Goal: Information Seeking & Learning: Learn about a topic

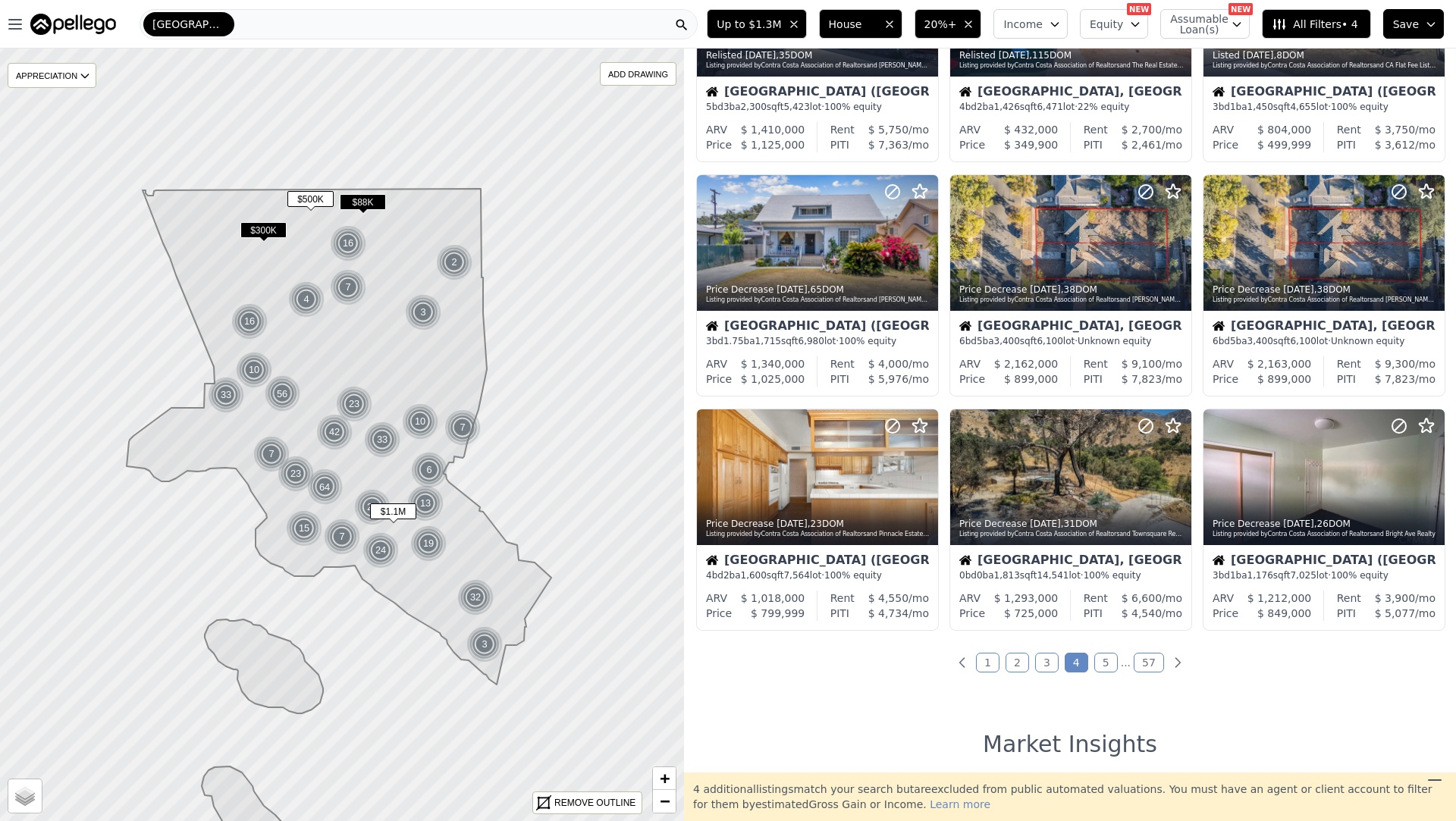
click at [1098, 657] on link "5" at bounding box center [1106, 663] width 24 height 20
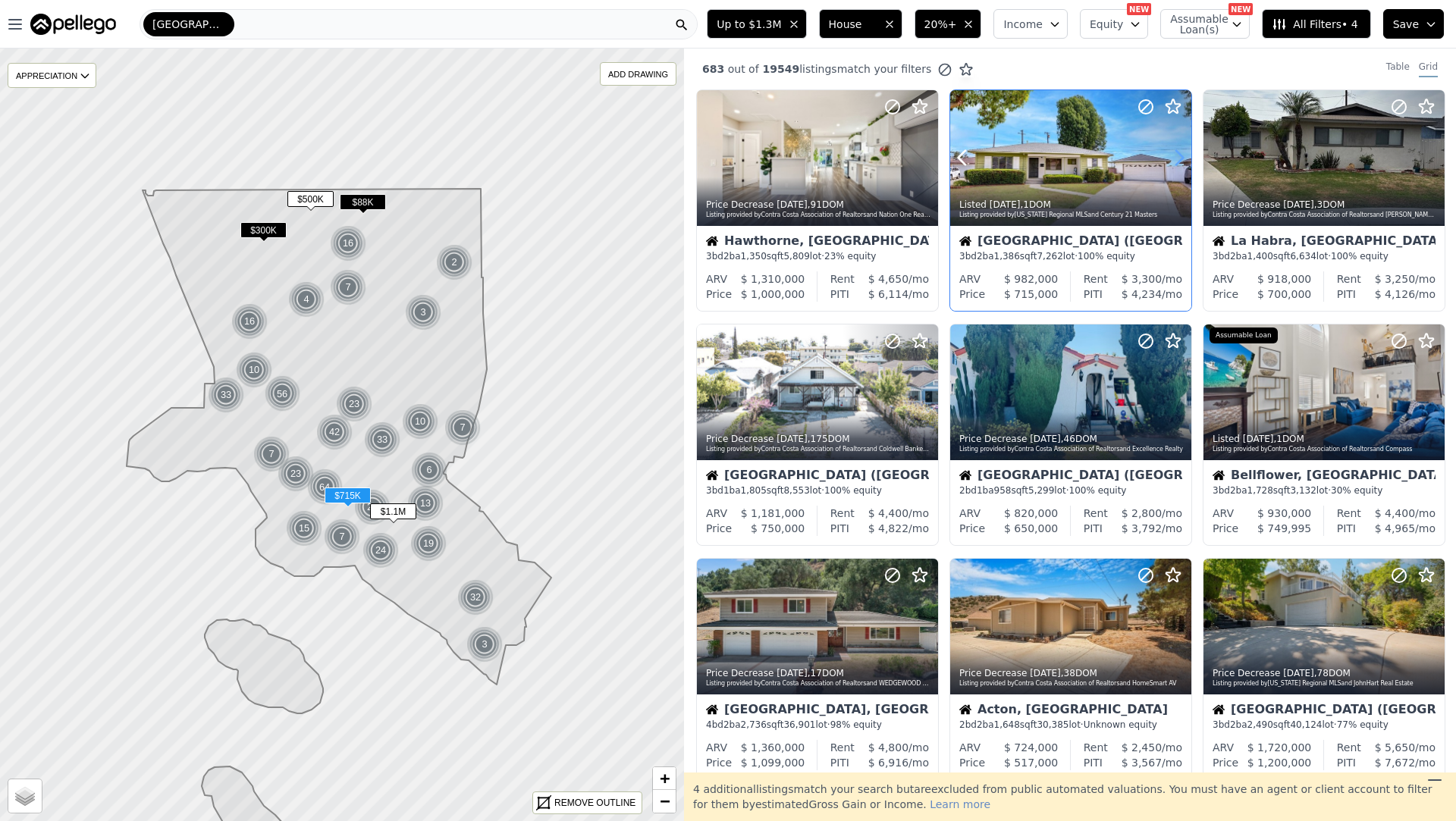
click at [1180, 158] on icon at bounding box center [1179, 157] width 24 height 24
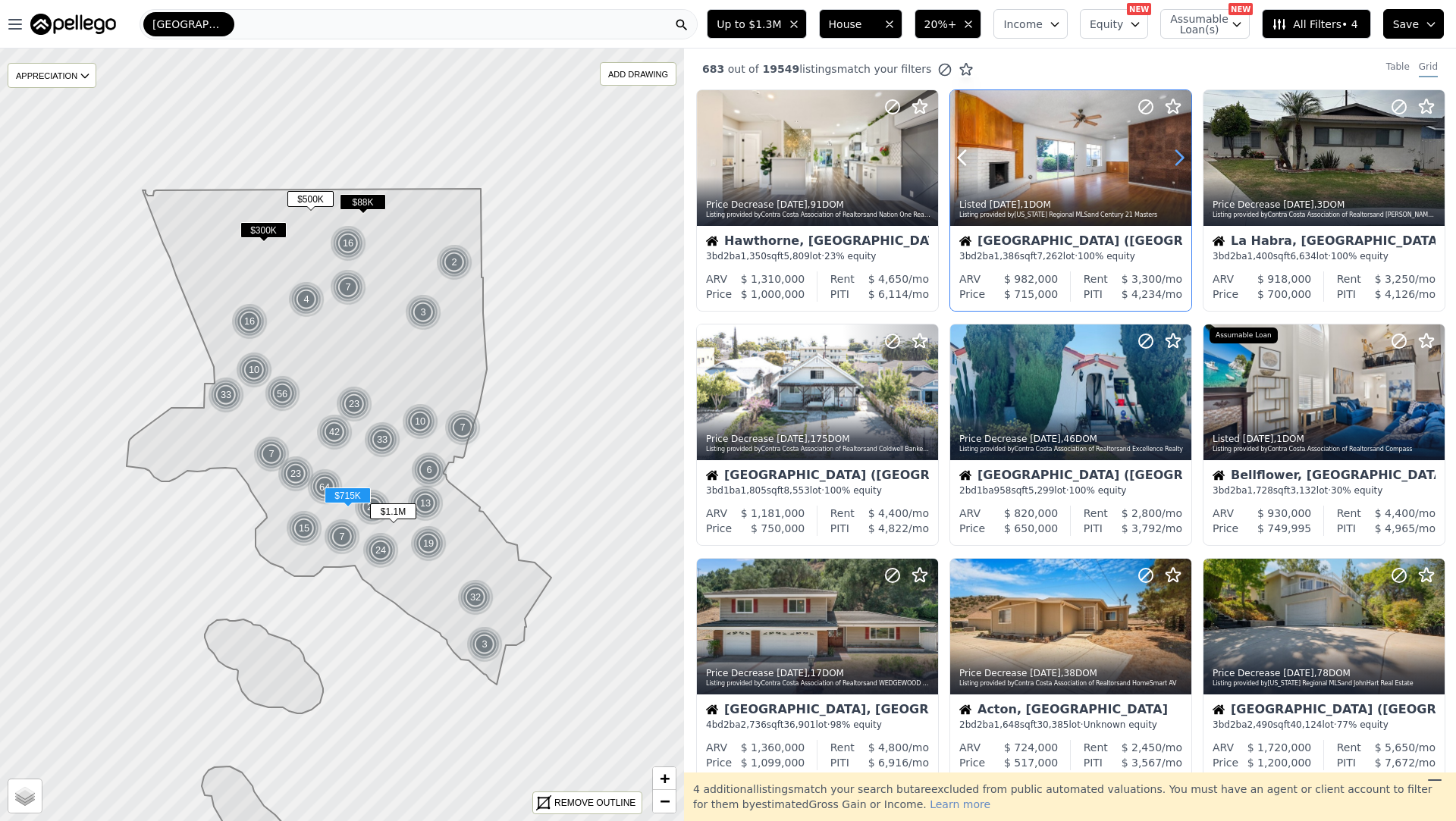
click at [1180, 158] on icon at bounding box center [1179, 157] width 24 height 24
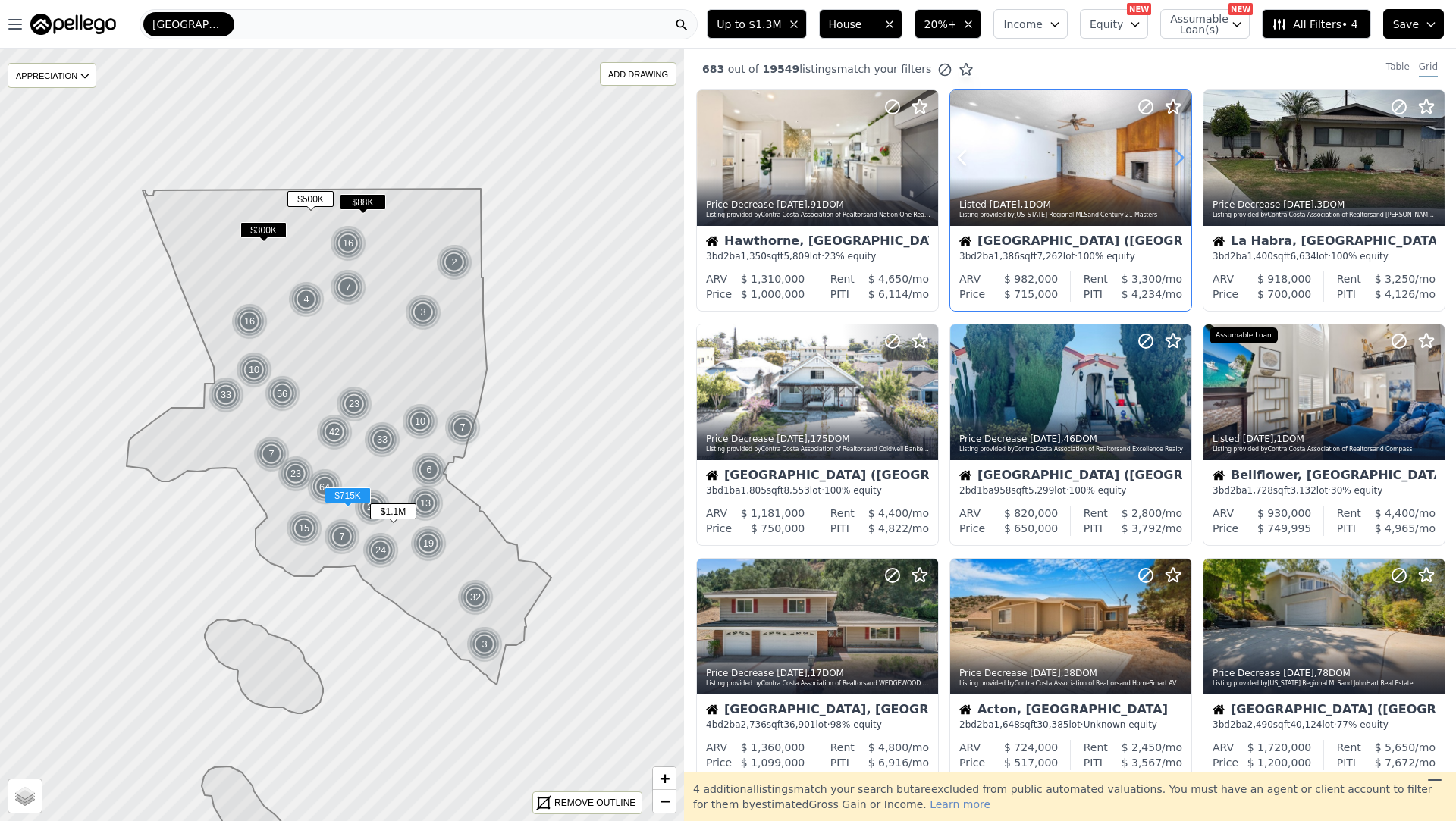
click at [1177, 157] on icon at bounding box center [1179, 157] width 24 height 24
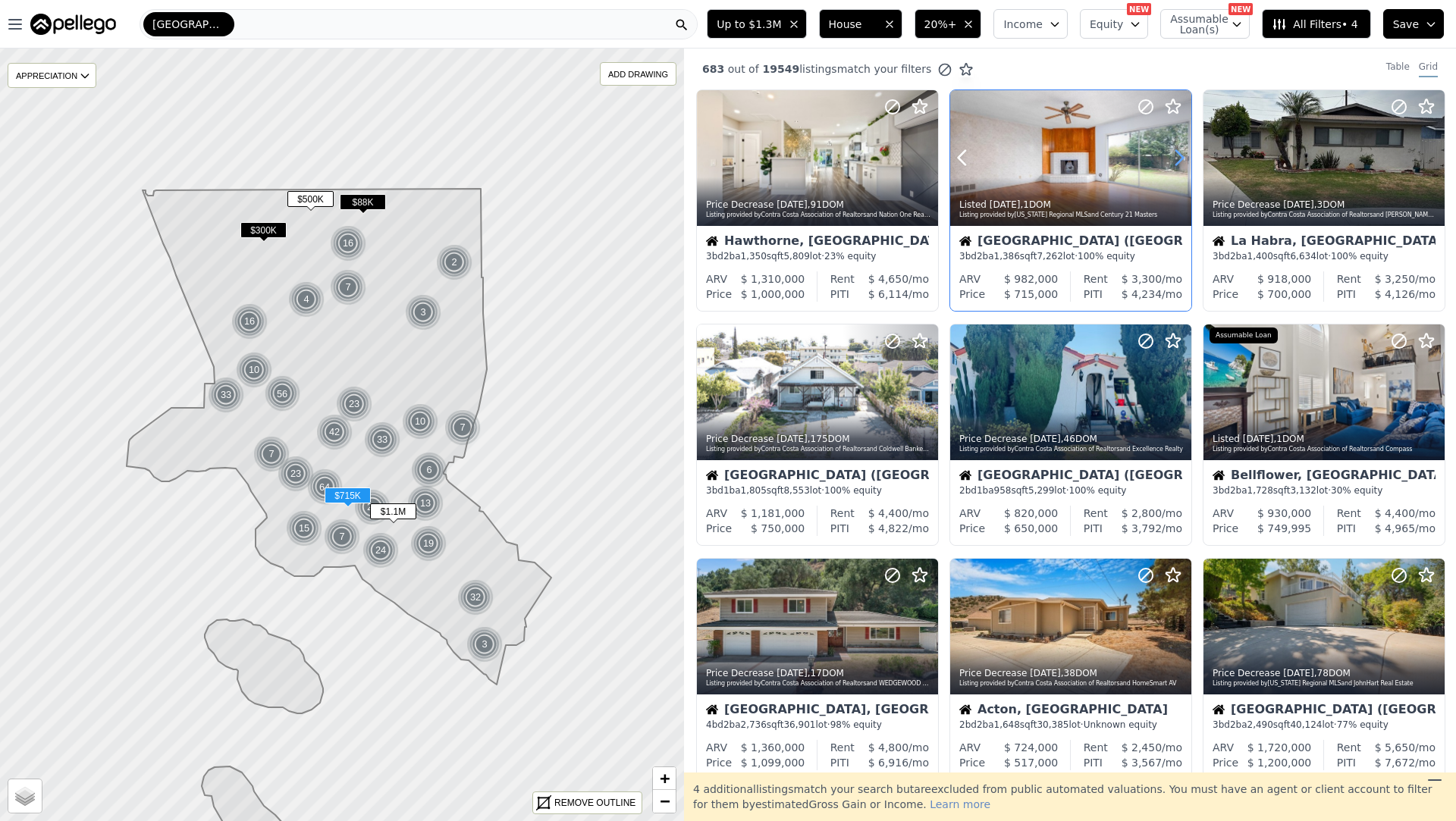
click at [1177, 157] on icon at bounding box center [1179, 157] width 24 height 24
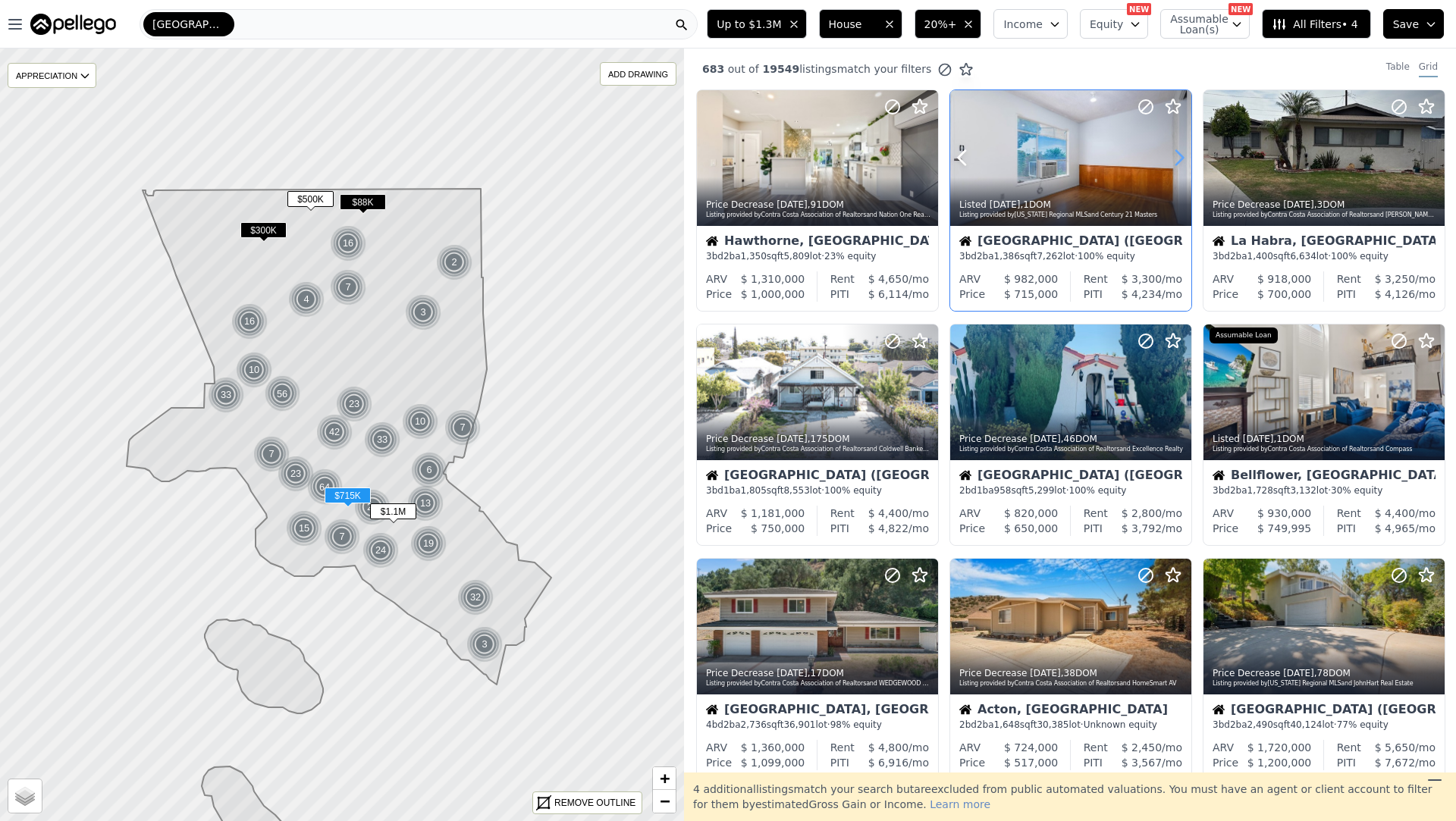
click at [1177, 157] on icon at bounding box center [1179, 157] width 24 height 24
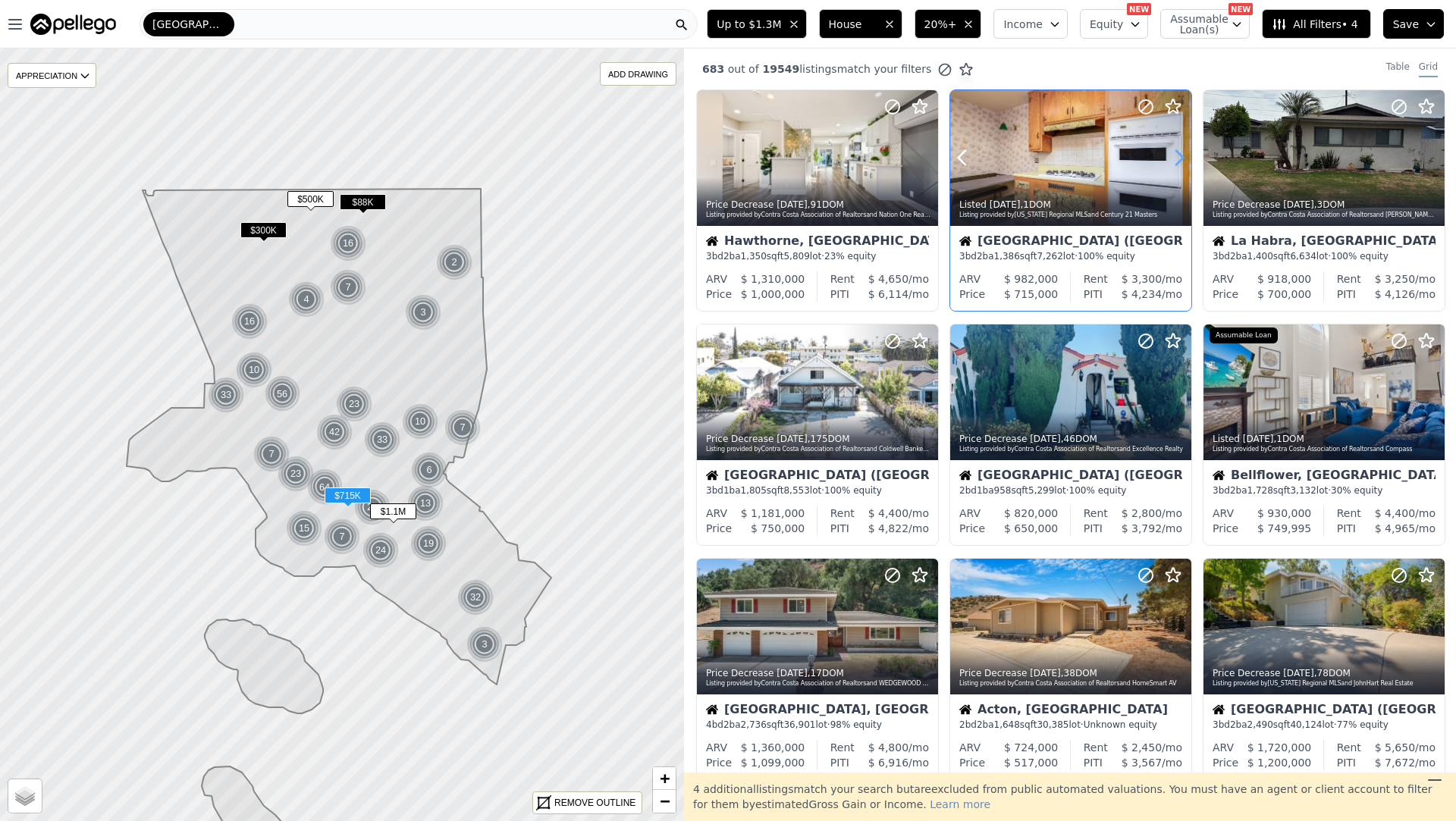
click at [1177, 157] on icon at bounding box center [1179, 157] width 24 height 24
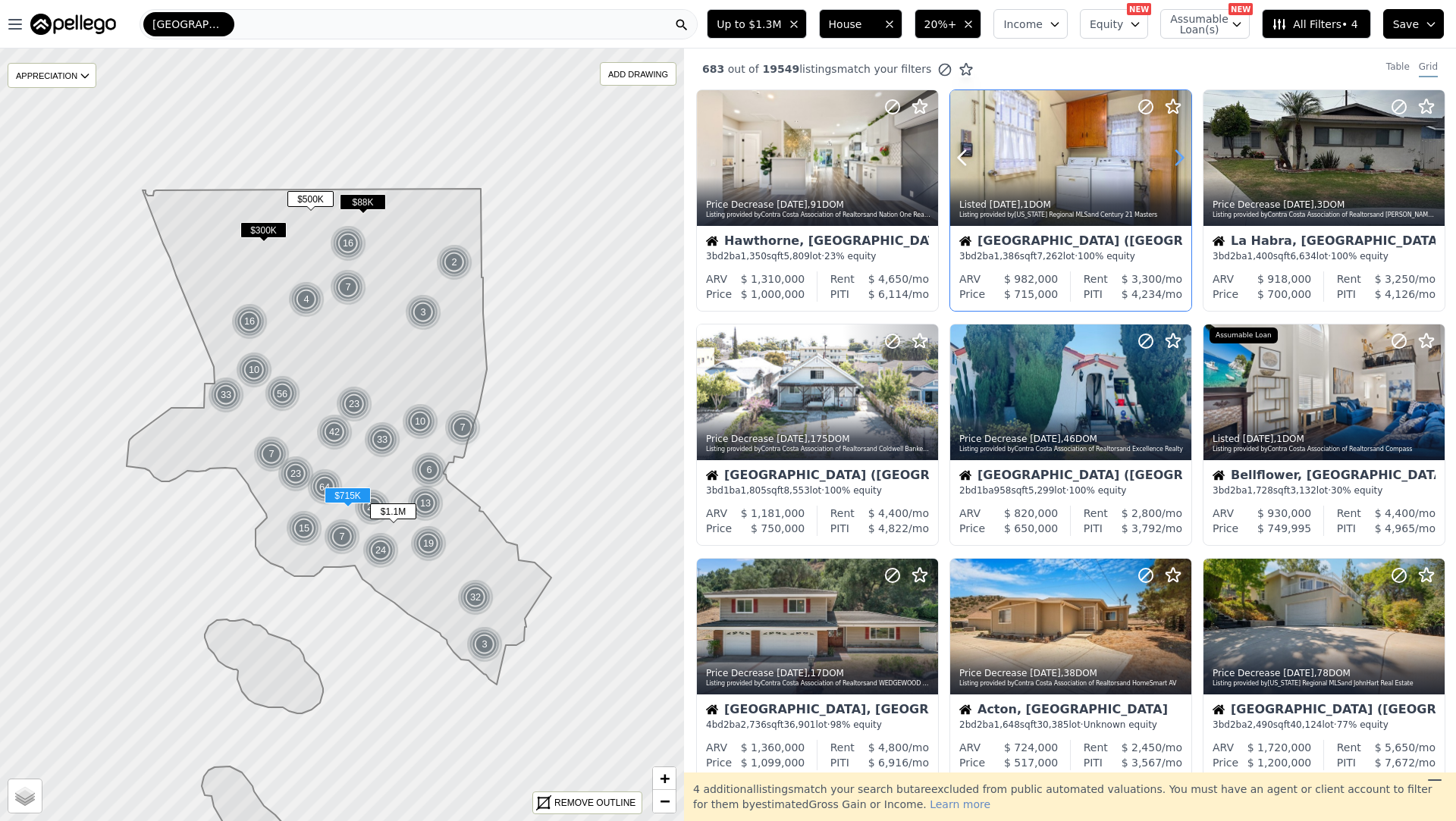
click at [1177, 157] on icon at bounding box center [1179, 157] width 24 height 24
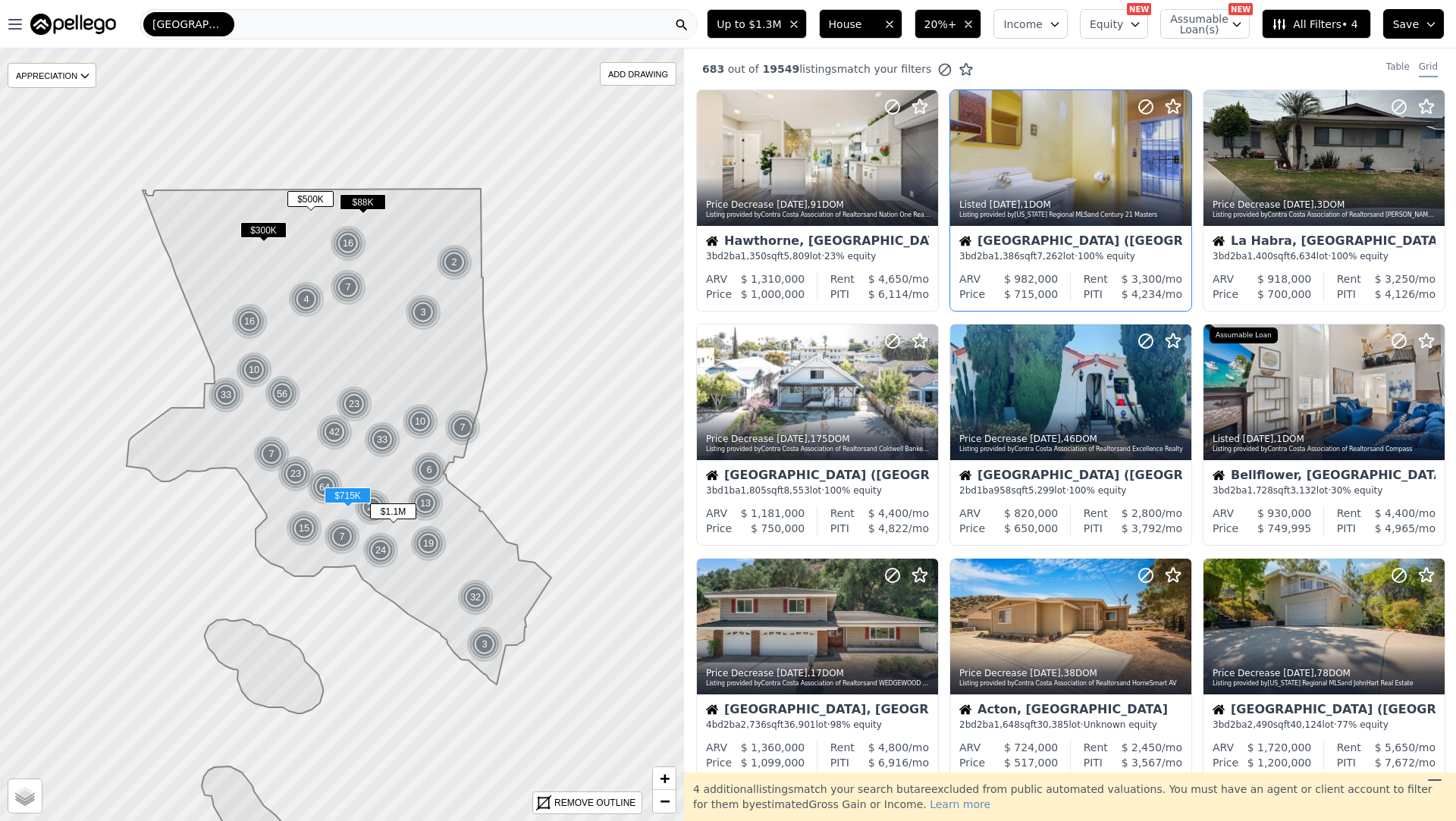
click at [1067, 242] on div "[GEOGRAPHIC_DATA] ([GEOGRAPHIC_DATA])" at bounding box center [1070, 243] width 223 height 15
click at [1431, 155] on icon at bounding box center [1432, 157] width 24 height 24
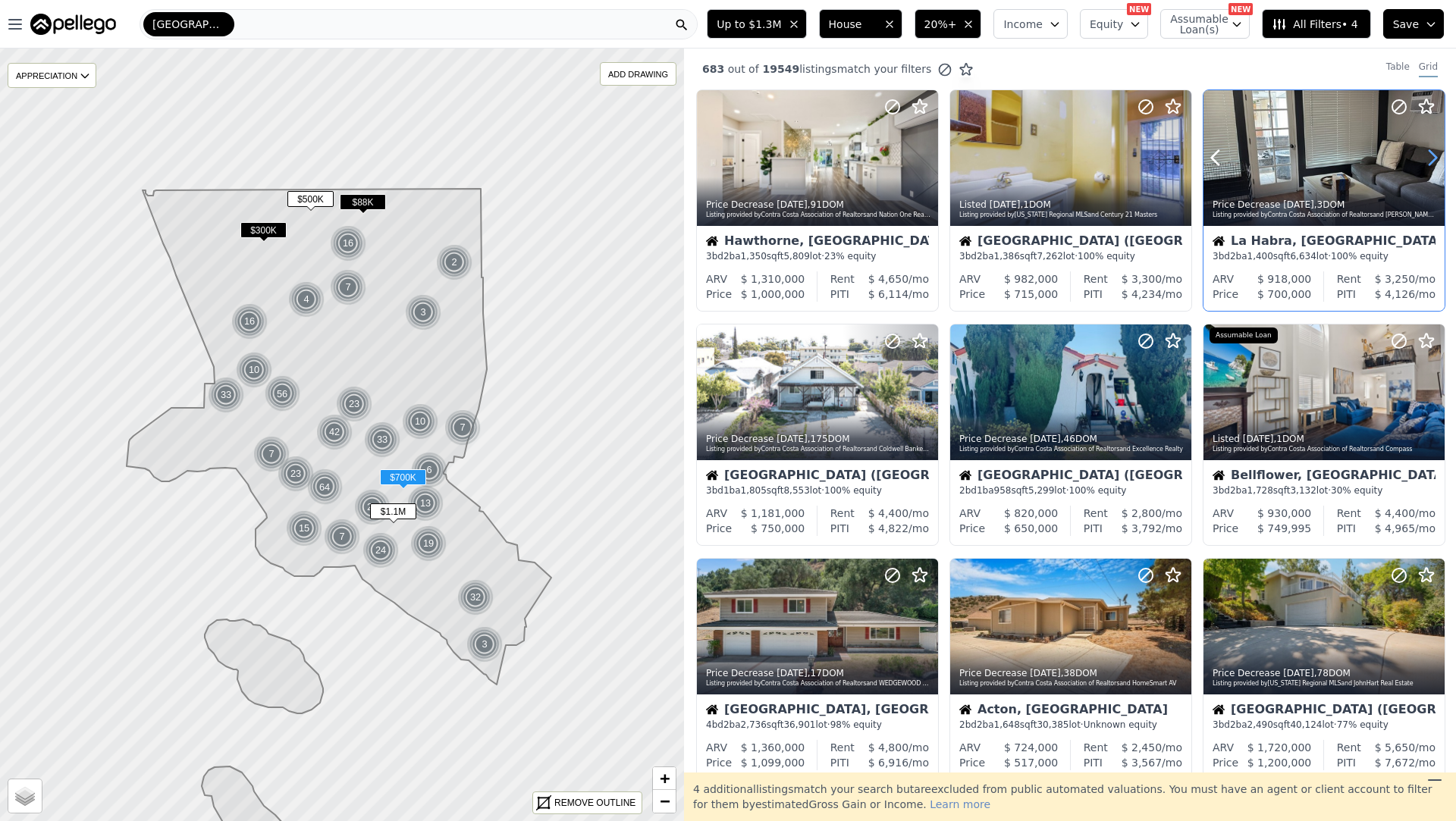
click at [1431, 155] on icon at bounding box center [1432, 157] width 24 height 24
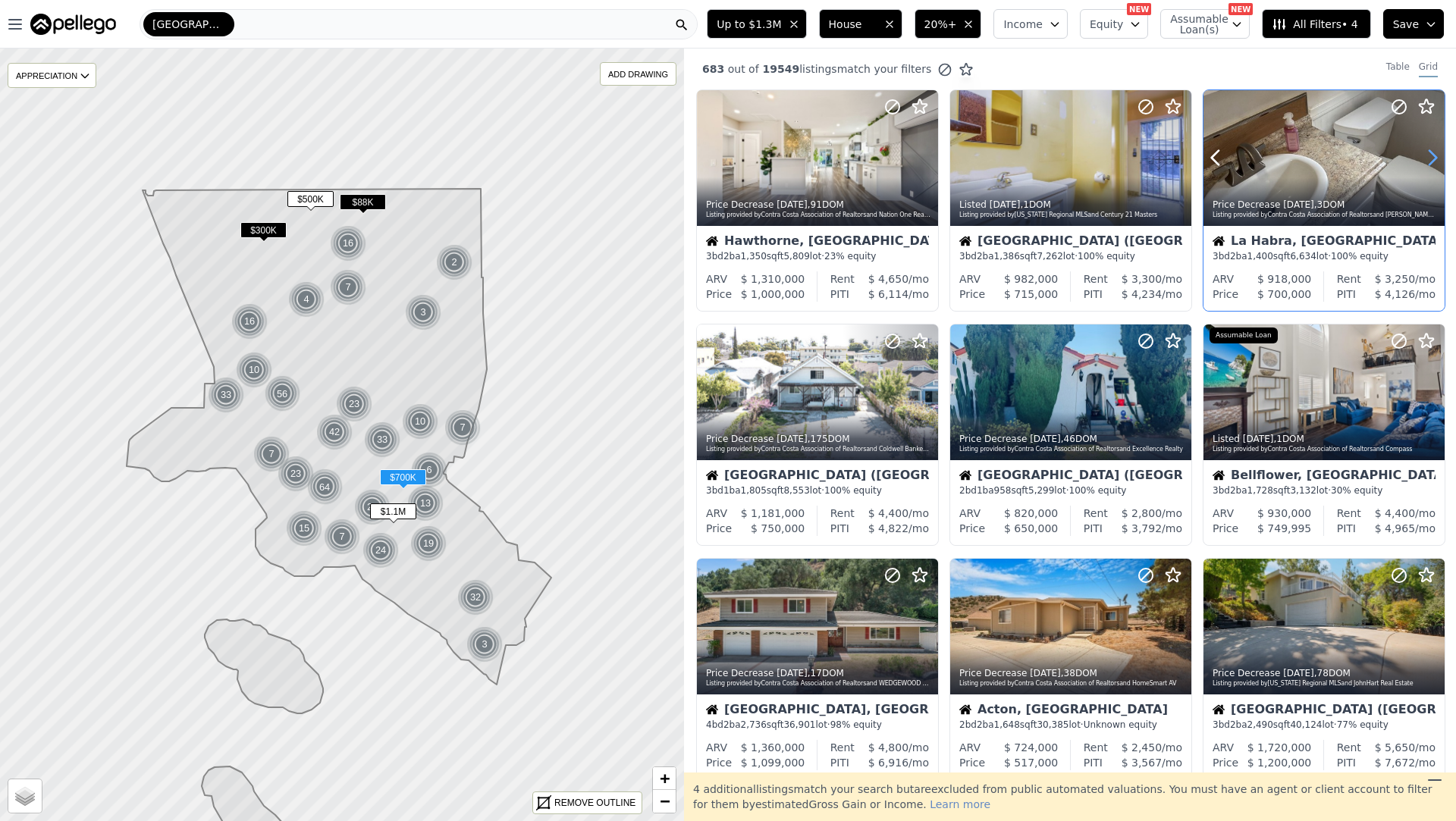
click at [1431, 155] on icon at bounding box center [1432, 157] width 24 height 24
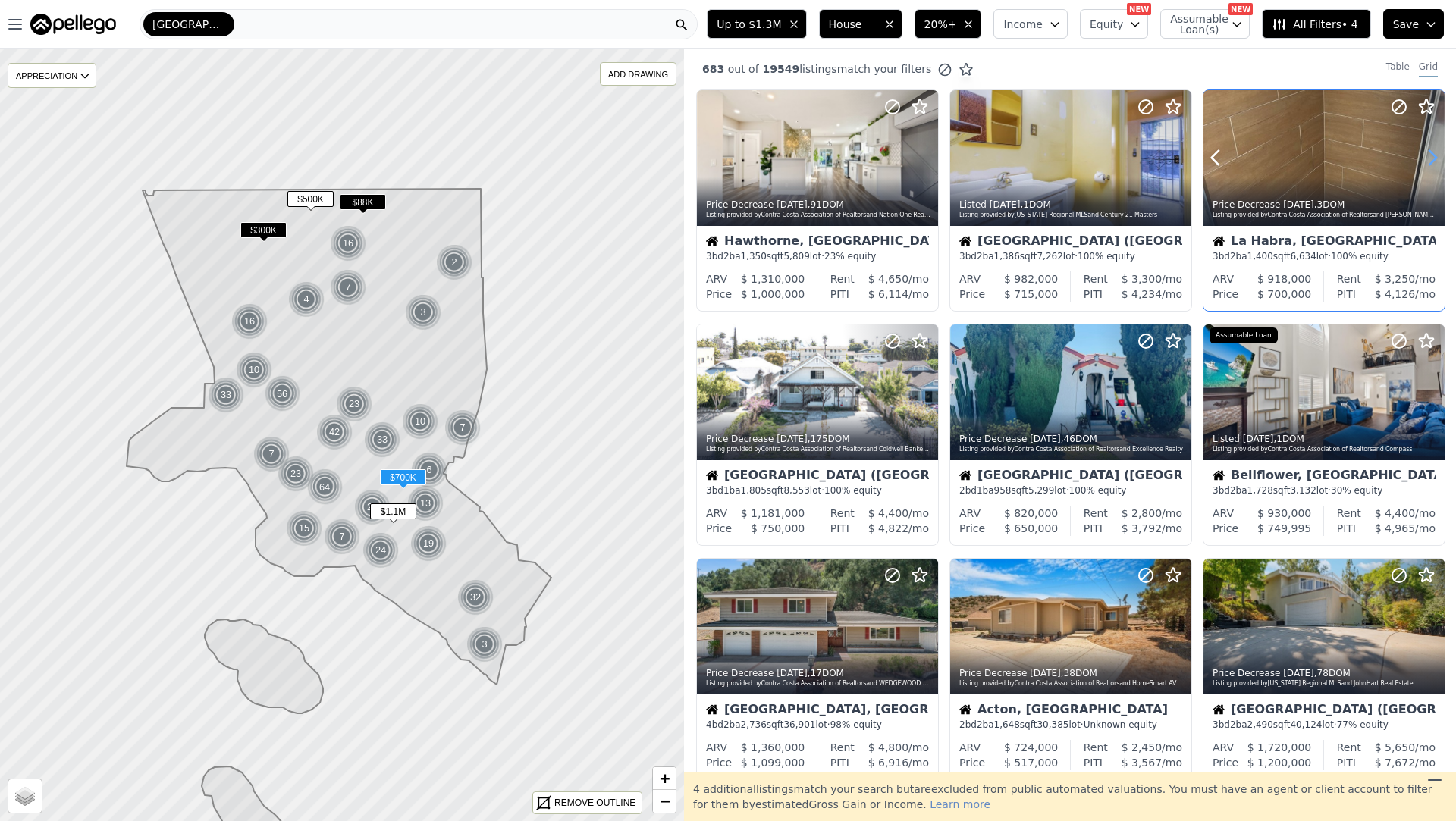
click at [1431, 155] on icon at bounding box center [1432, 157] width 24 height 24
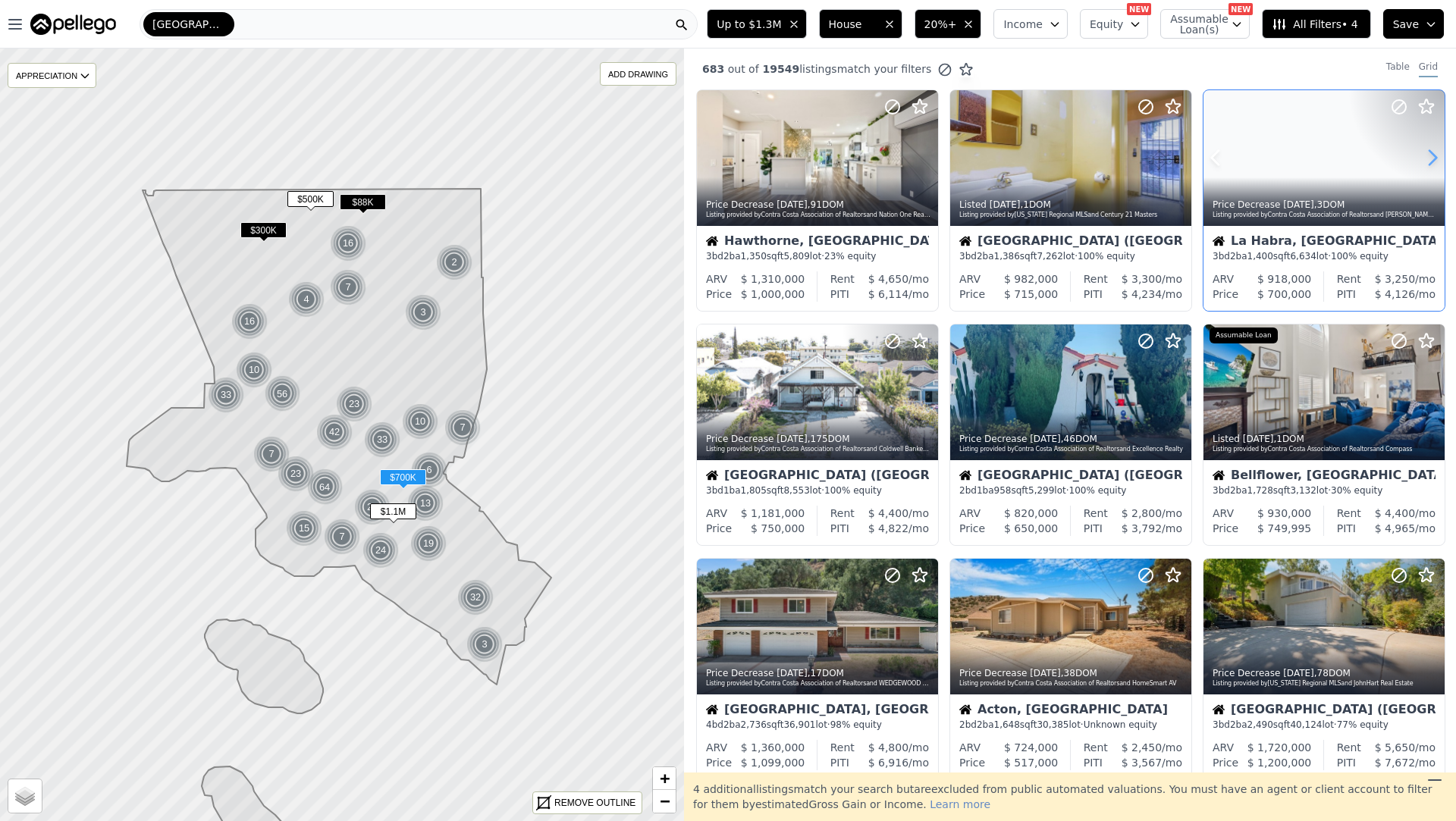
click at [1431, 155] on icon at bounding box center [1432, 157] width 24 height 24
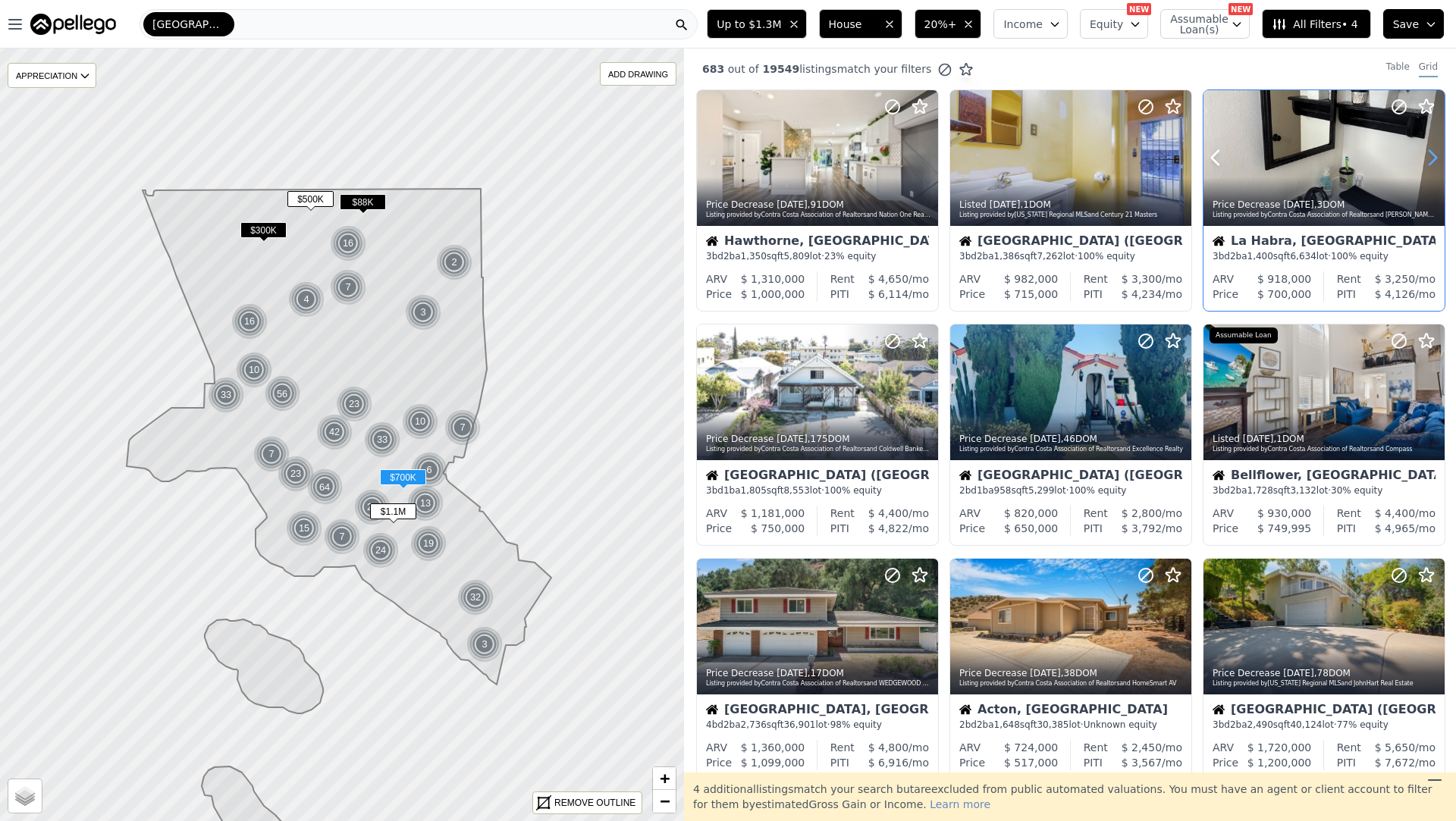
click at [1431, 155] on icon at bounding box center [1432, 157] width 24 height 24
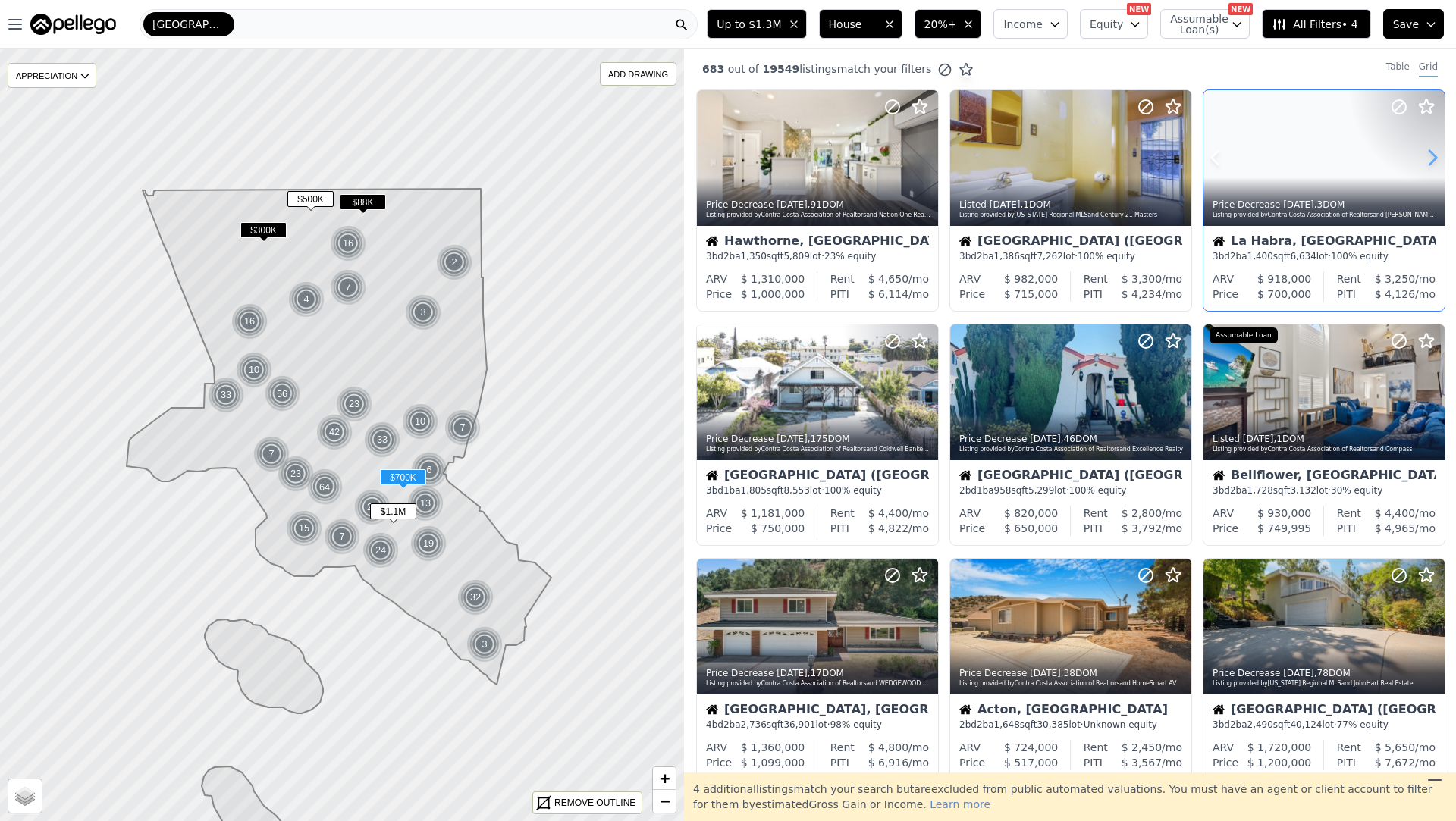
click at [1431, 155] on icon at bounding box center [1432, 157] width 24 height 24
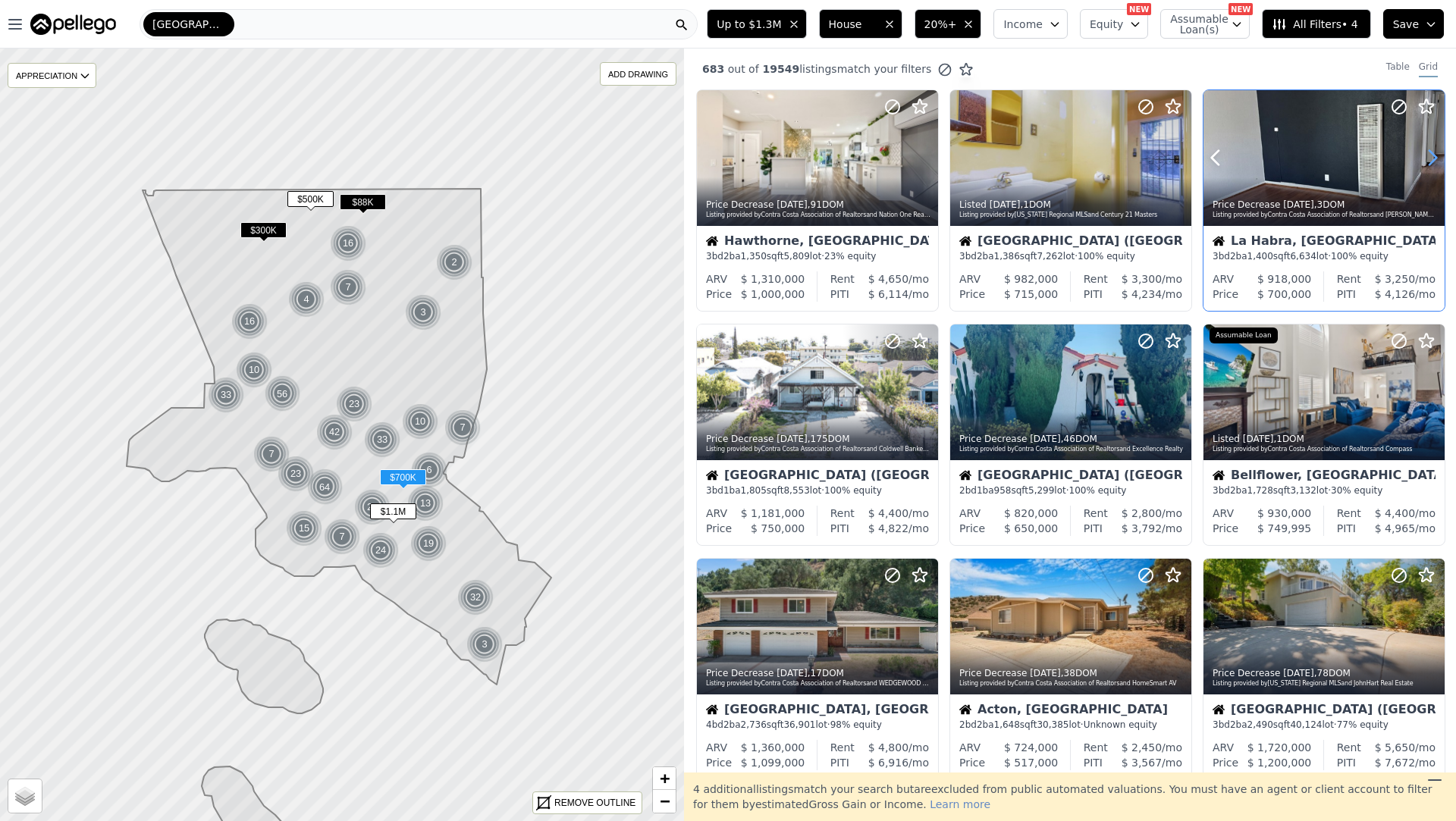
click at [1431, 155] on icon at bounding box center [1432, 157] width 24 height 24
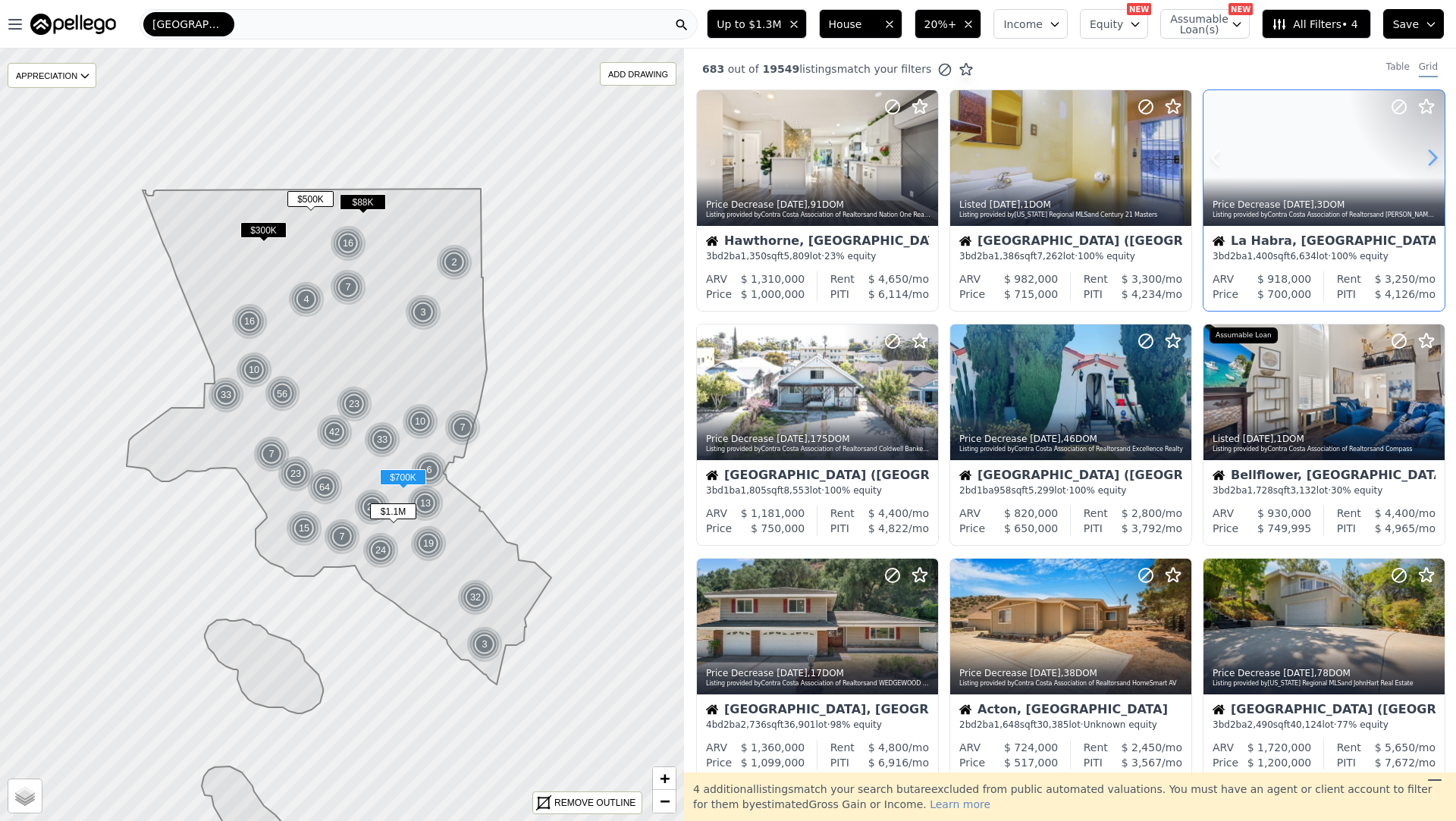
click at [1431, 155] on icon at bounding box center [1432, 157] width 24 height 24
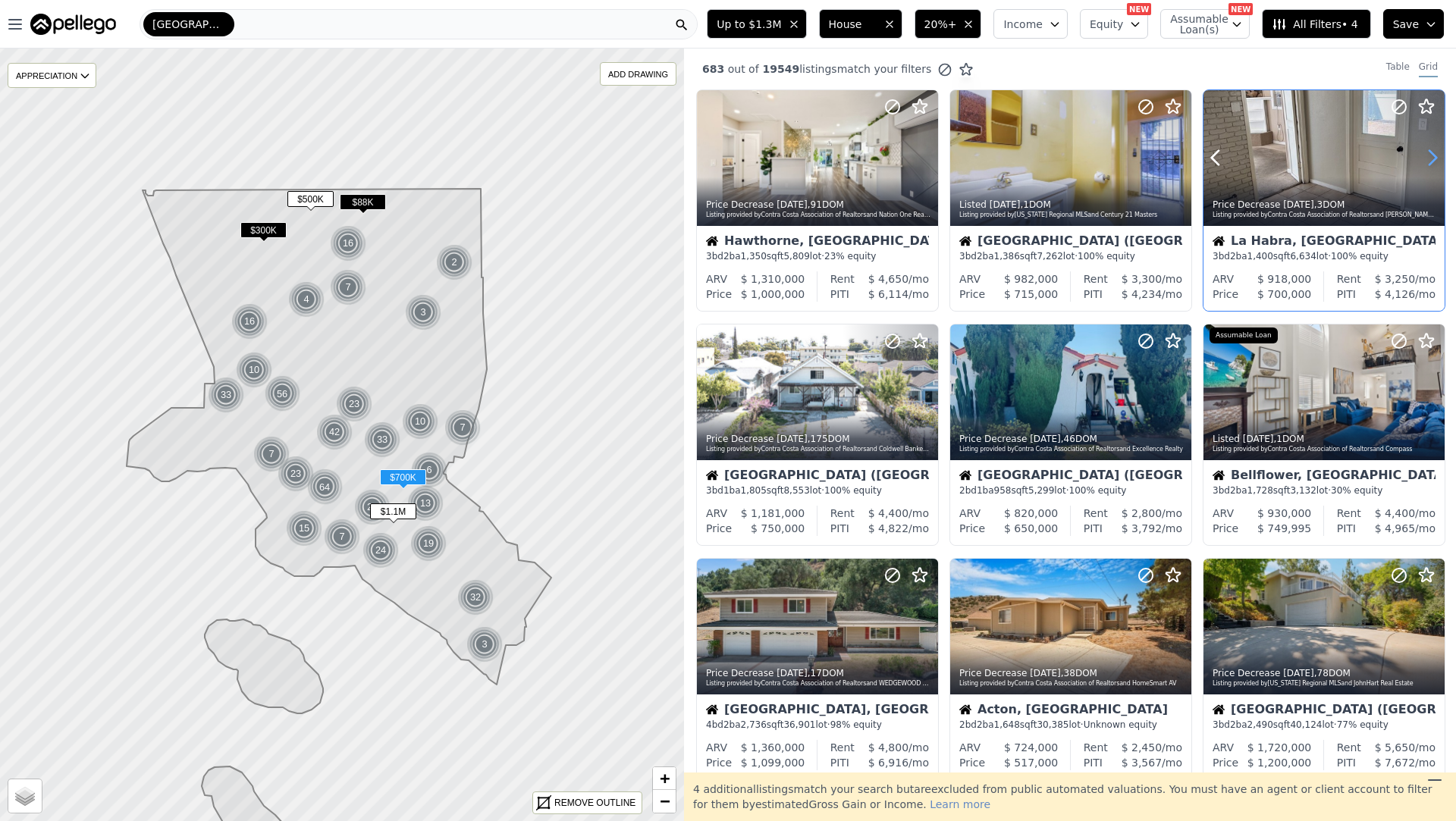
click at [1431, 155] on icon at bounding box center [1432, 157] width 24 height 24
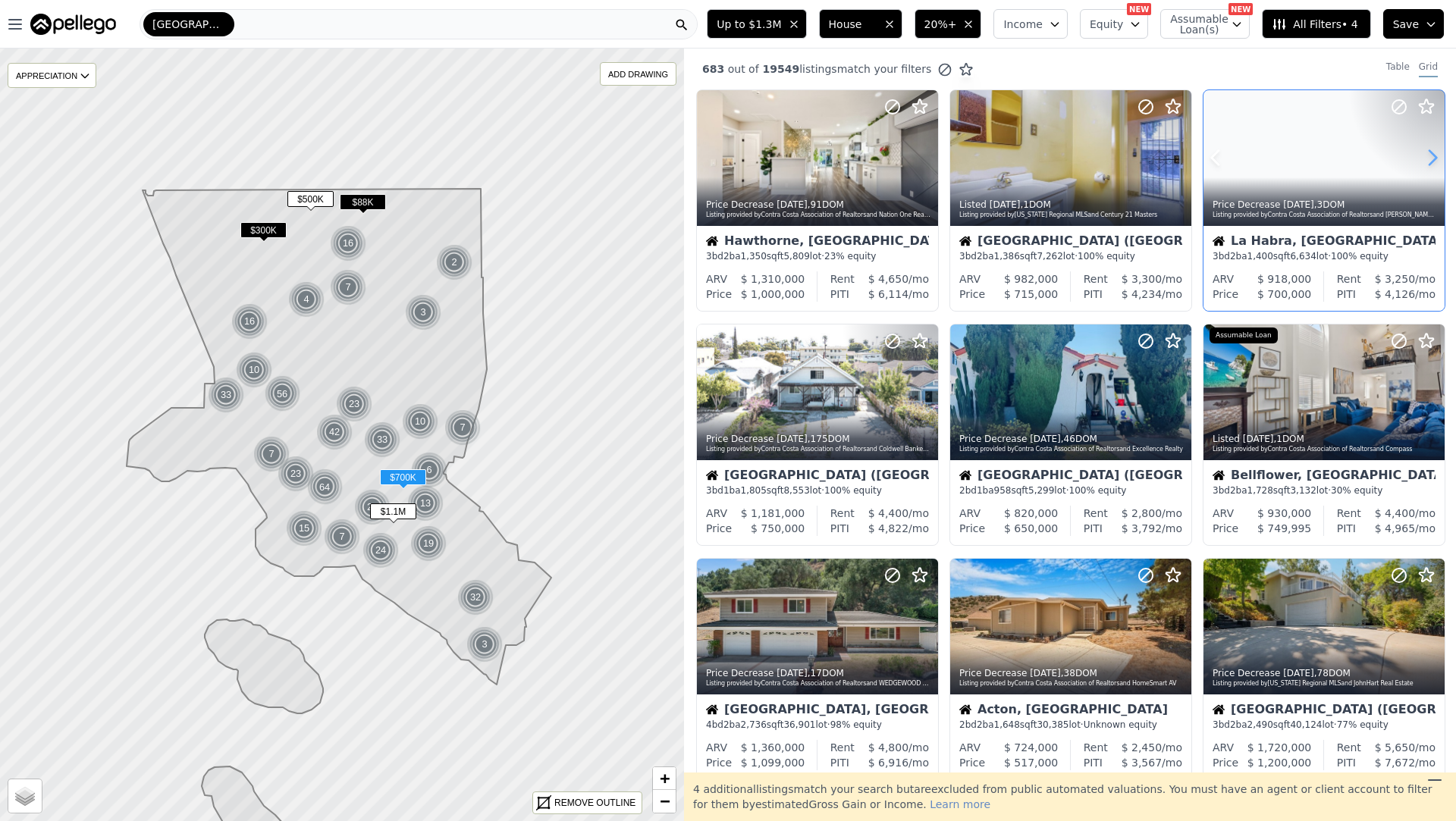
click at [1431, 155] on icon at bounding box center [1432, 157] width 24 height 24
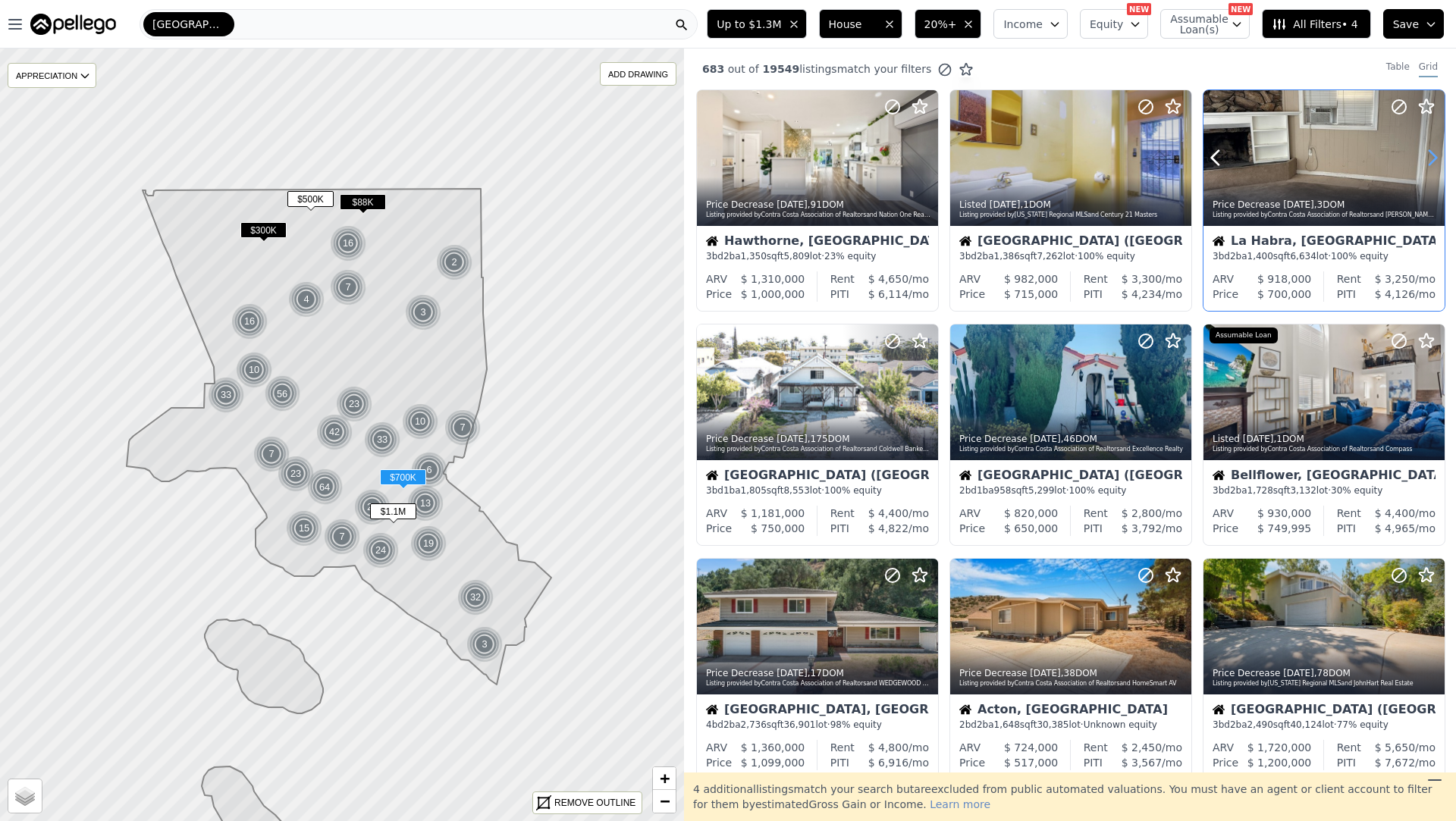
click at [1431, 155] on icon at bounding box center [1432, 157] width 24 height 24
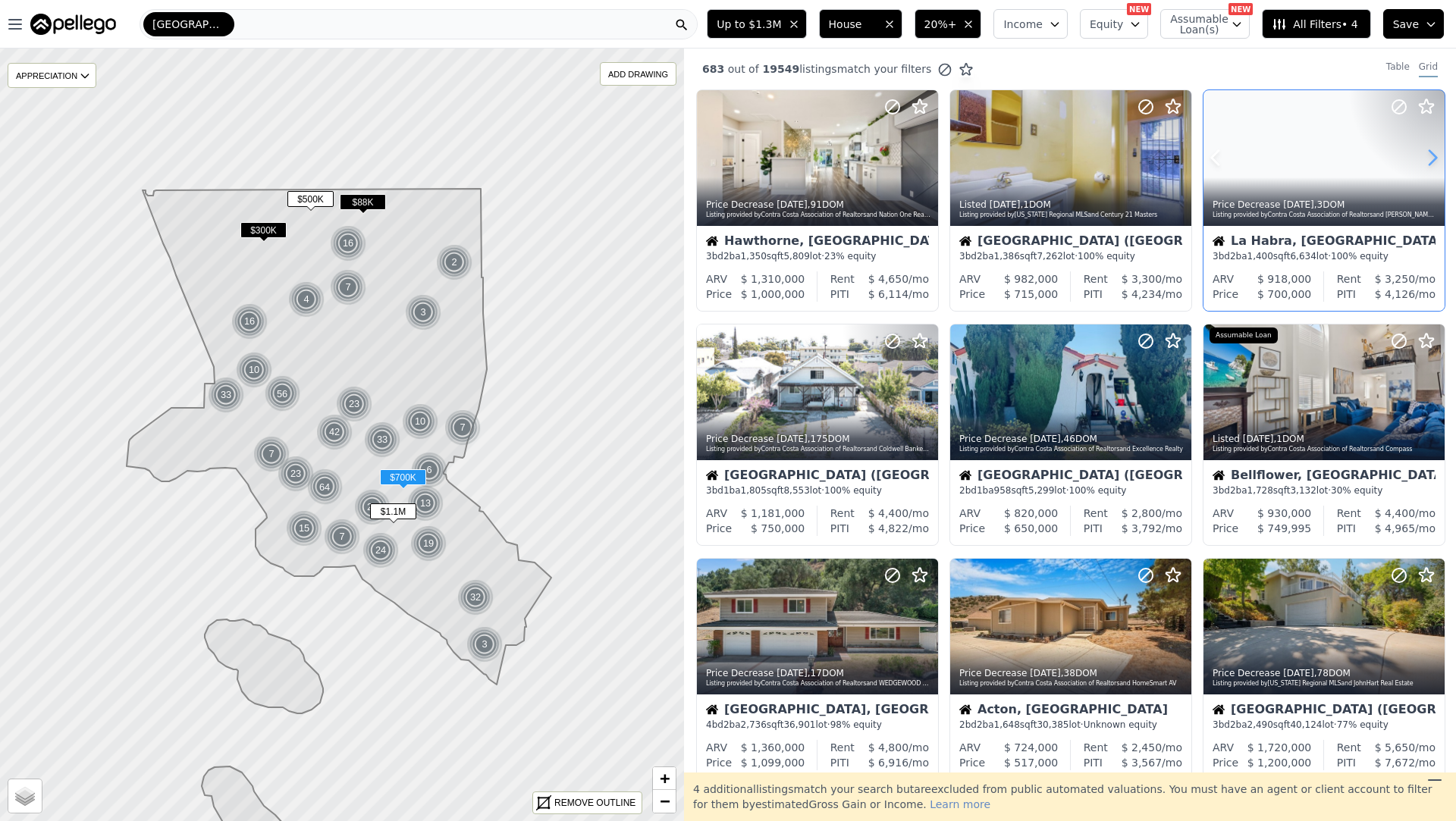
click at [1431, 155] on icon at bounding box center [1432, 157] width 24 height 24
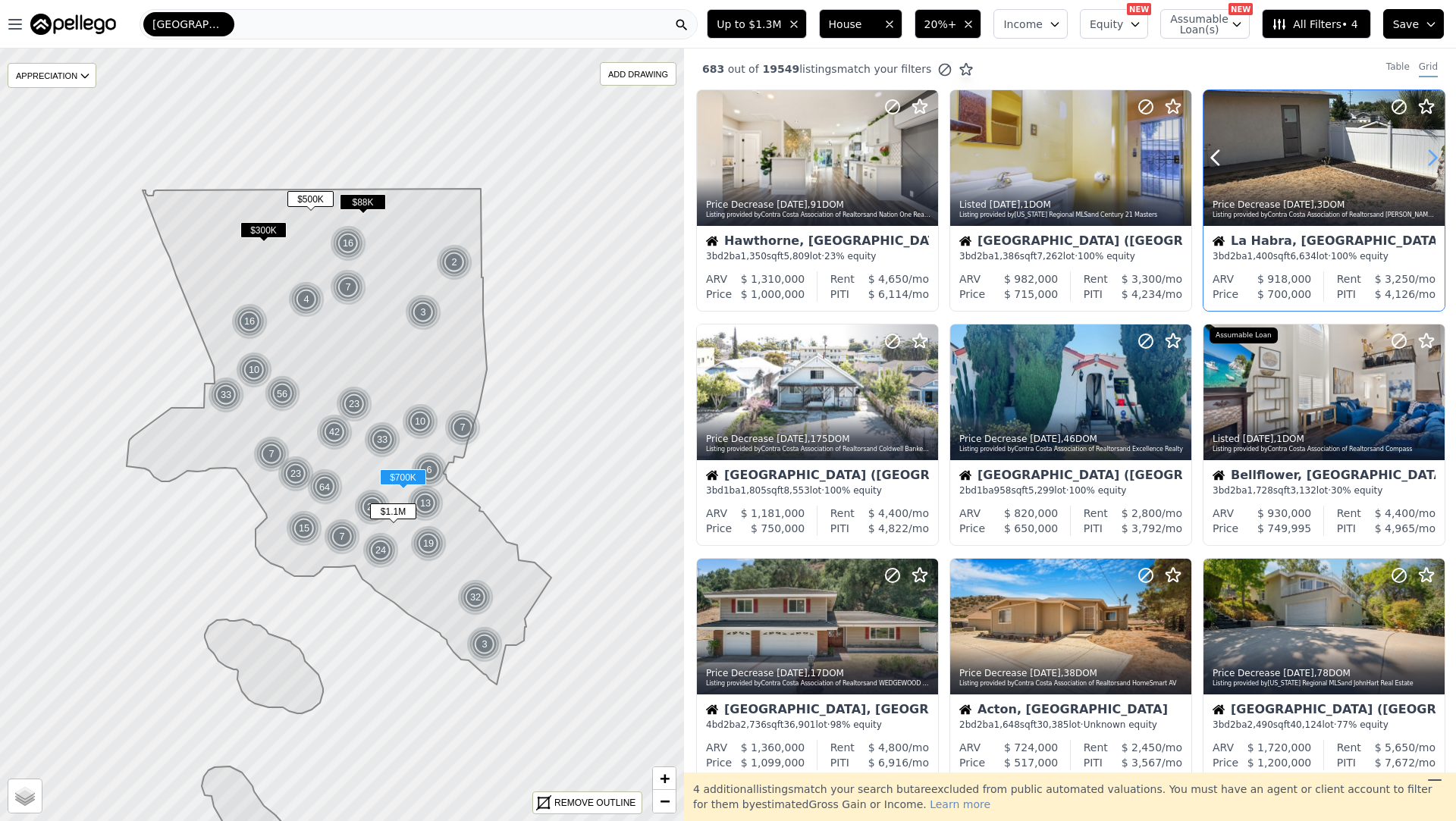
click at [1431, 155] on icon at bounding box center [1432, 157] width 24 height 24
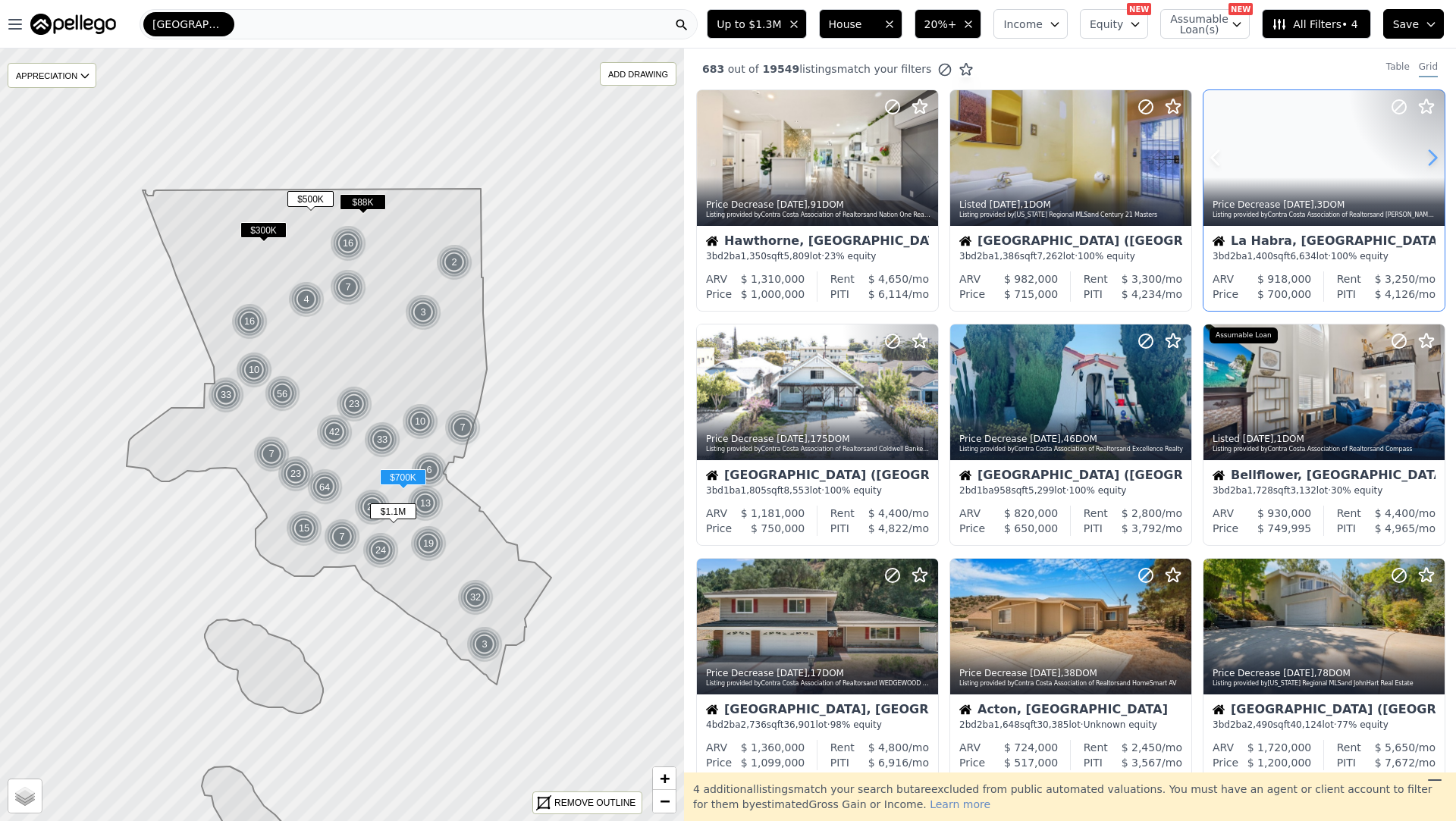
click at [1431, 155] on icon at bounding box center [1432, 157] width 24 height 24
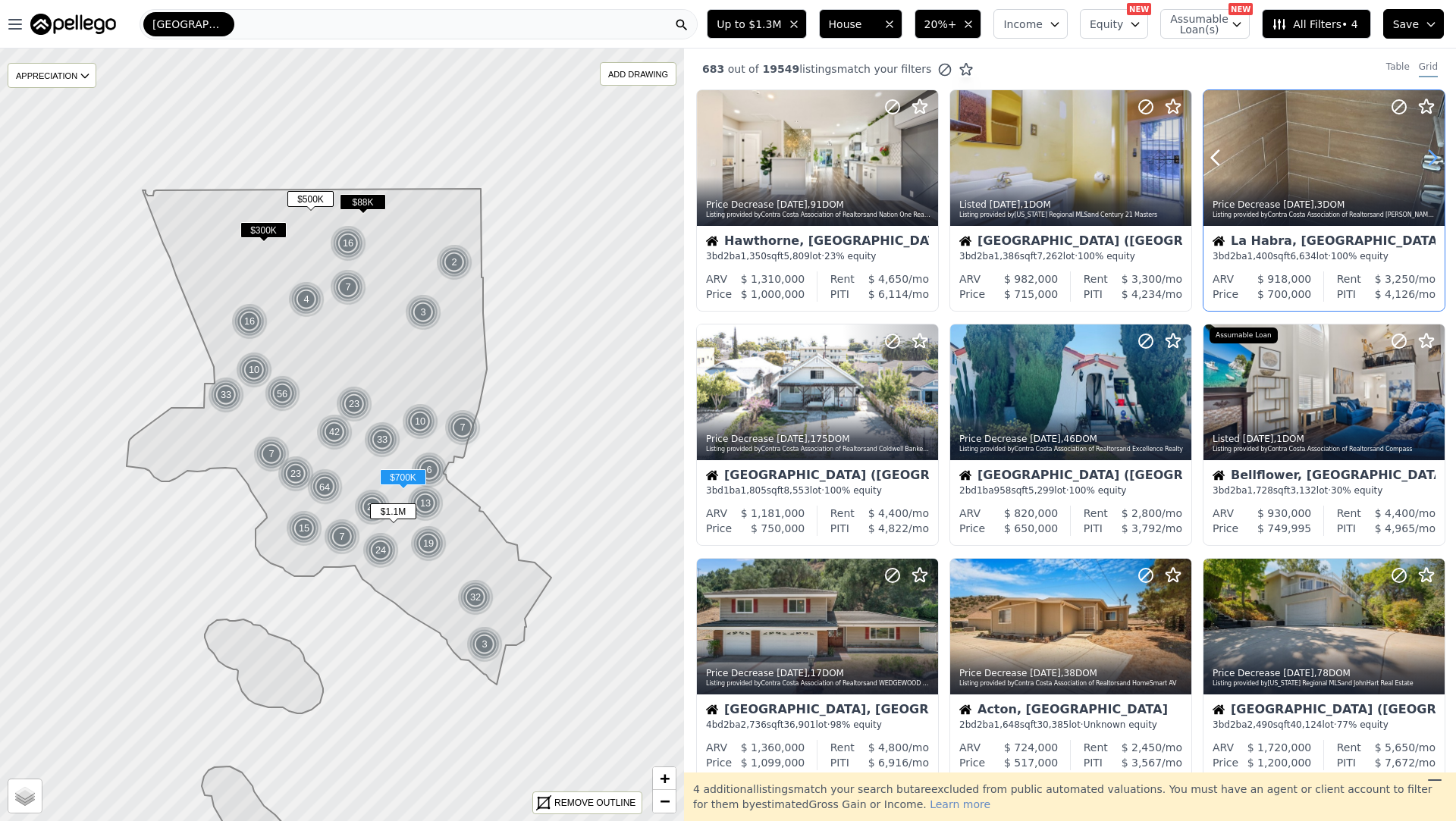
click at [1431, 155] on icon at bounding box center [1432, 157] width 24 height 24
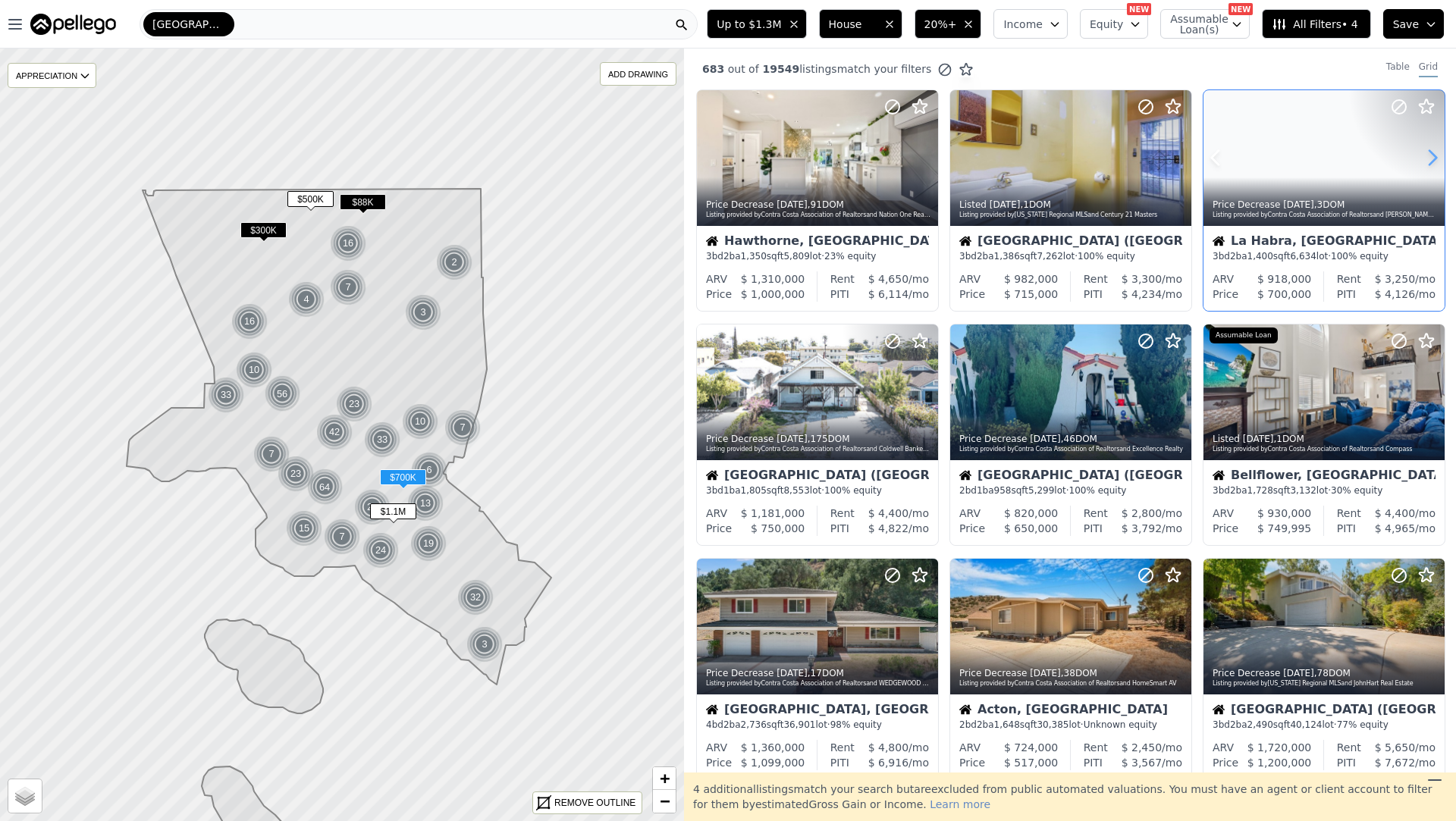
click at [1431, 155] on icon at bounding box center [1432, 157] width 24 height 24
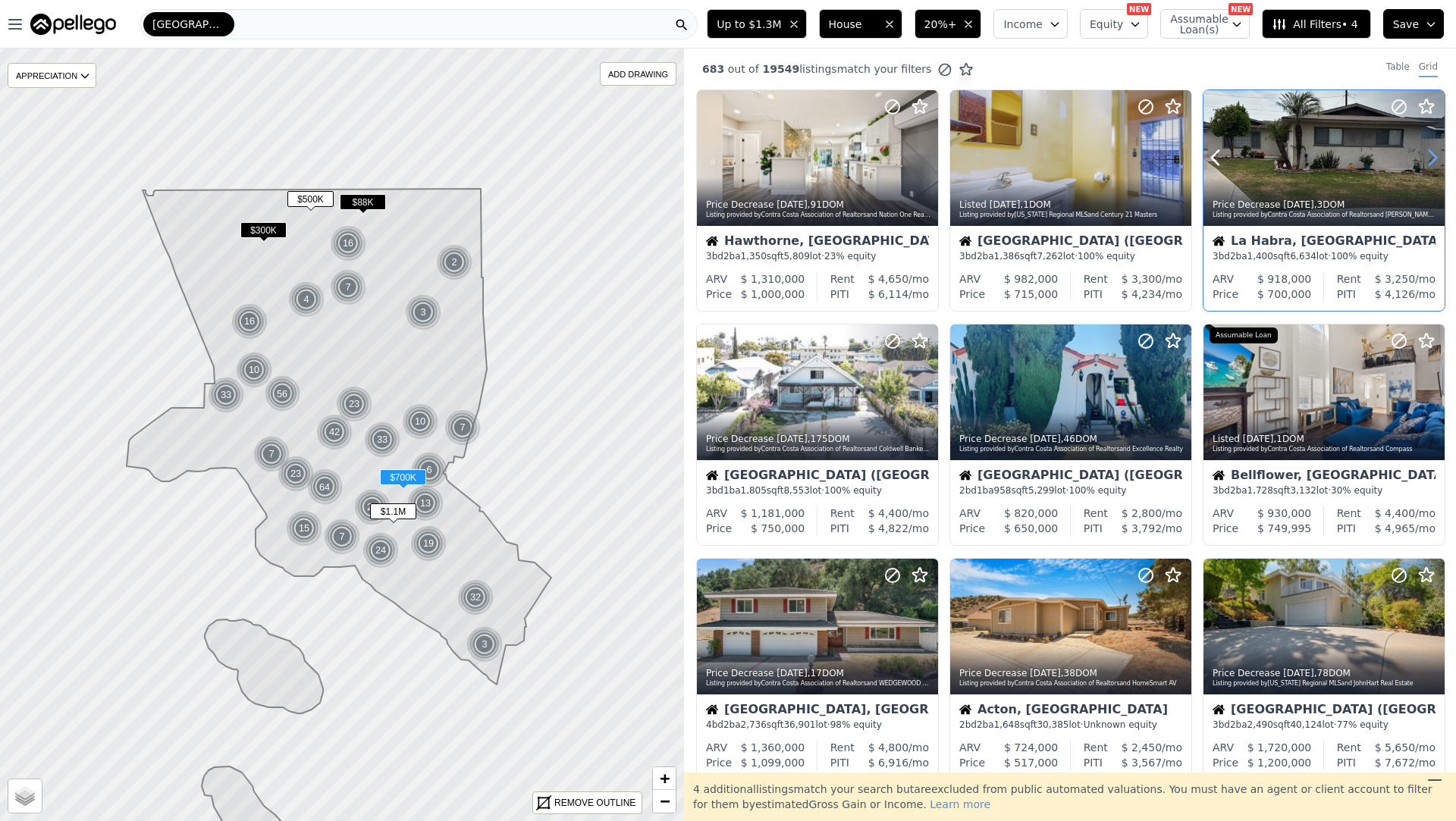
click at [1431, 155] on icon at bounding box center [1432, 157] width 24 height 24
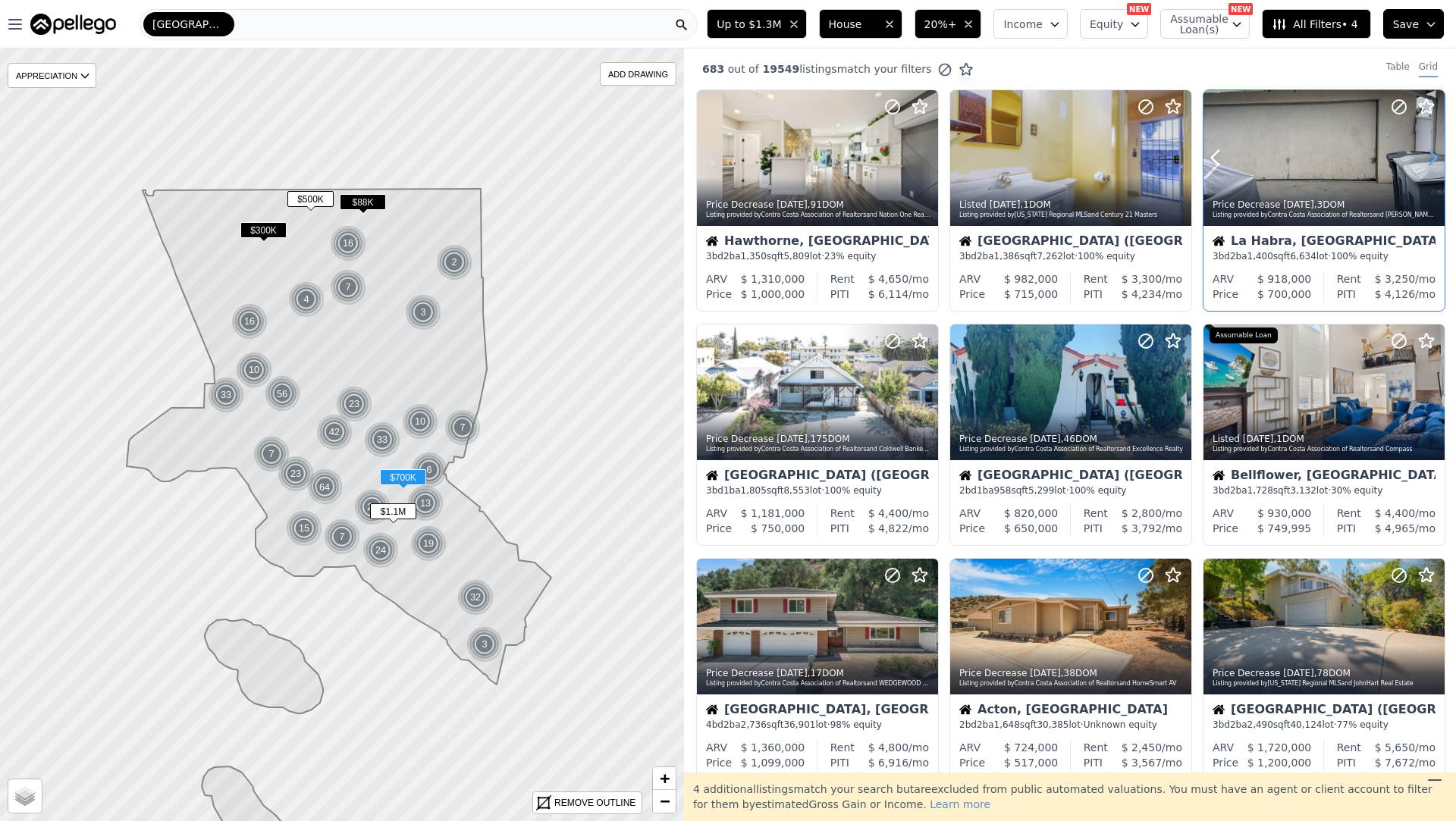
click at [1431, 155] on icon at bounding box center [1432, 157] width 24 height 24
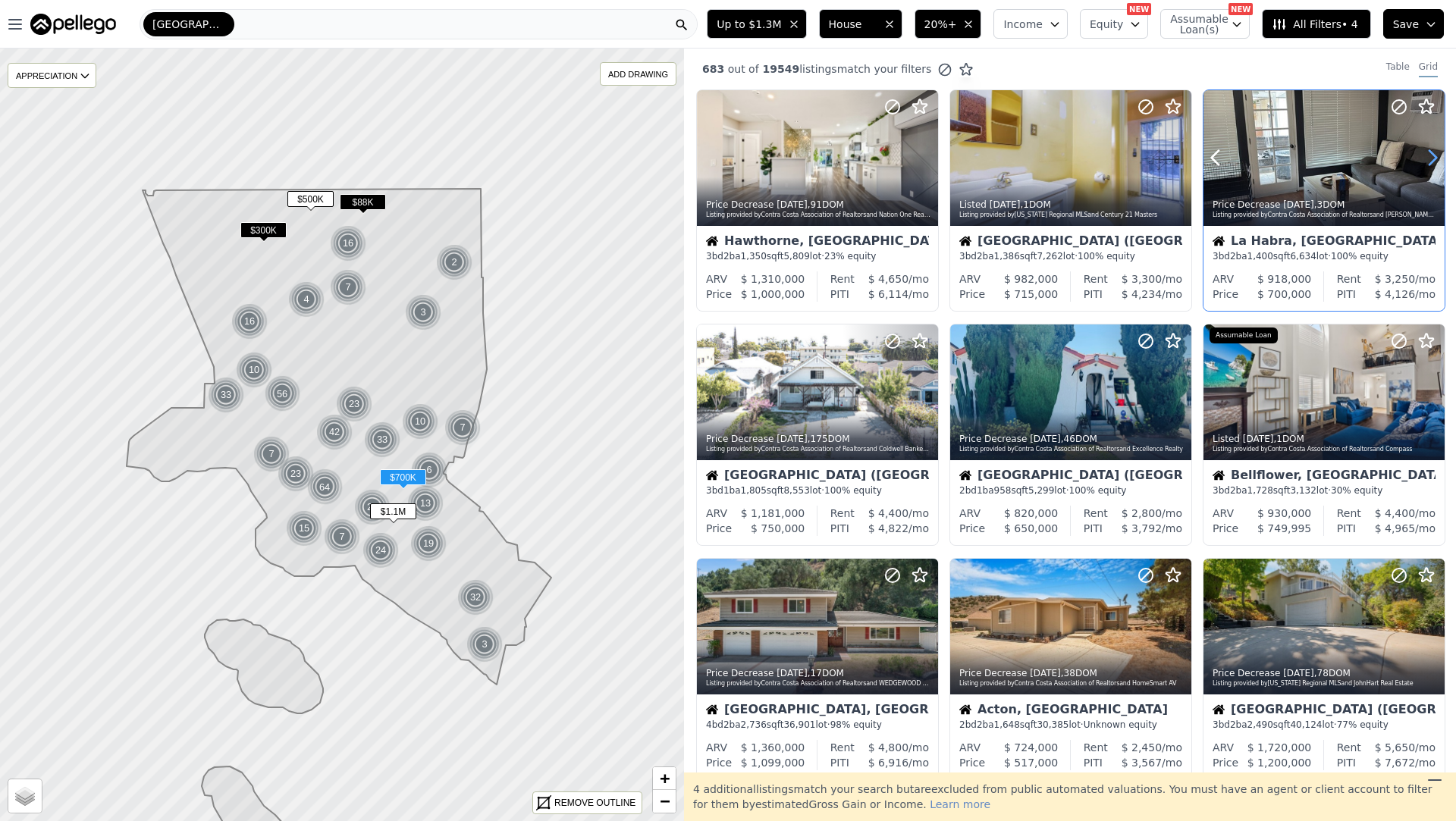
click at [1431, 155] on icon at bounding box center [1432, 157] width 24 height 24
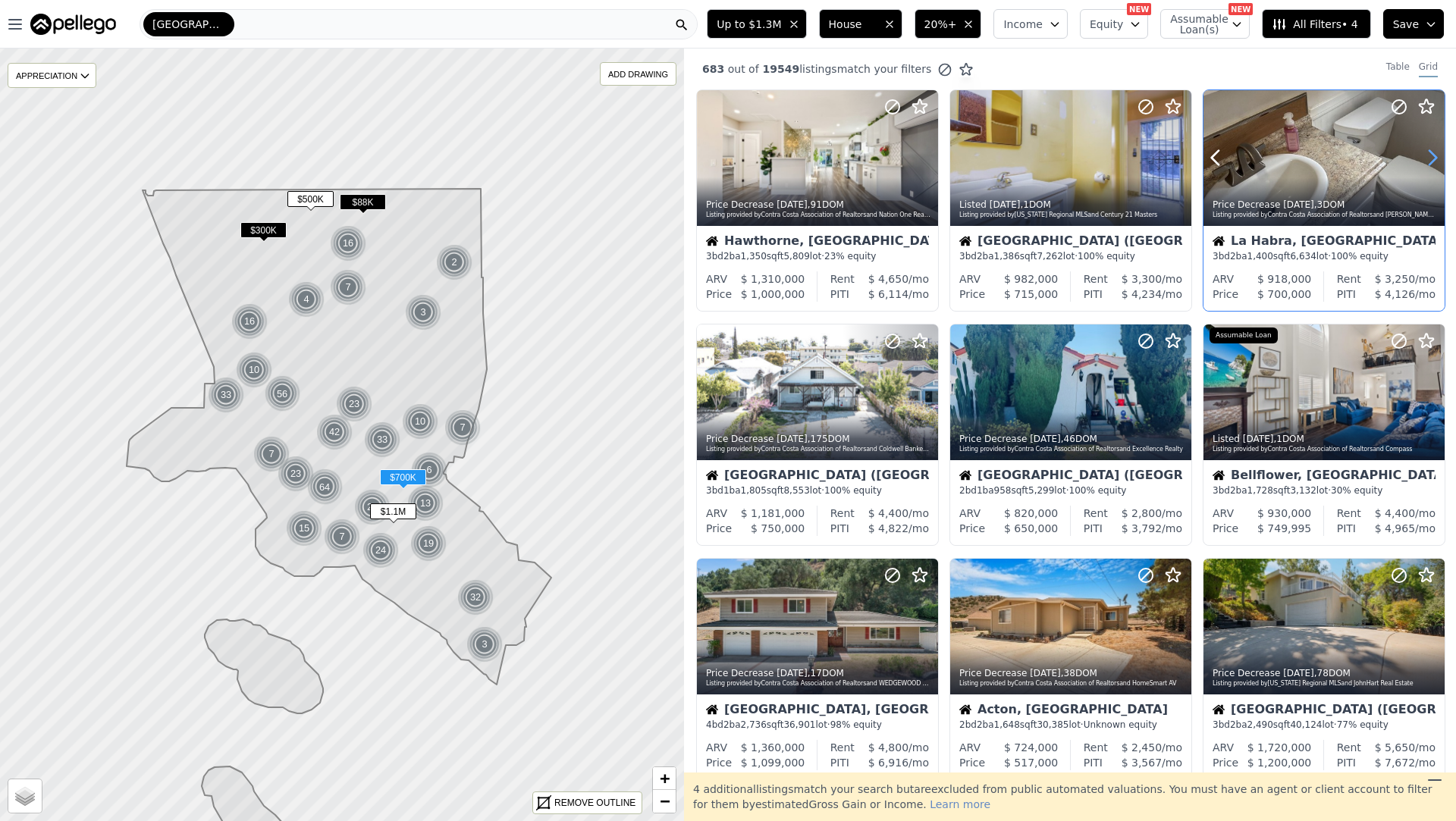
click at [1431, 155] on icon at bounding box center [1432, 157] width 24 height 24
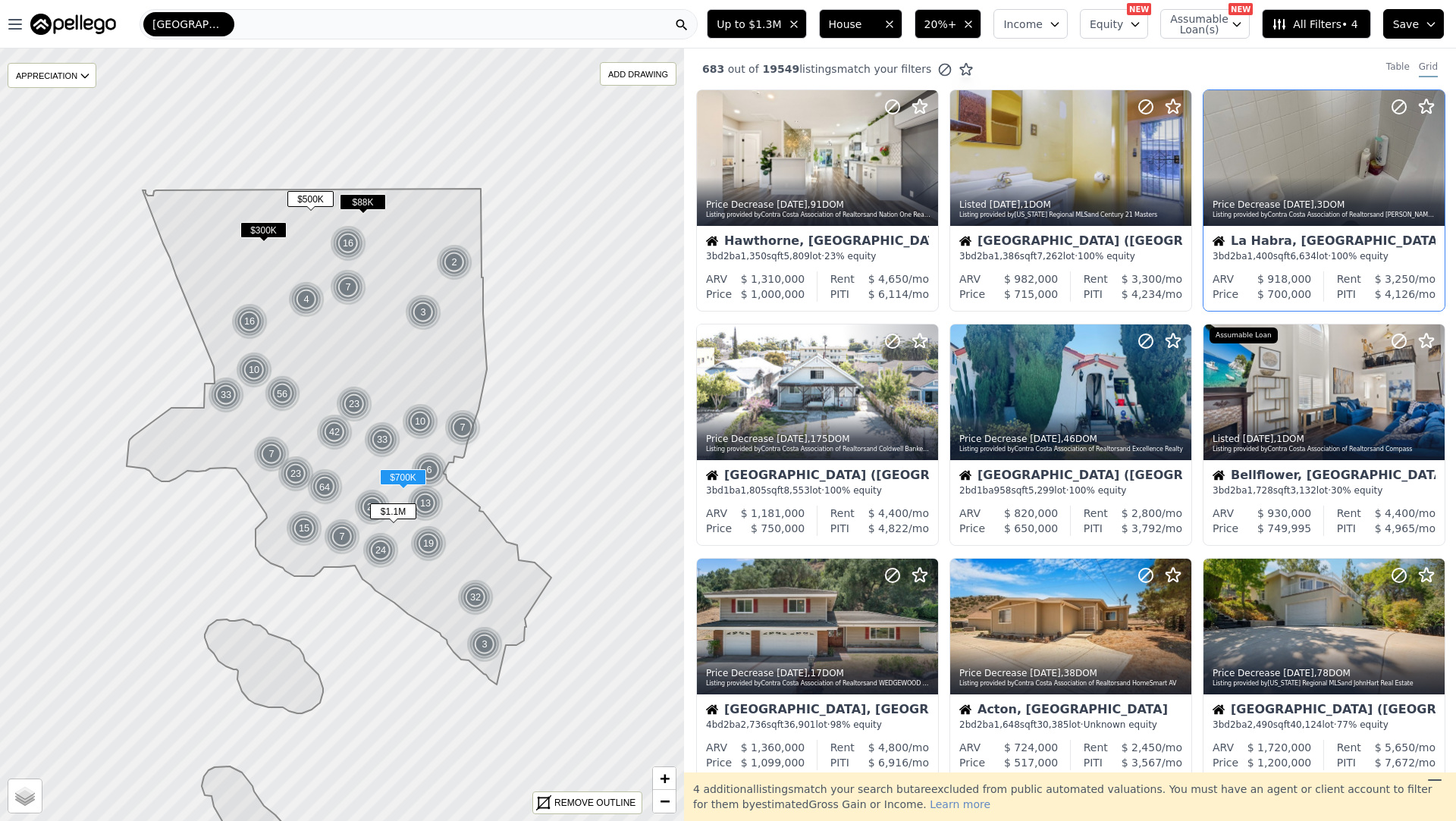
click at [1331, 248] on div "La Habra, [GEOGRAPHIC_DATA]" at bounding box center [1324, 243] width 223 height 15
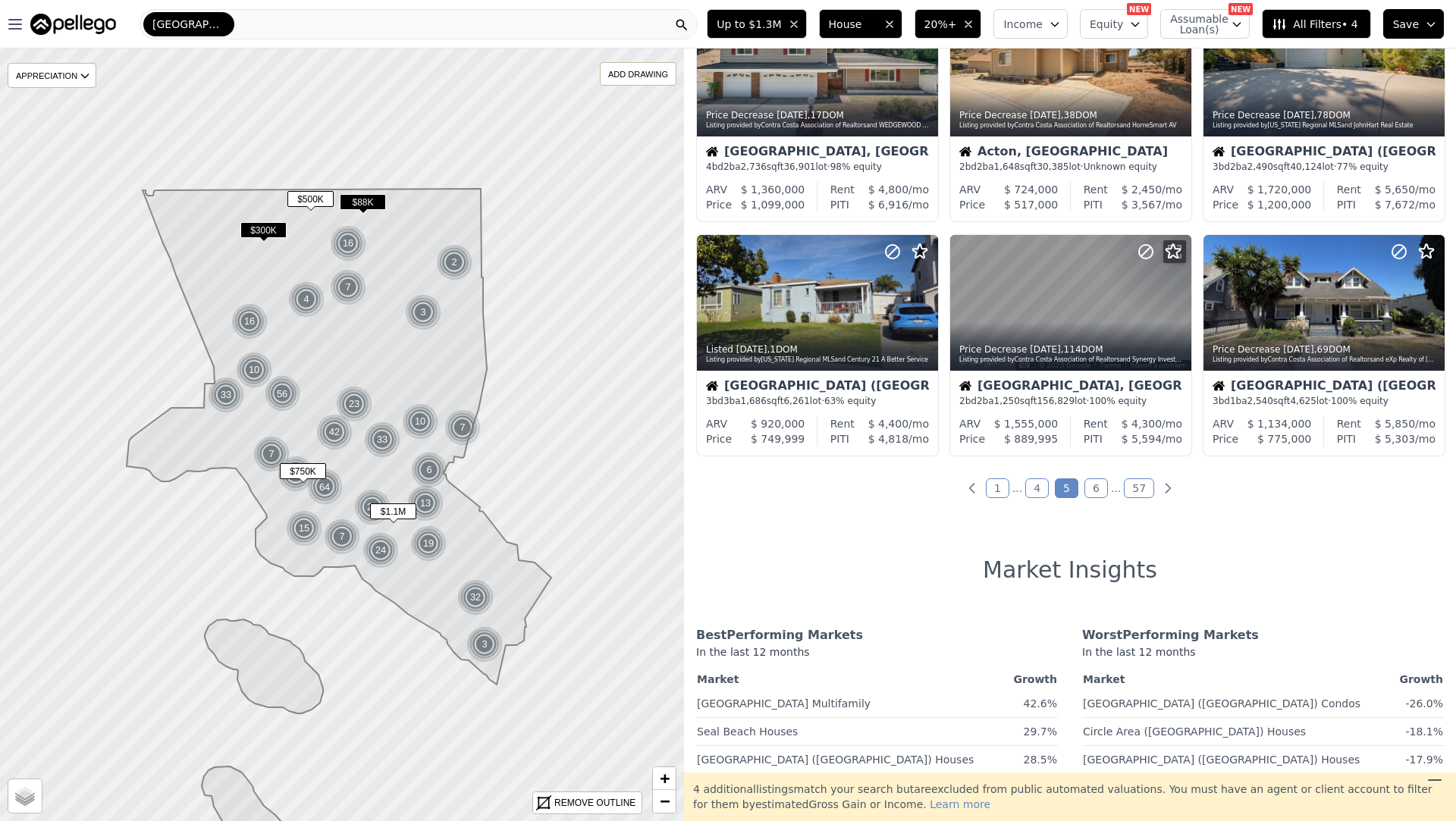
scroll to position [577, 0]
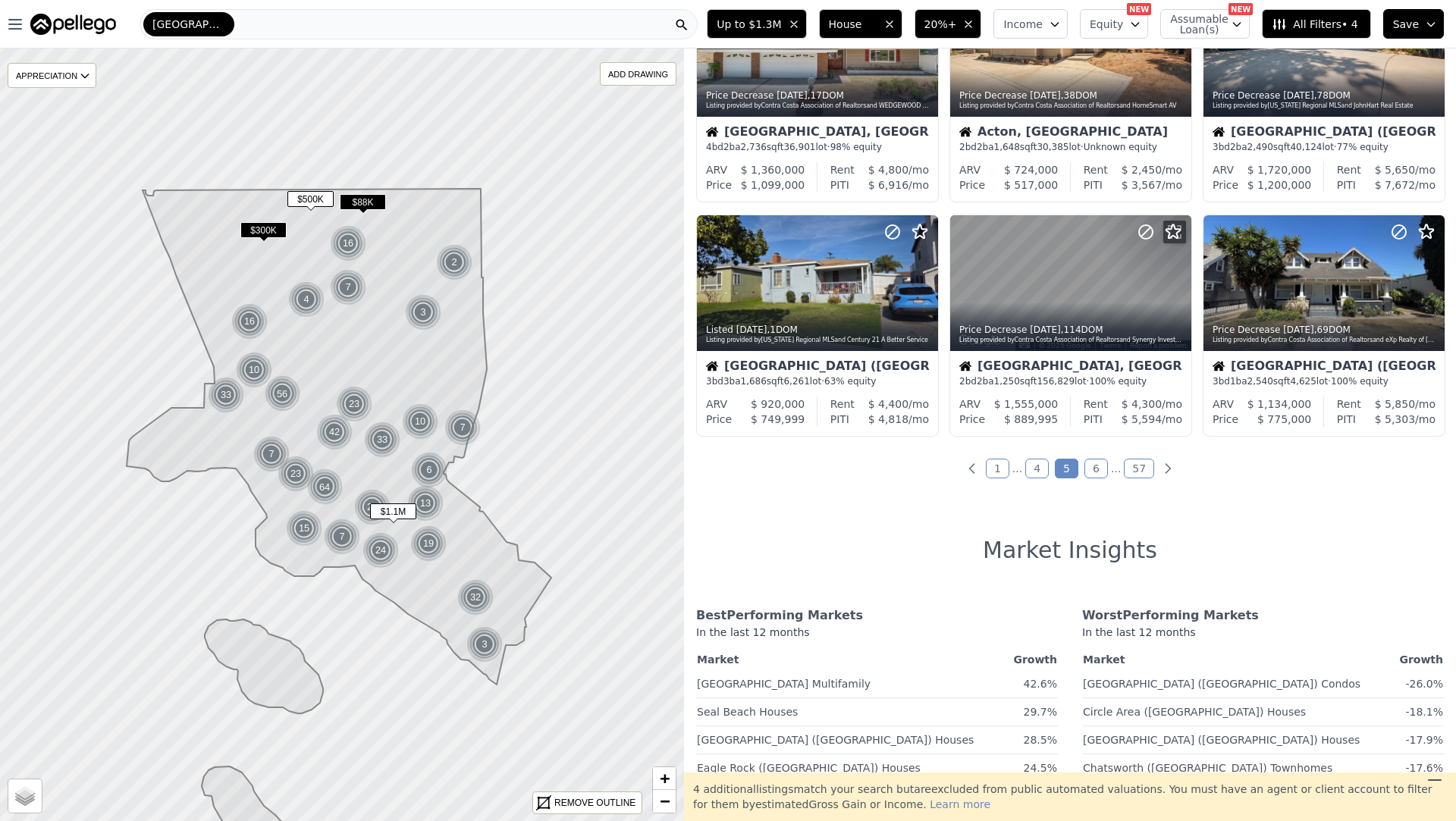
click at [1090, 459] on link "6" at bounding box center [1095, 468] width 24 height 20
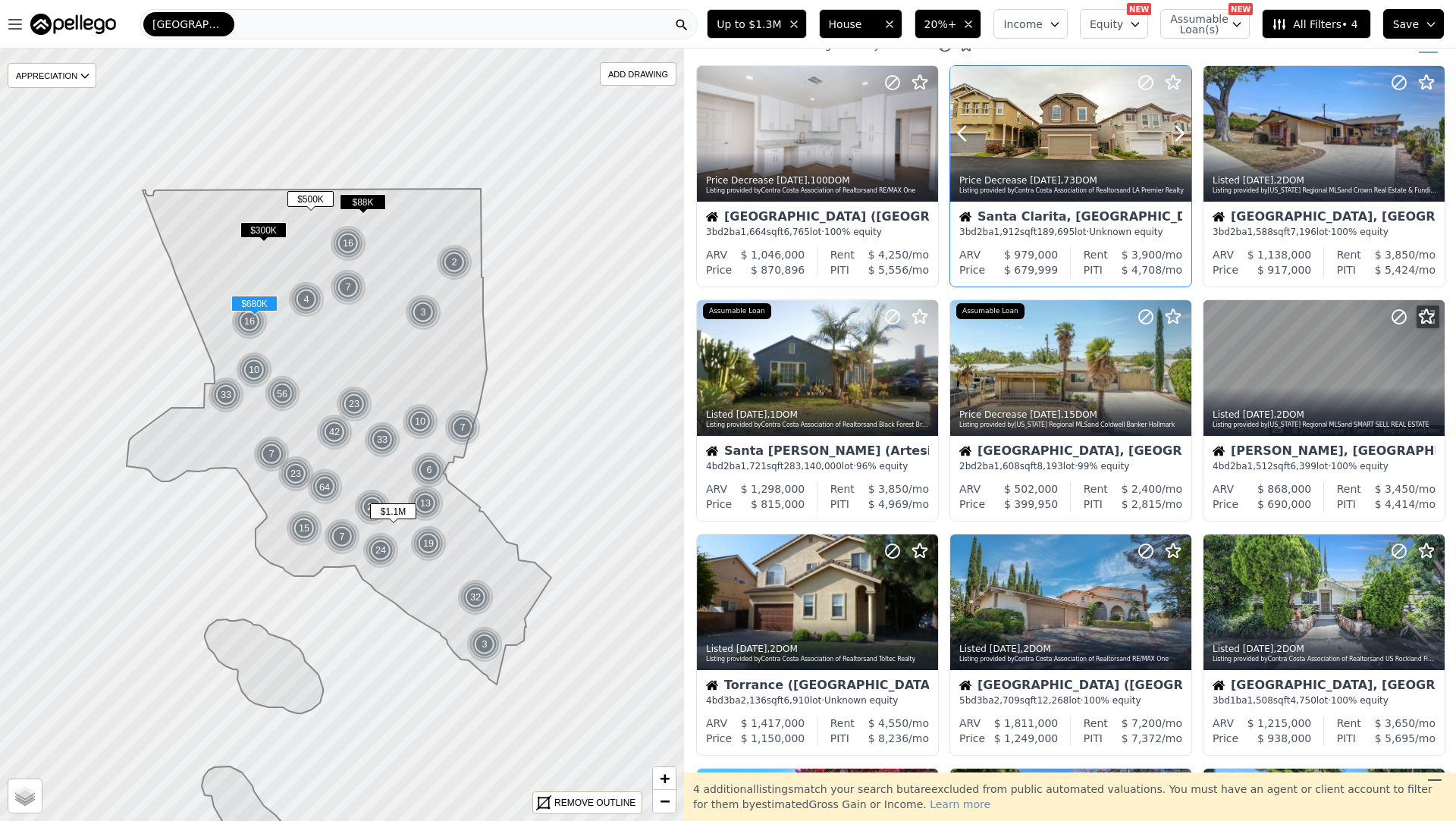
scroll to position [26, 0]
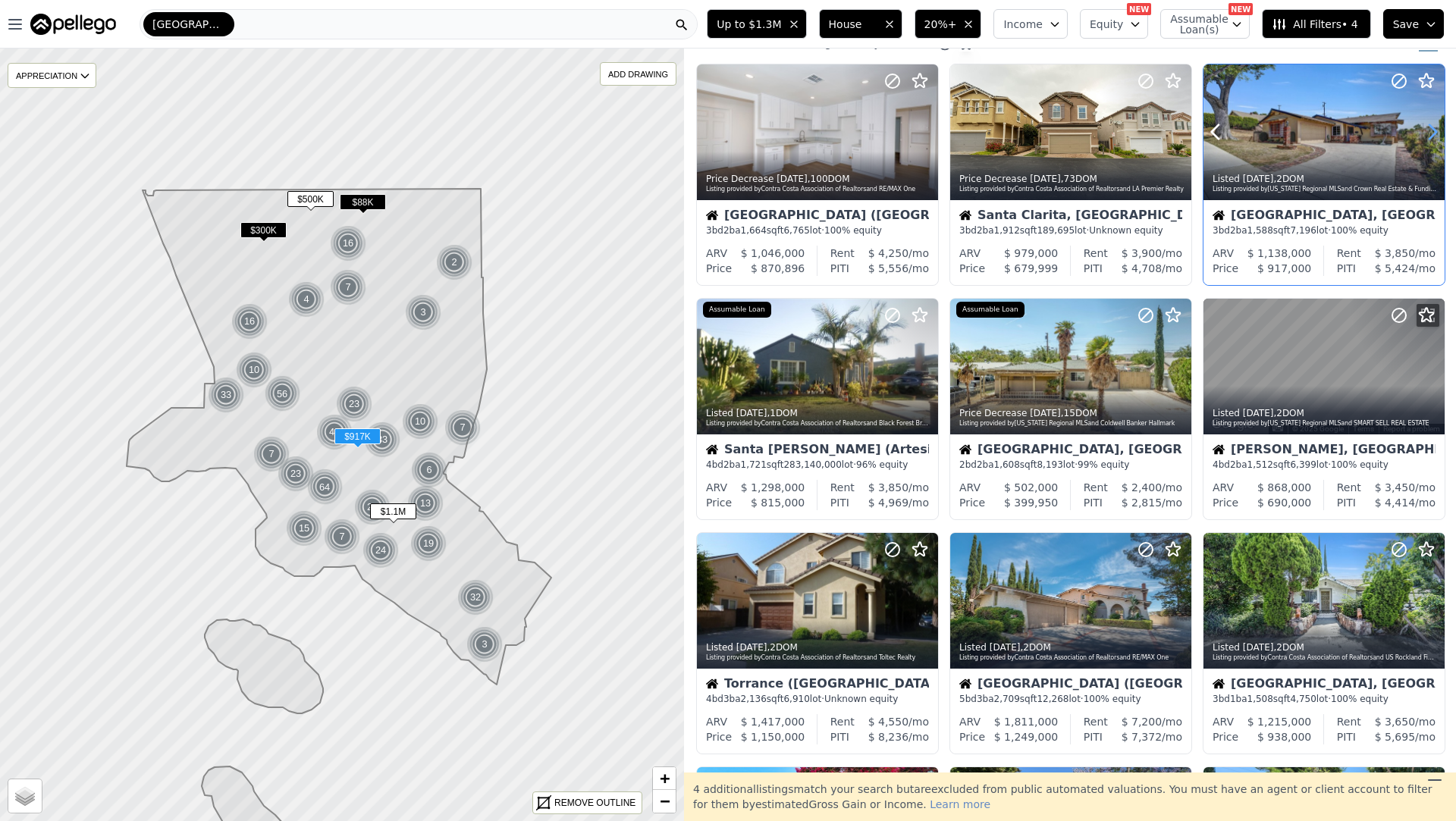
click at [1425, 129] on icon at bounding box center [1432, 131] width 24 height 24
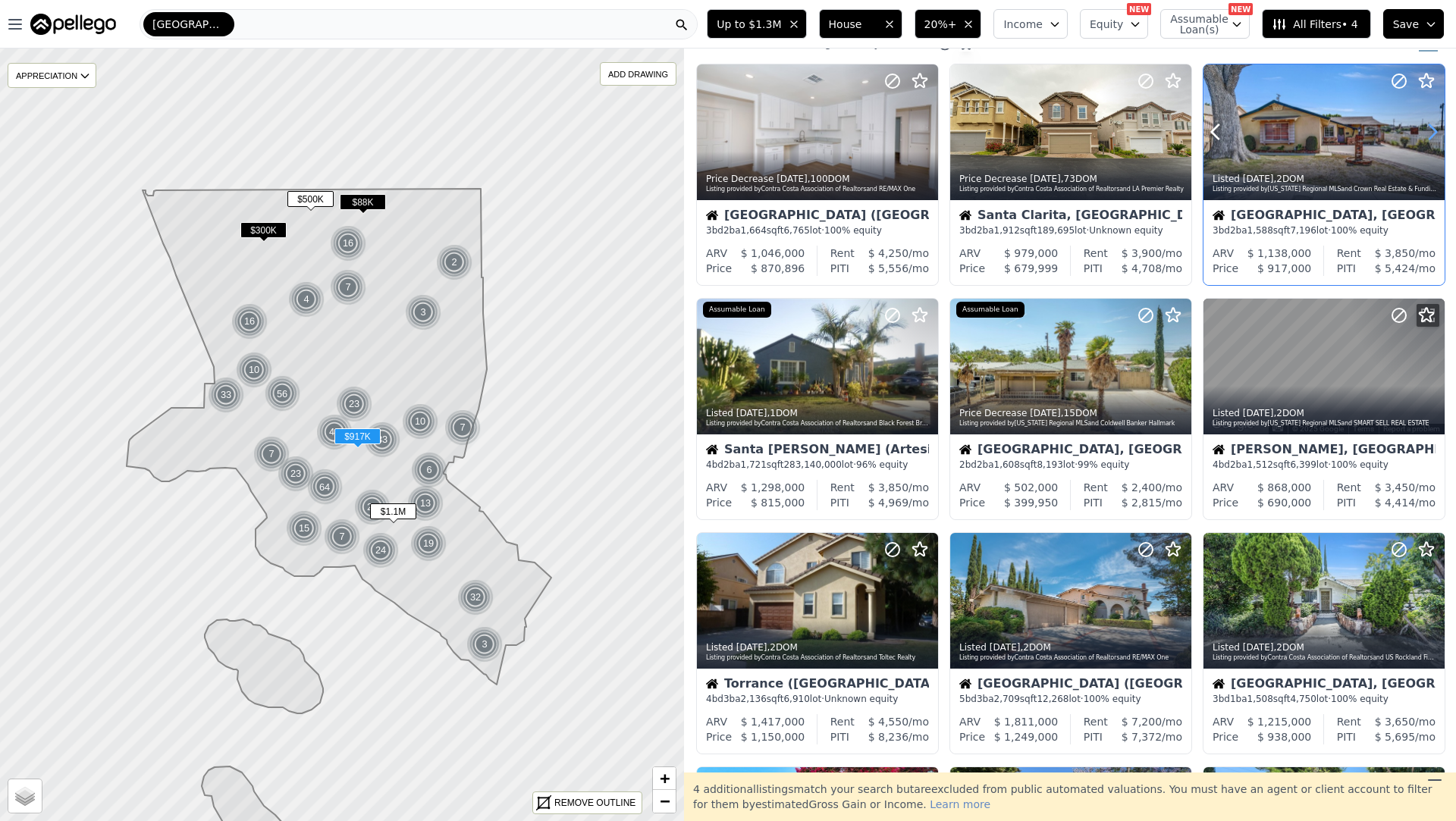
click at [1425, 129] on icon at bounding box center [1432, 131] width 24 height 24
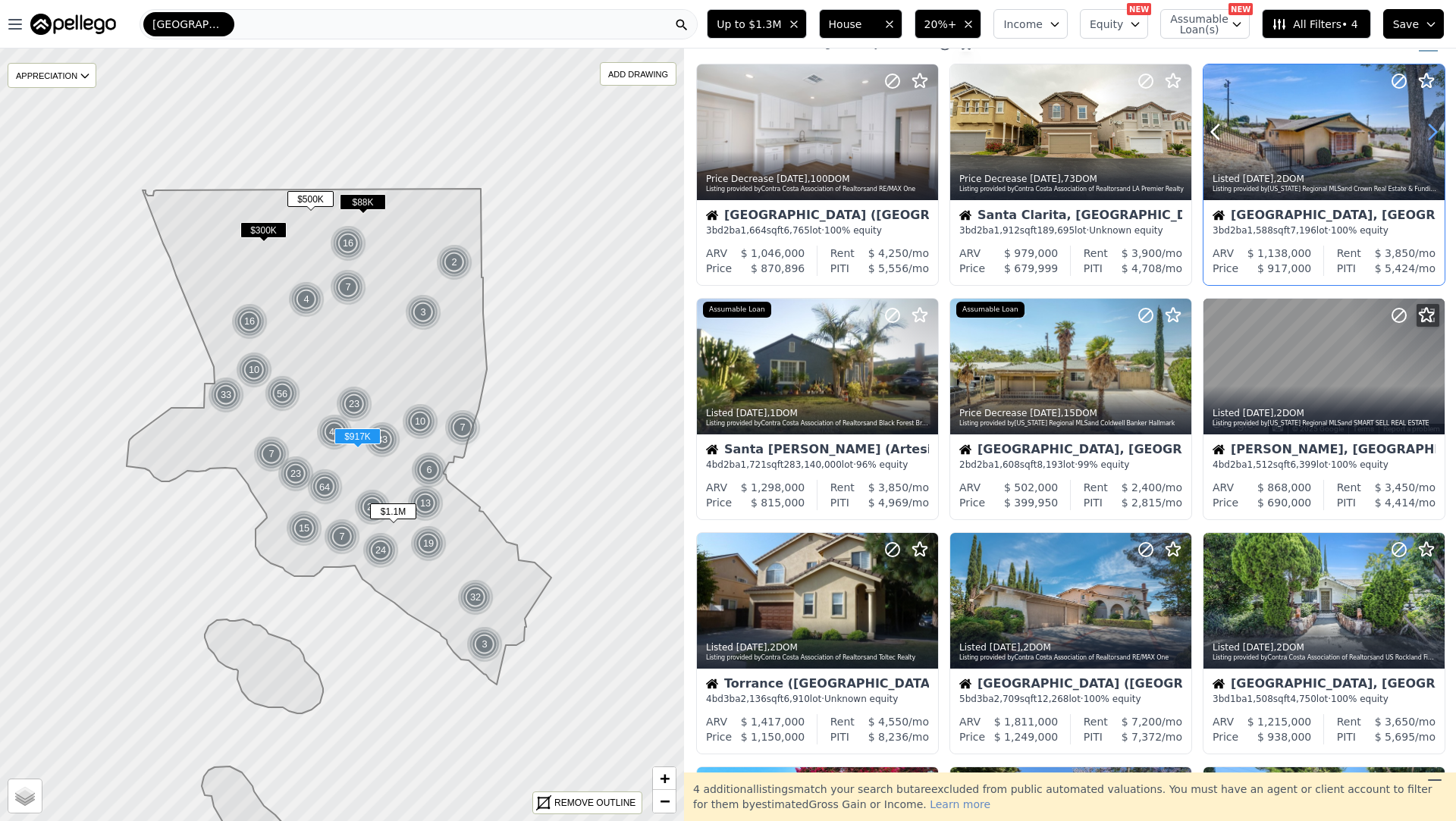
click at [1425, 129] on icon at bounding box center [1432, 131] width 24 height 24
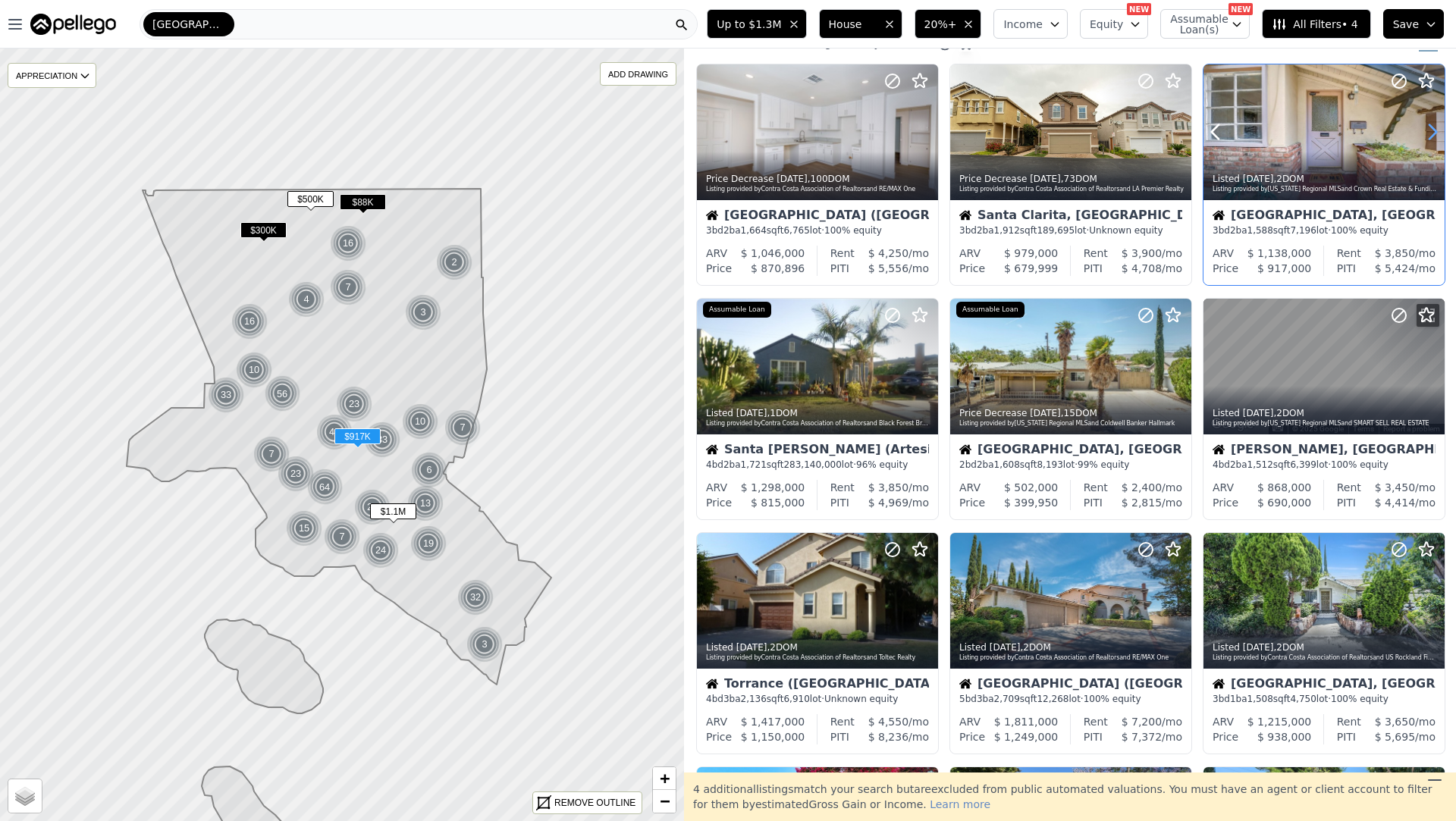
click at [1425, 129] on icon at bounding box center [1432, 131] width 24 height 24
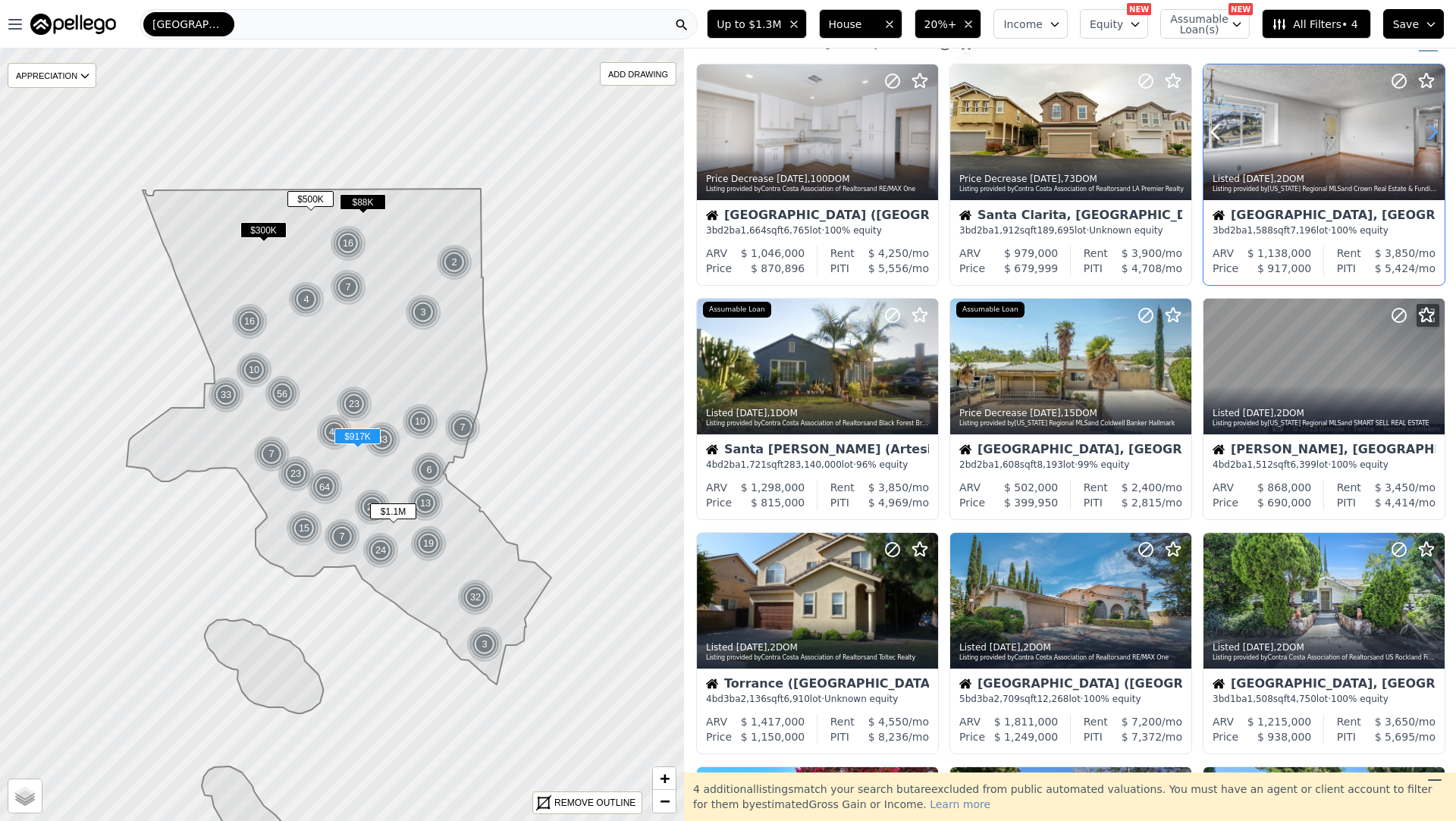
click at [1425, 129] on icon at bounding box center [1432, 131] width 24 height 24
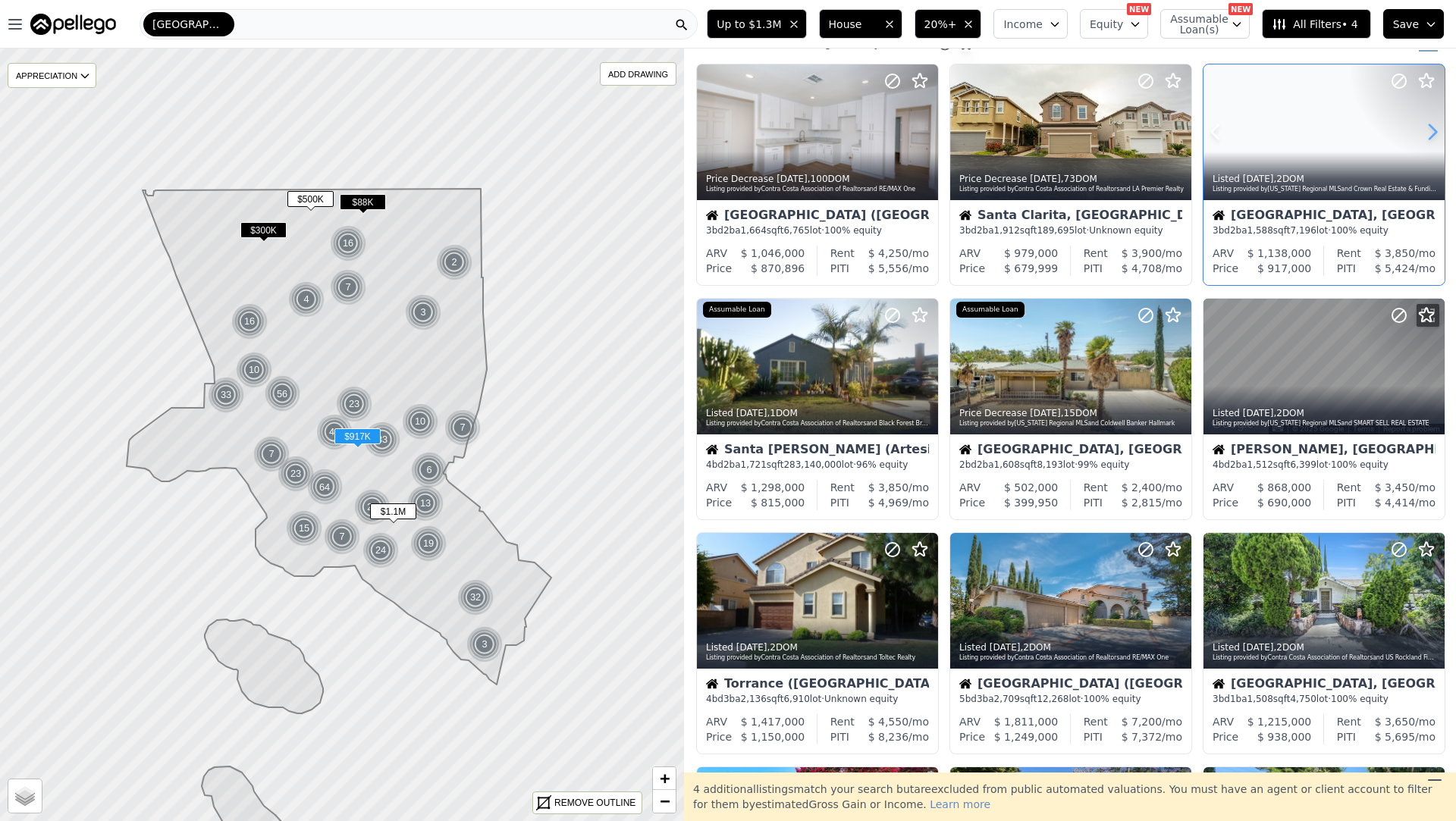
click at [1425, 129] on icon at bounding box center [1432, 131] width 24 height 24
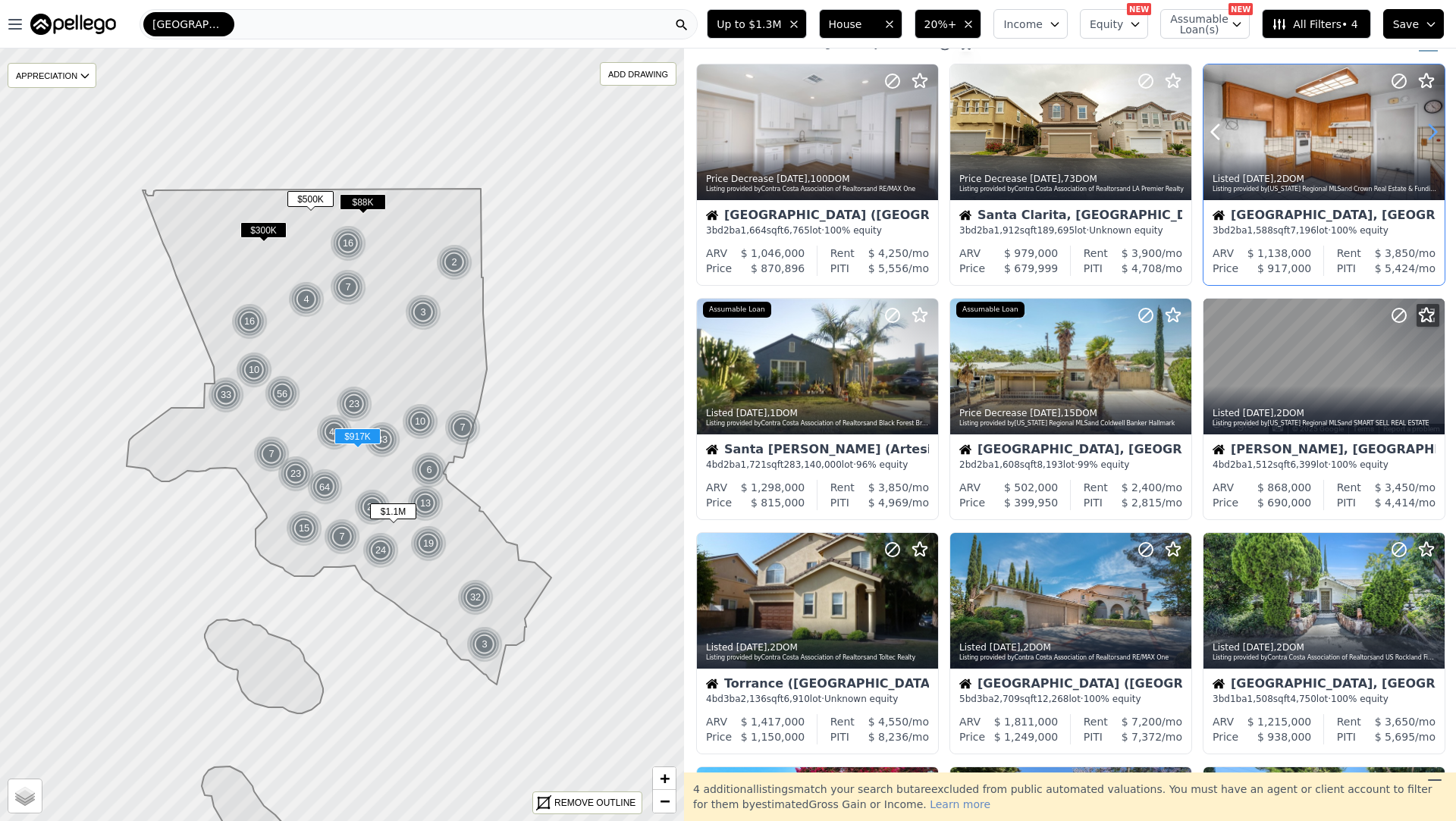
click at [1425, 129] on icon at bounding box center [1432, 131] width 24 height 24
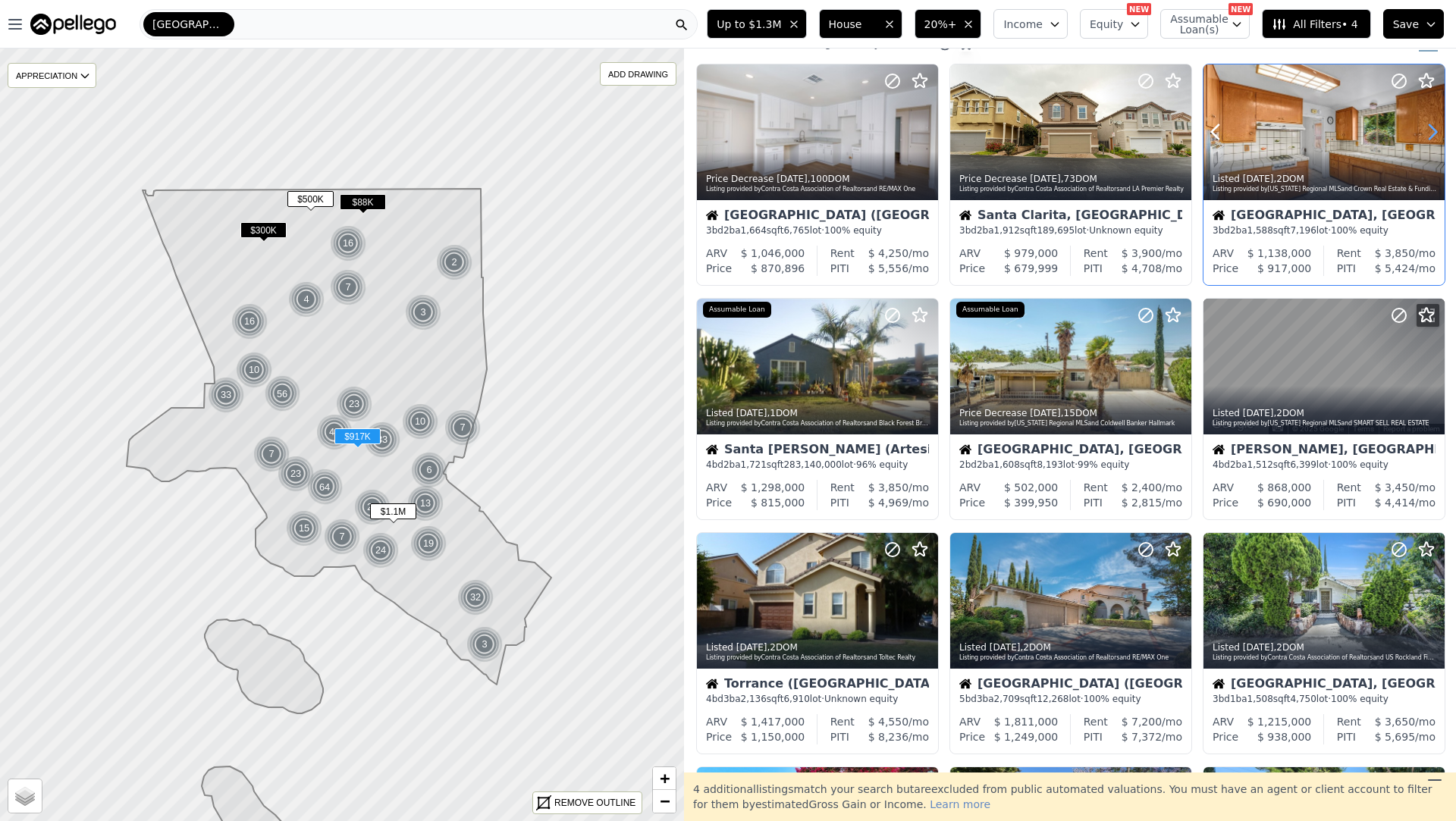
click at [1425, 129] on icon at bounding box center [1432, 131] width 24 height 24
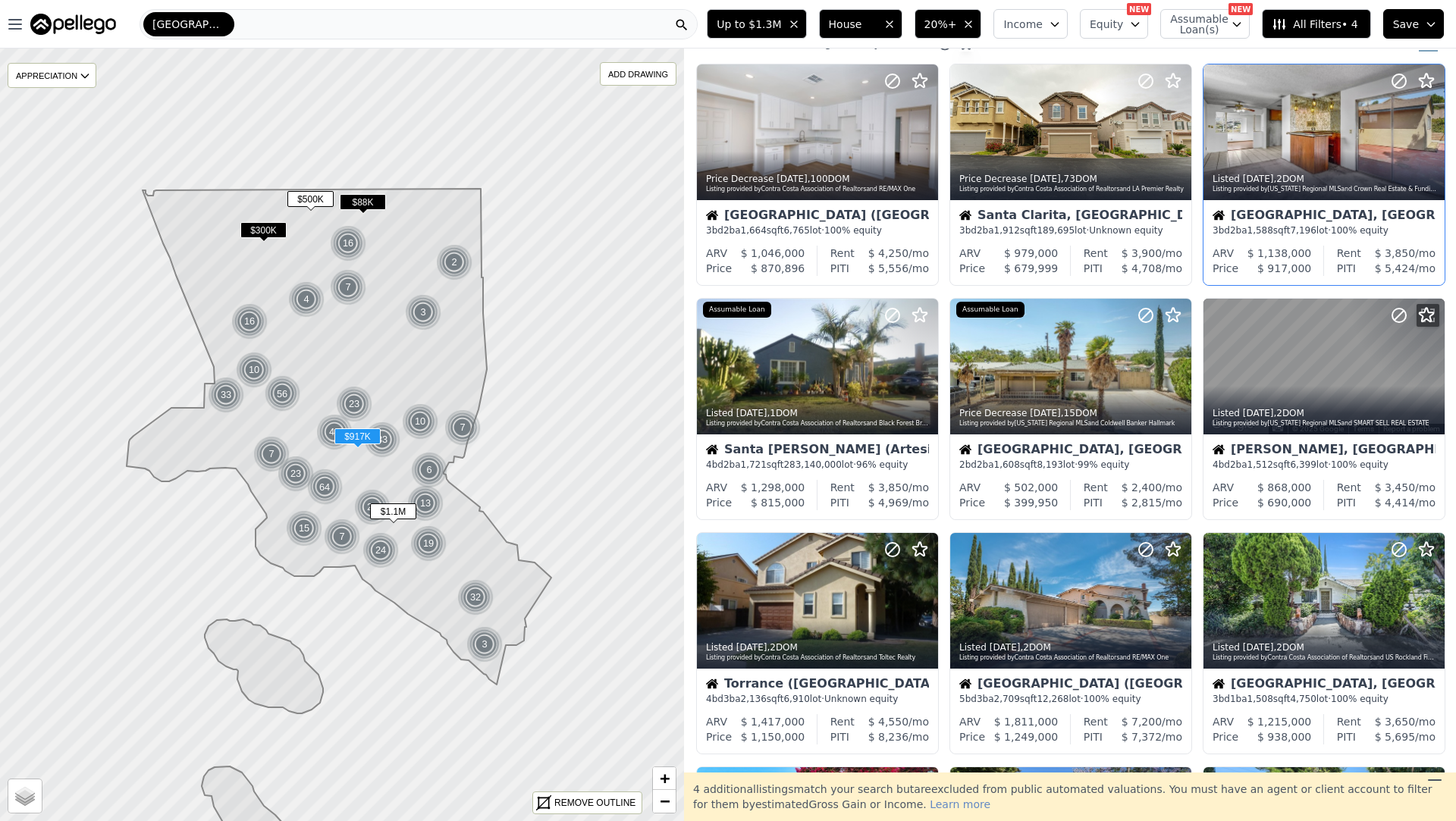
click at [1338, 204] on div "[GEOGRAPHIC_DATA], [GEOGRAPHIC_DATA] 3 bd 2 ba 1,588 sqft 7,196 lot · 100% equi…" at bounding box center [1323, 223] width 241 height 45
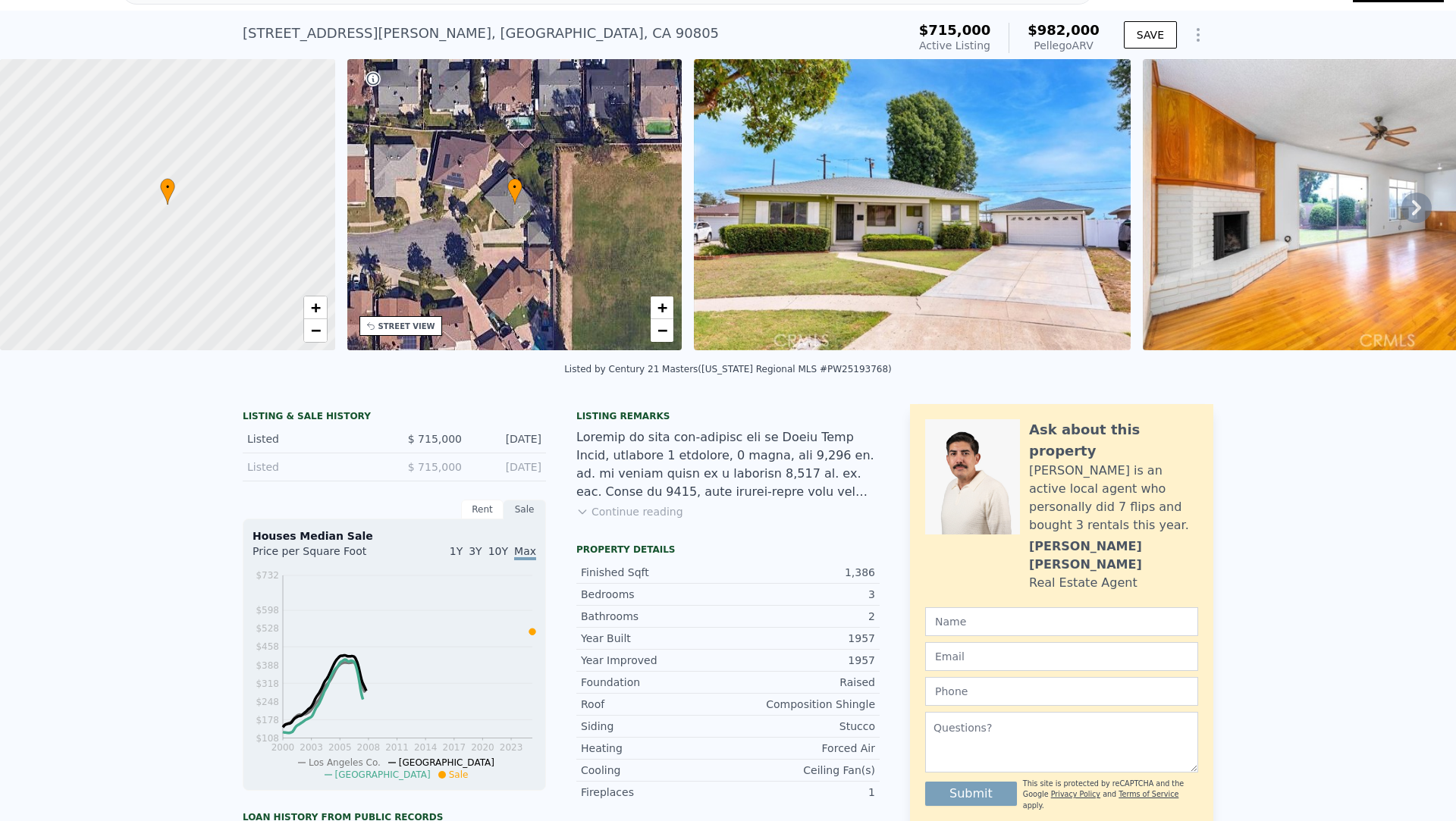
scroll to position [36, 0]
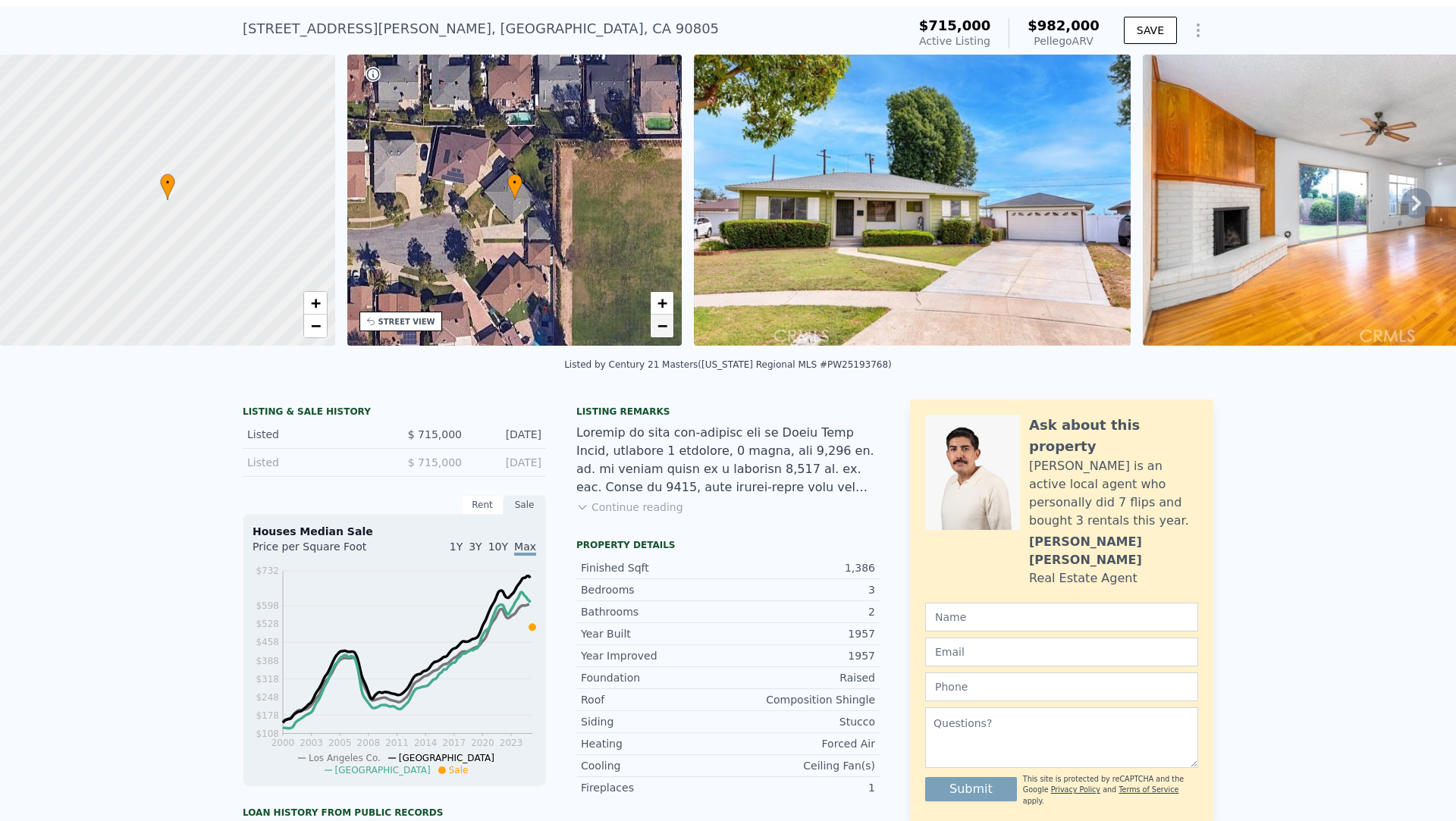
click at [662, 320] on span "−" at bounding box center [662, 326] width 10 height 19
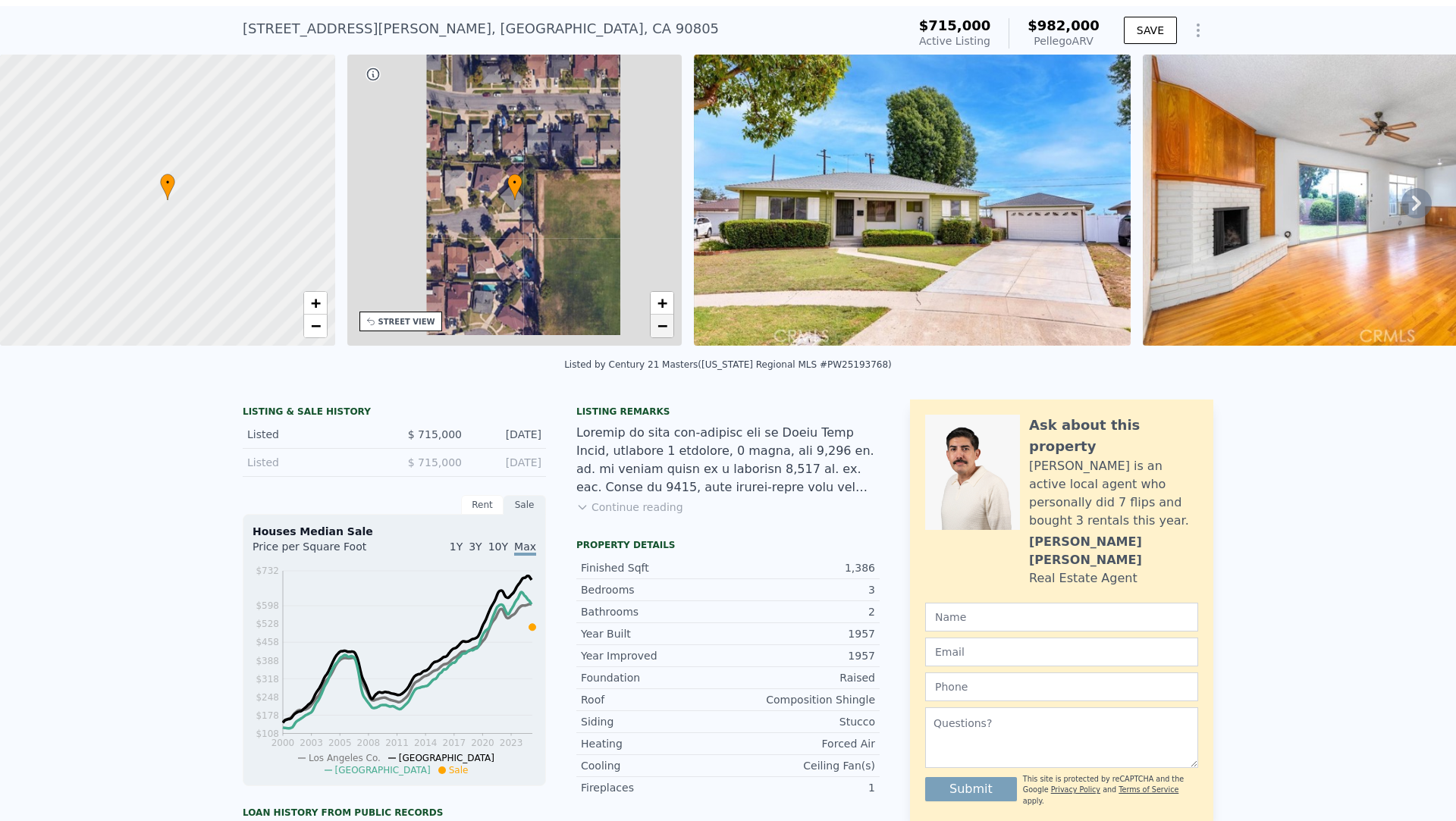
click at [662, 320] on span "−" at bounding box center [662, 326] width 10 height 19
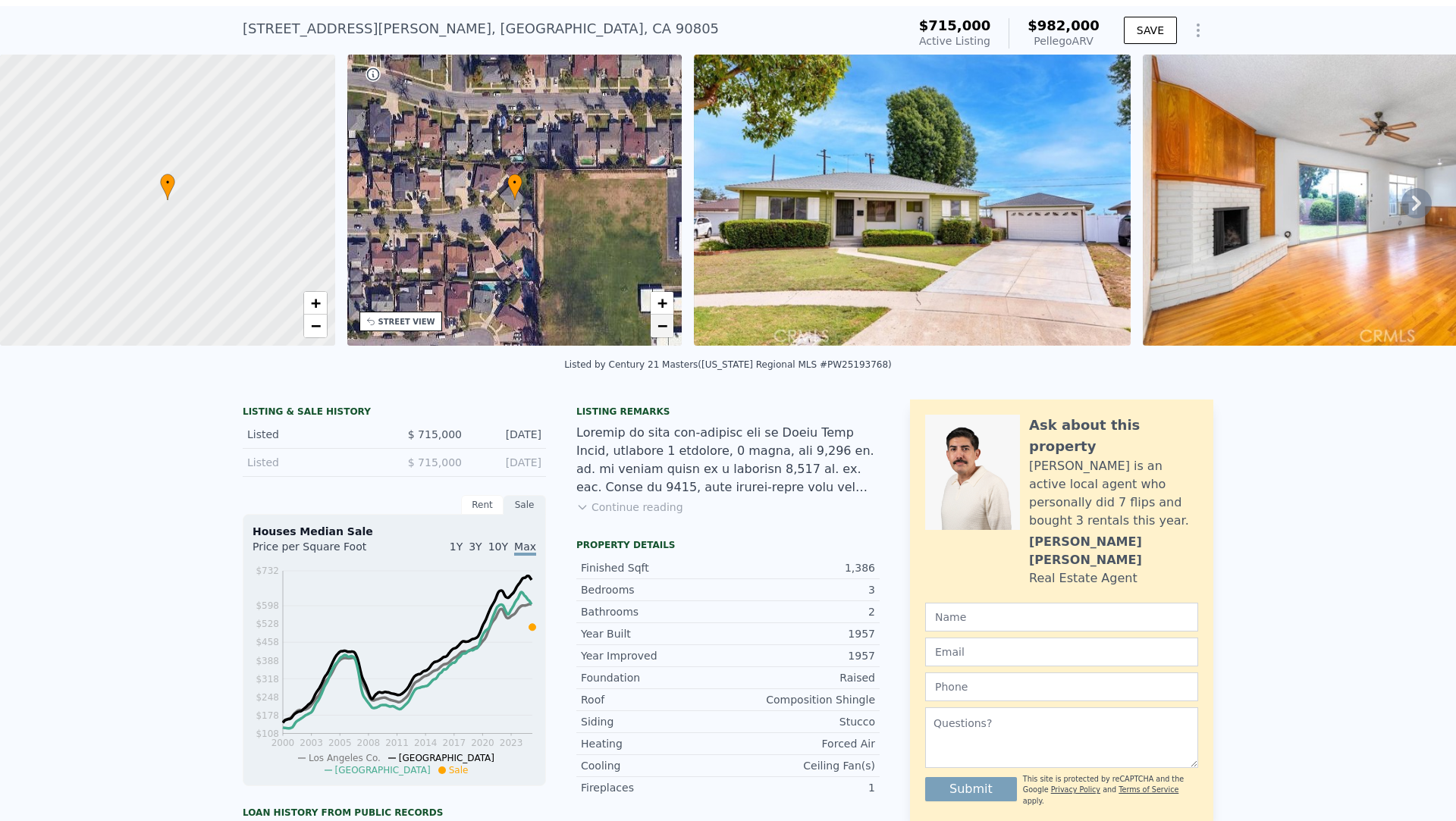
click at [662, 320] on span "−" at bounding box center [662, 326] width 10 height 19
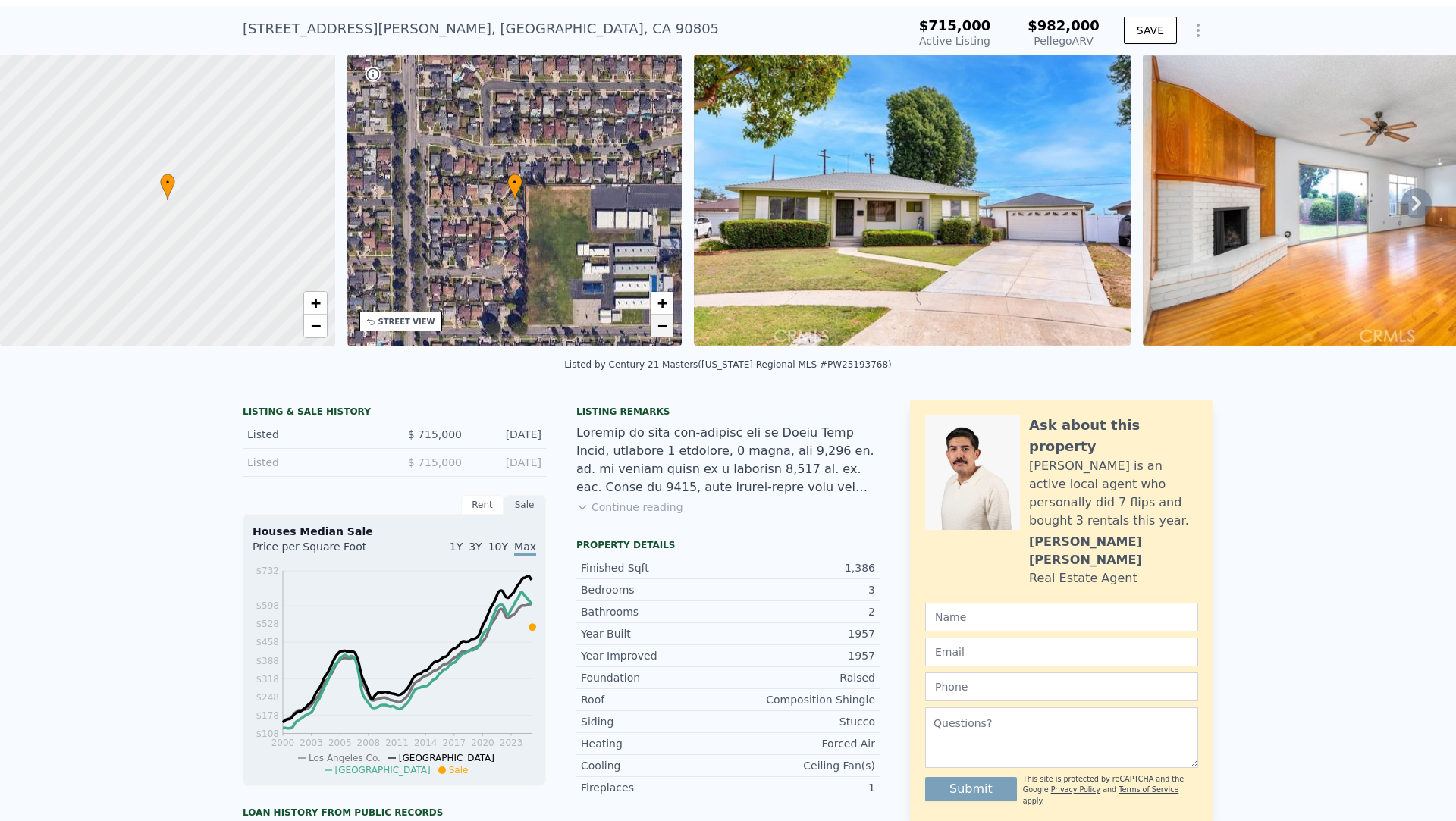
click at [662, 320] on span "−" at bounding box center [662, 326] width 10 height 19
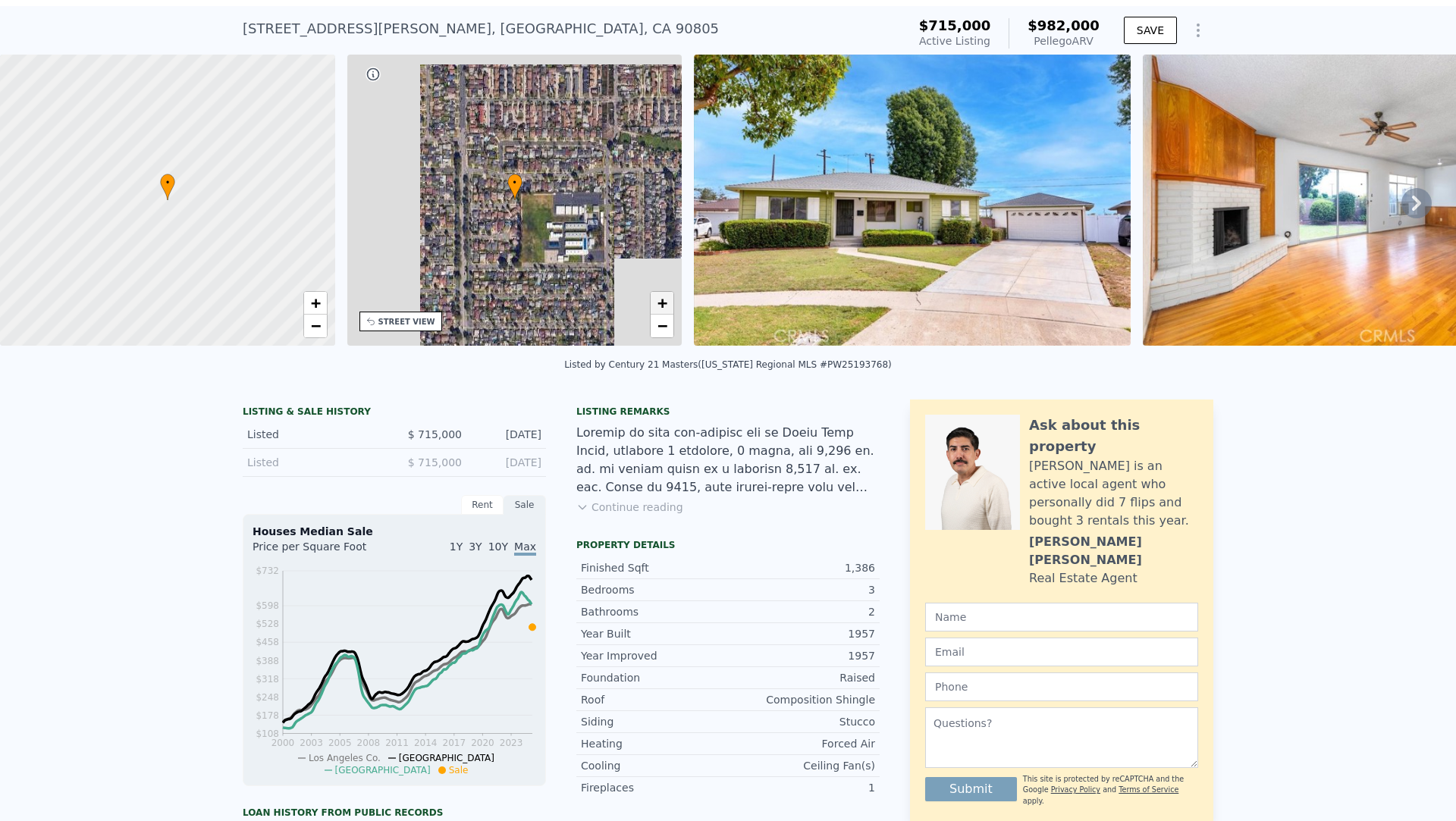
click at [661, 302] on span "+" at bounding box center [662, 303] width 10 height 19
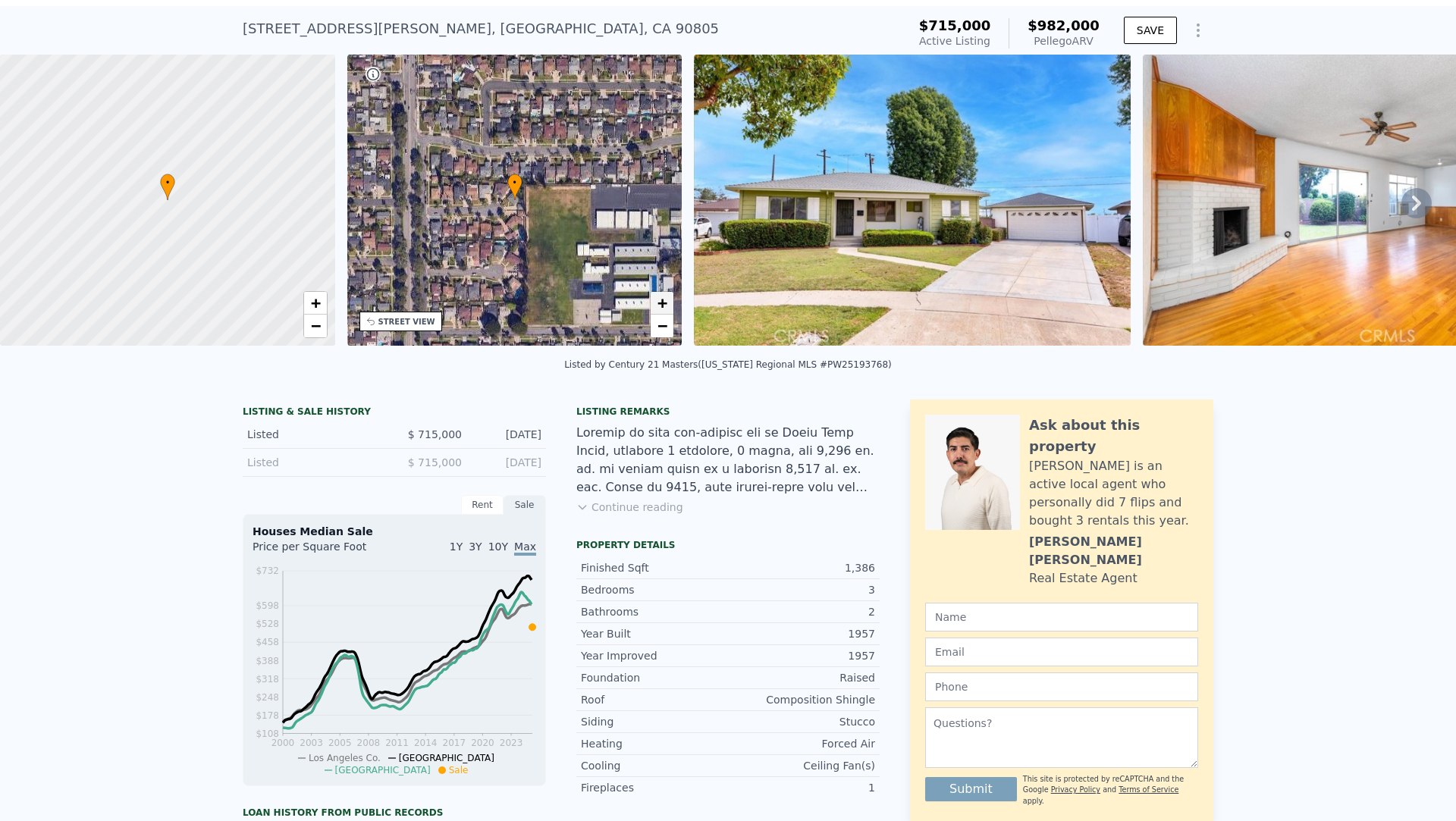
click at [661, 302] on span "+" at bounding box center [662, 303] width 10 height 19
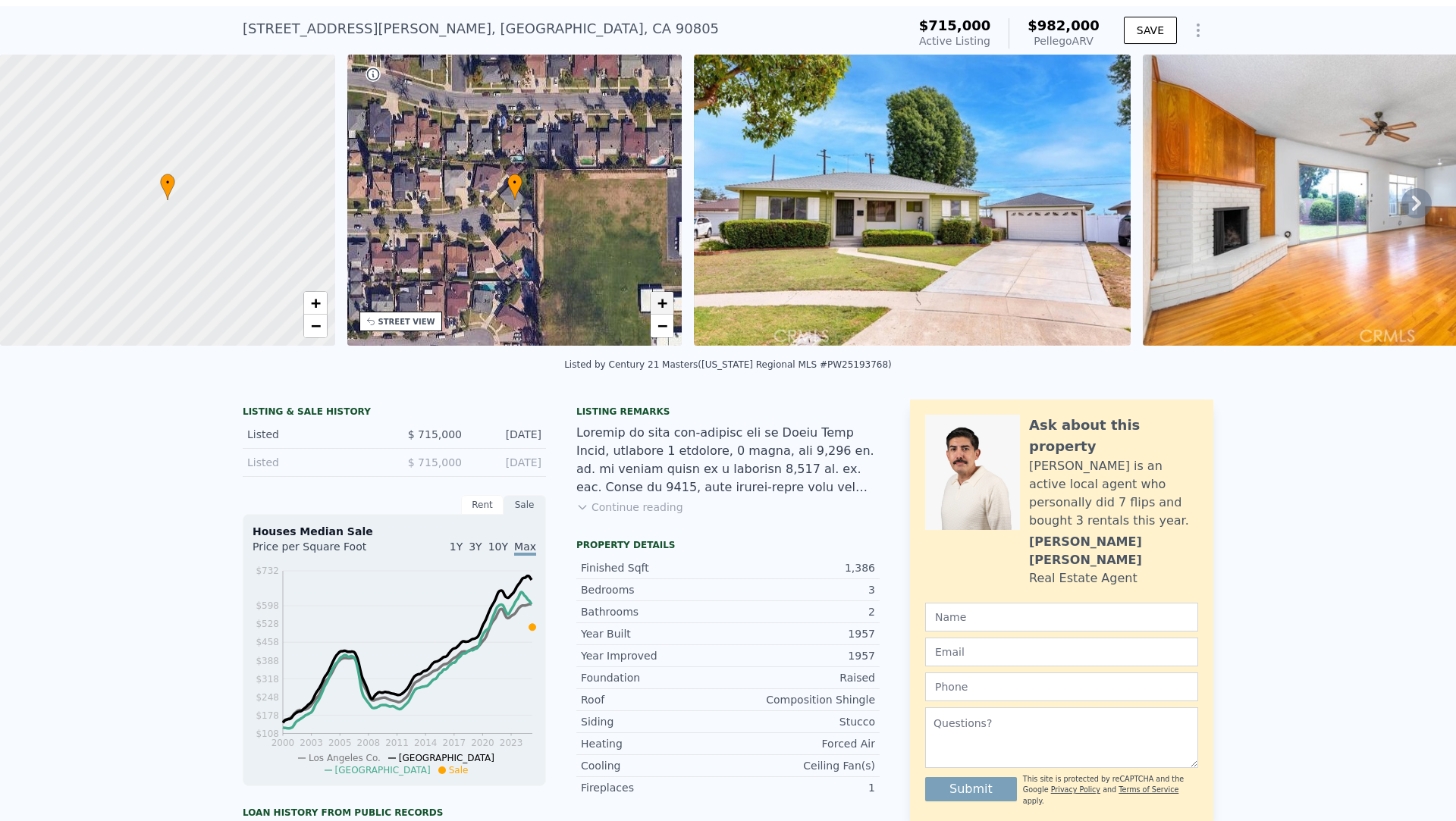
click at [661, 302] on span "+" at bounding box center [662, 303] width 10 height 19
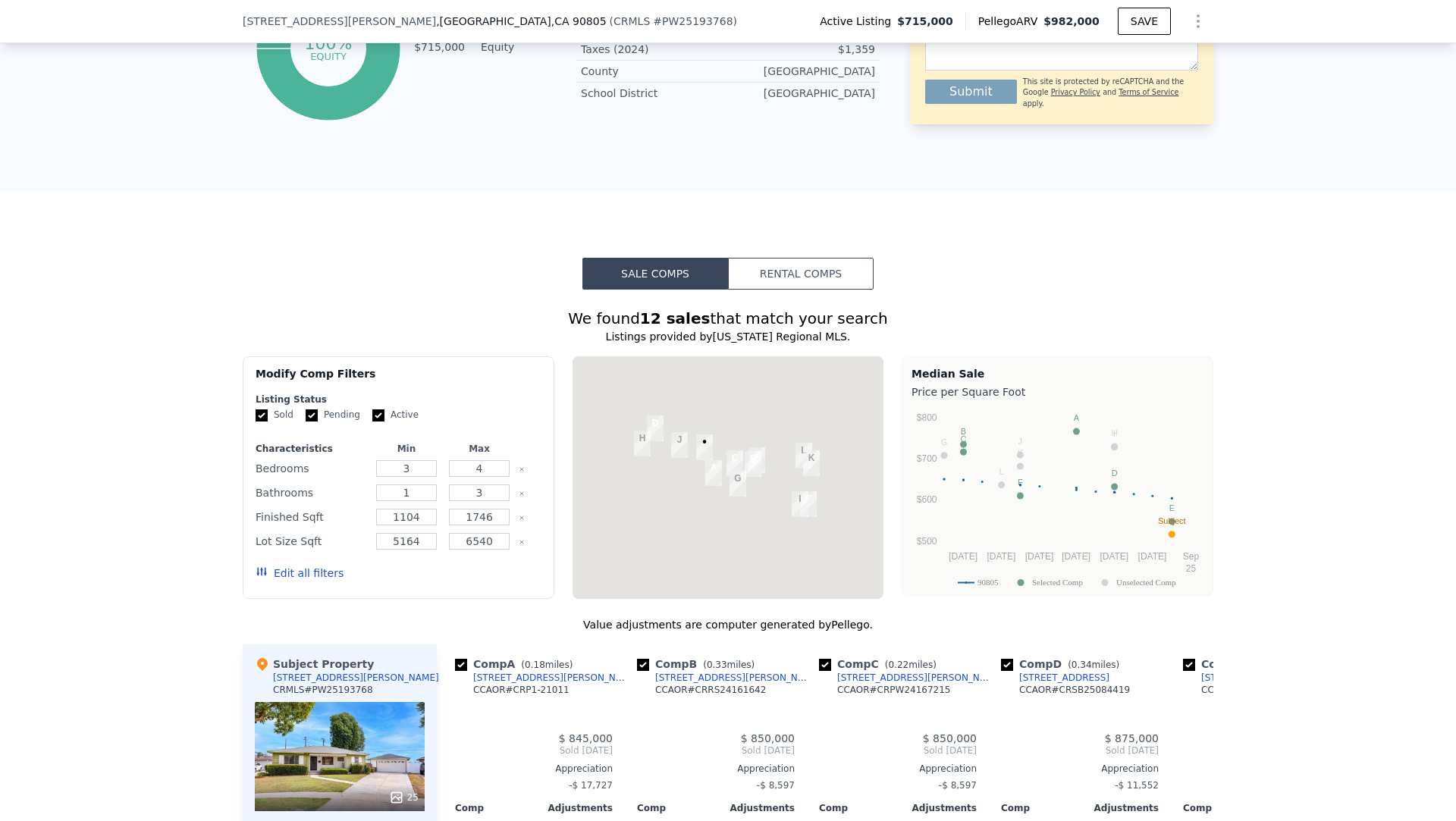
scroll to position [957, 0]
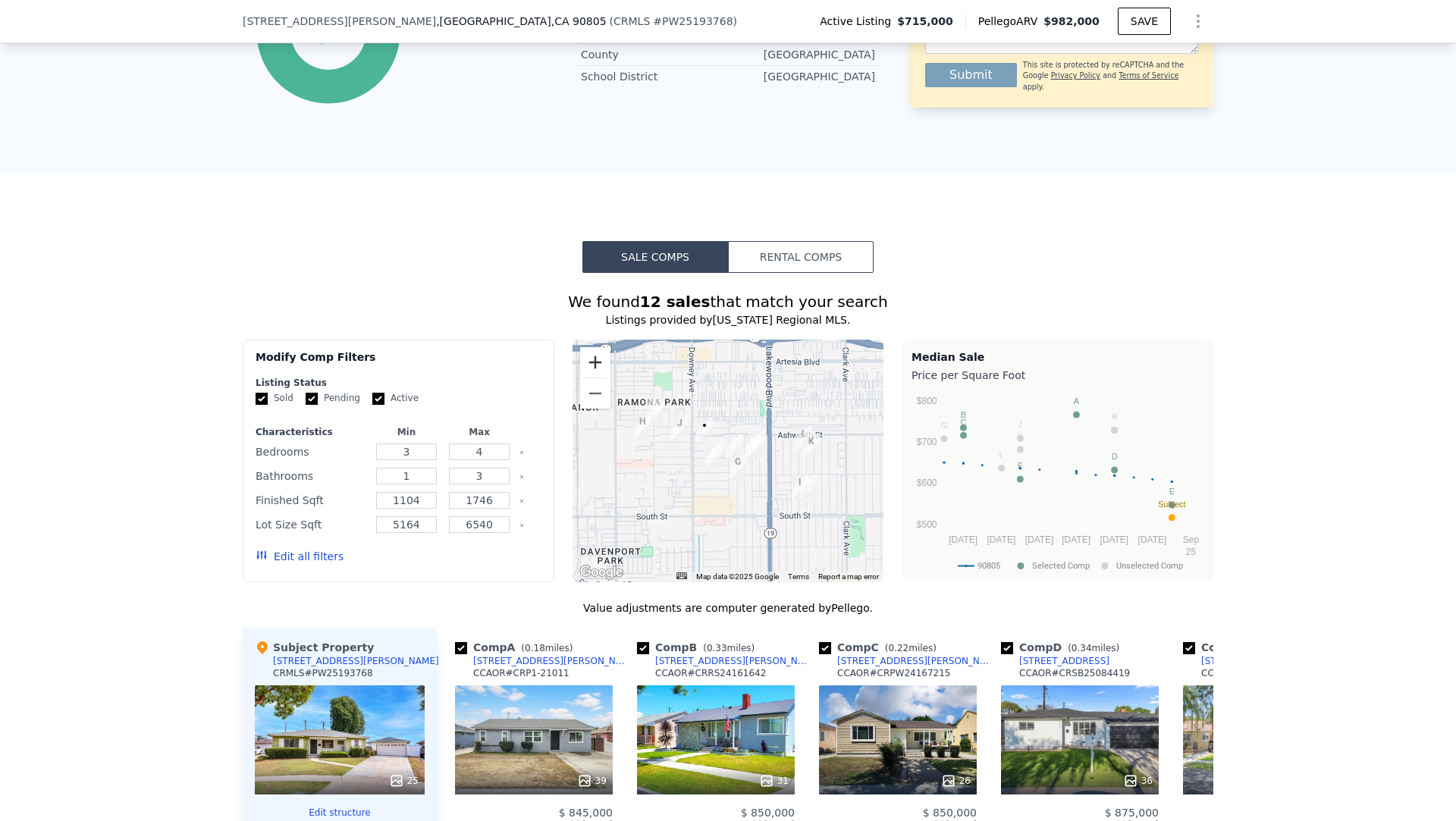
click at [606, 371] on button "Zoom in" at bounding box center [596, 363] width 31 height 31
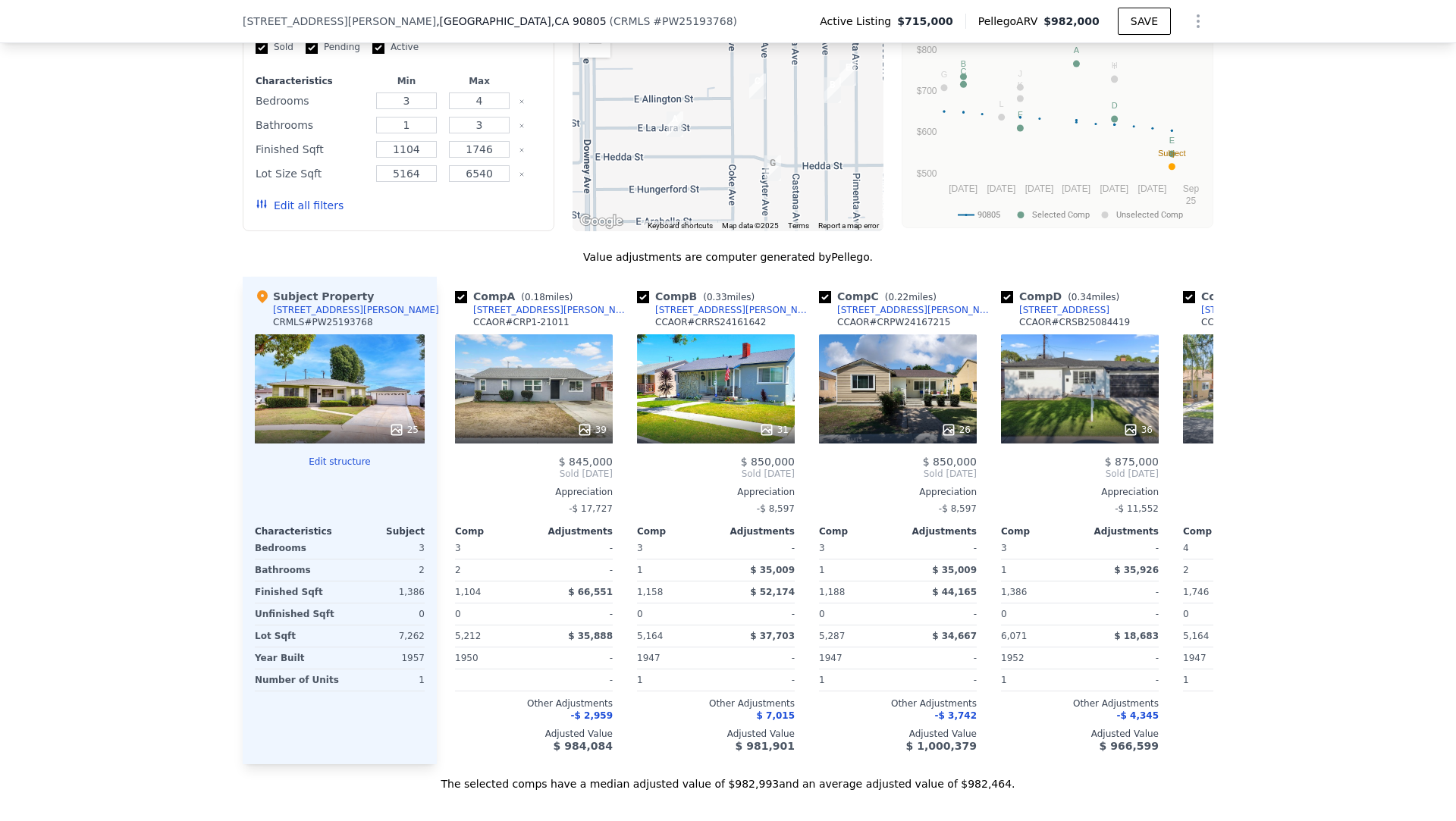
scroll to position [1314, 0]
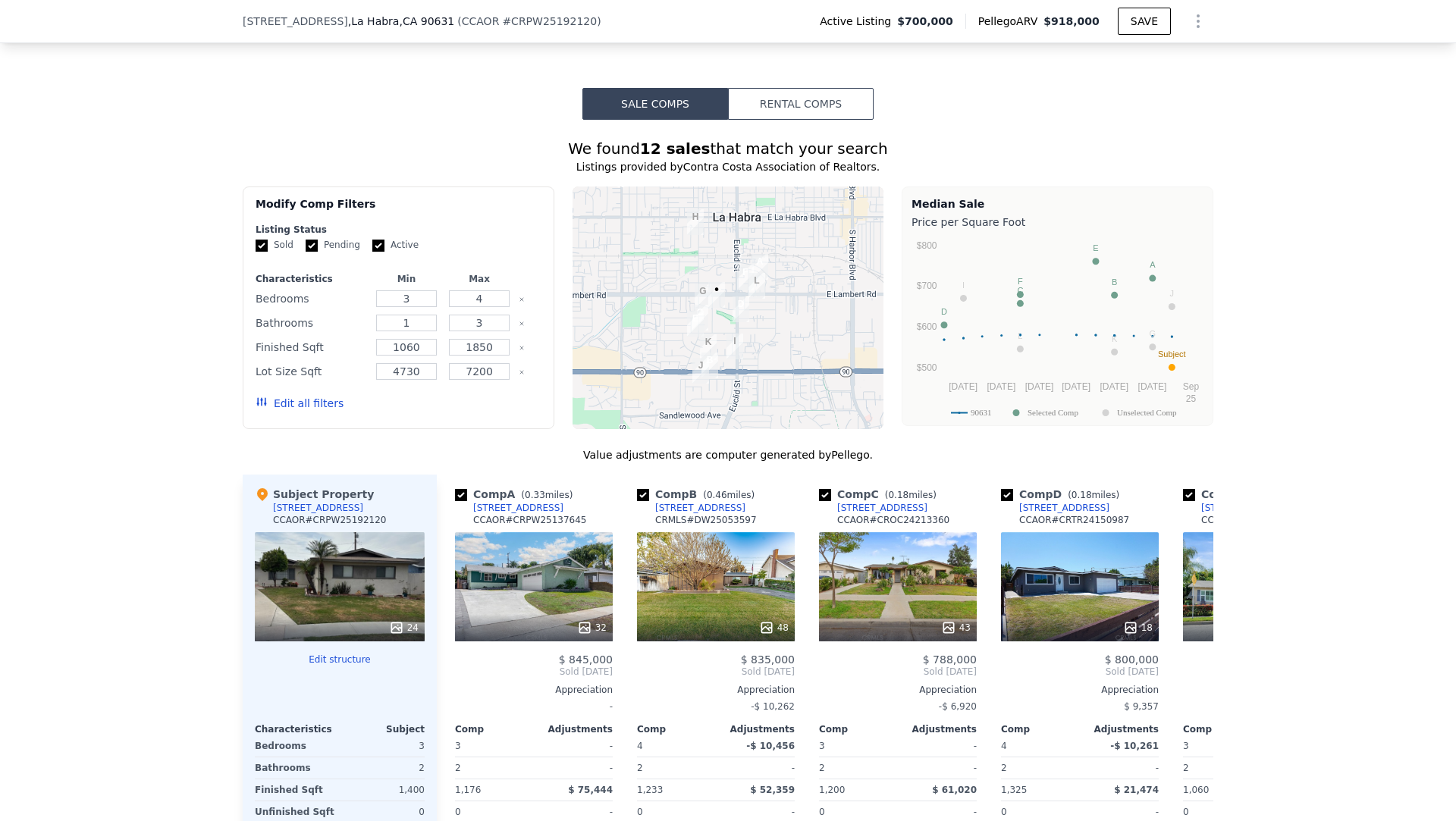
scroll to position [1170, 0]
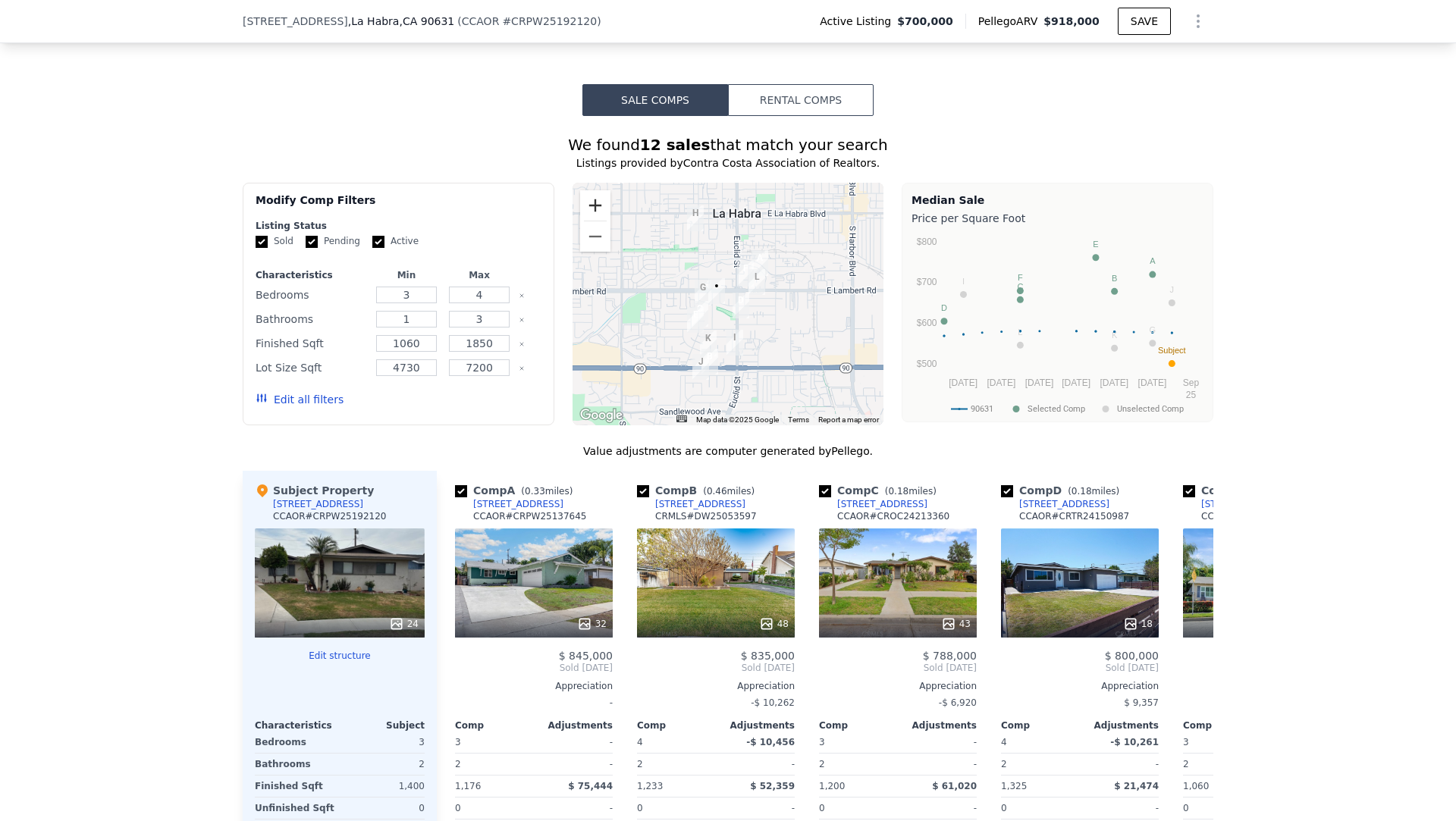
click at [598, 196] on button "Zoom in" at bounding box center [596, 205] width 31 height 31
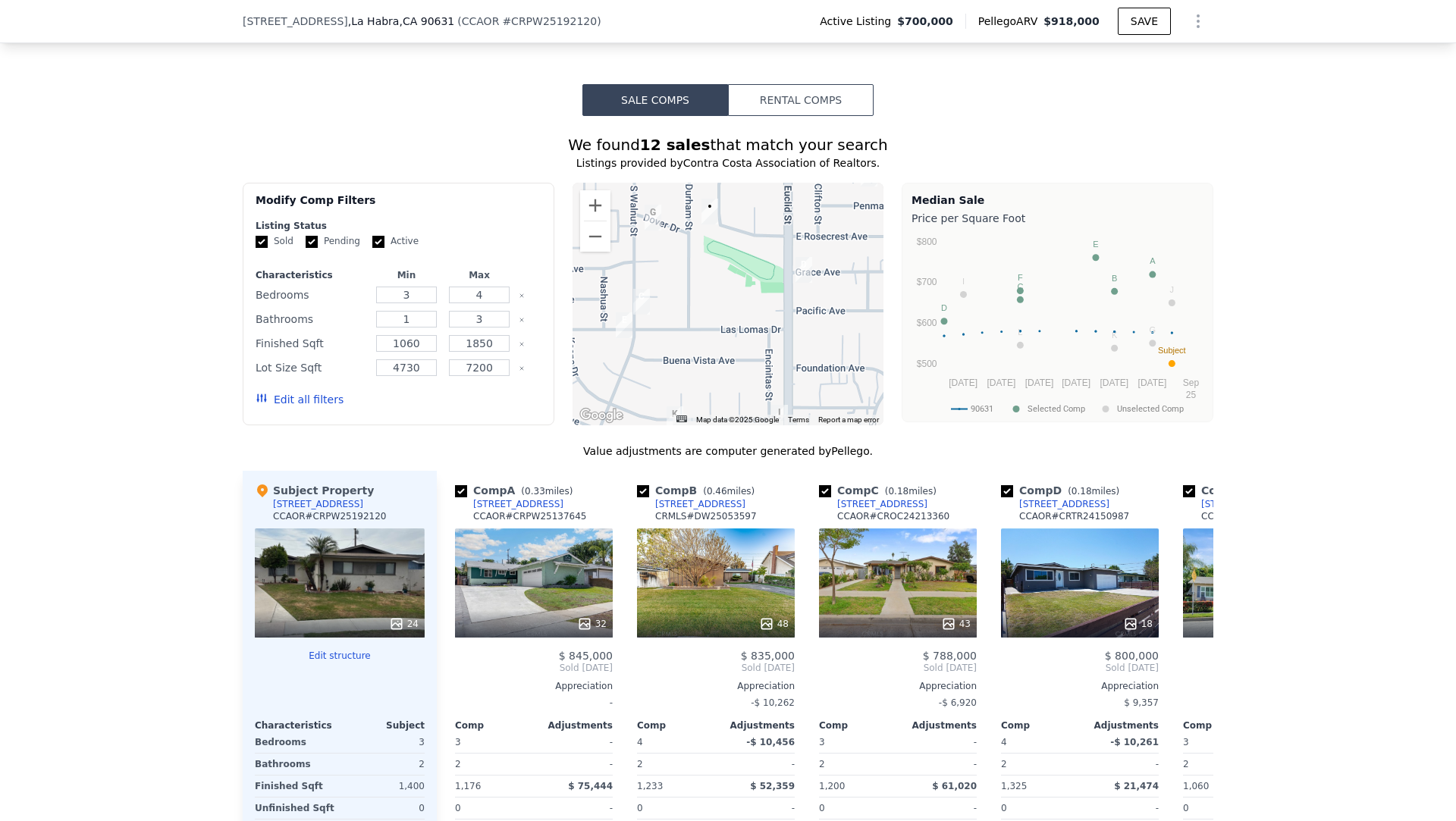
drag, startPoint x: 632, startPoint y: 309, endPoint x: 657, endPoint y: 230, distance: 82.9
click at [657, 230] on div at bounding box center [728, 304] width 312 height 243
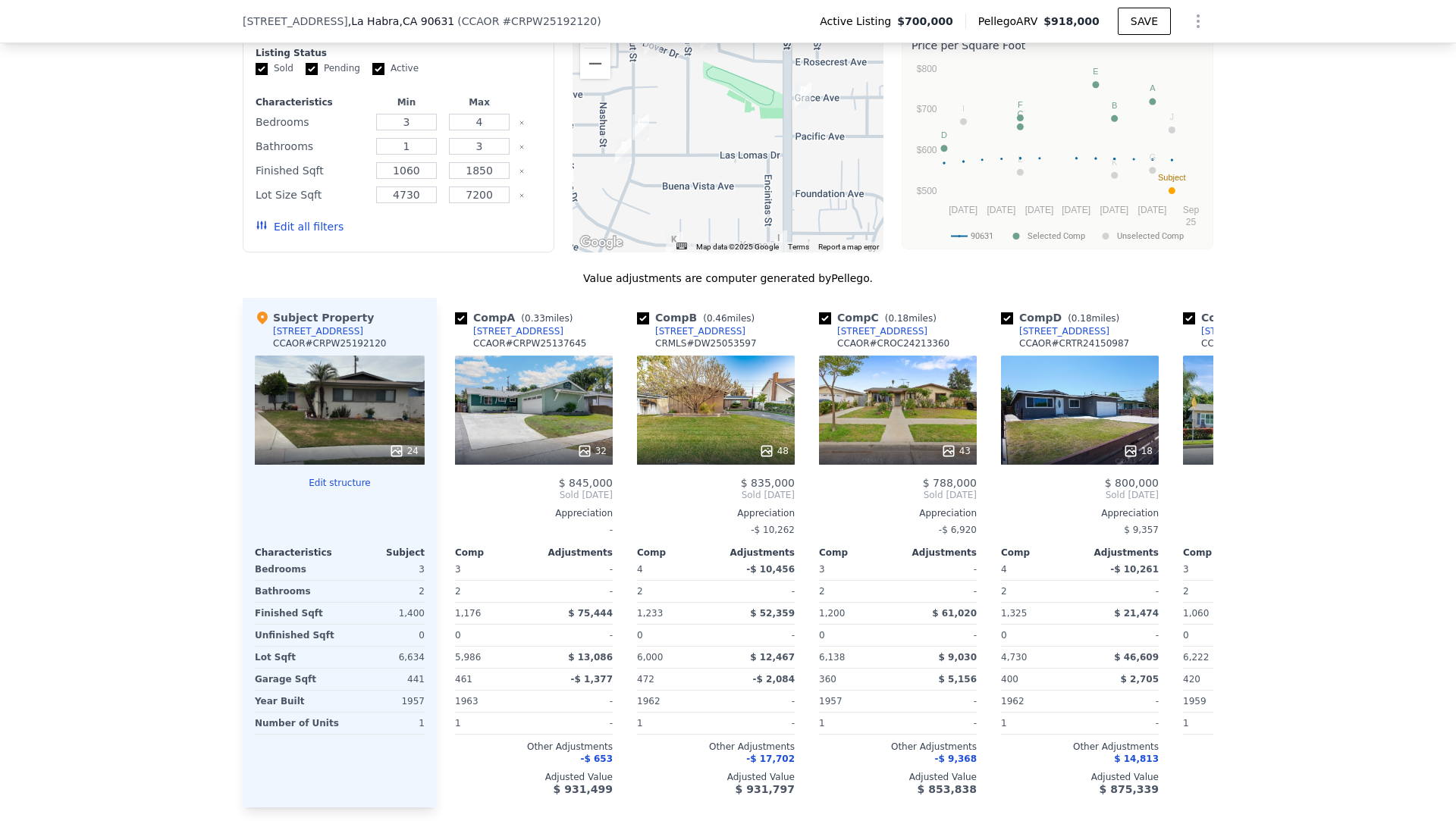
scroll to position [1369, 0]
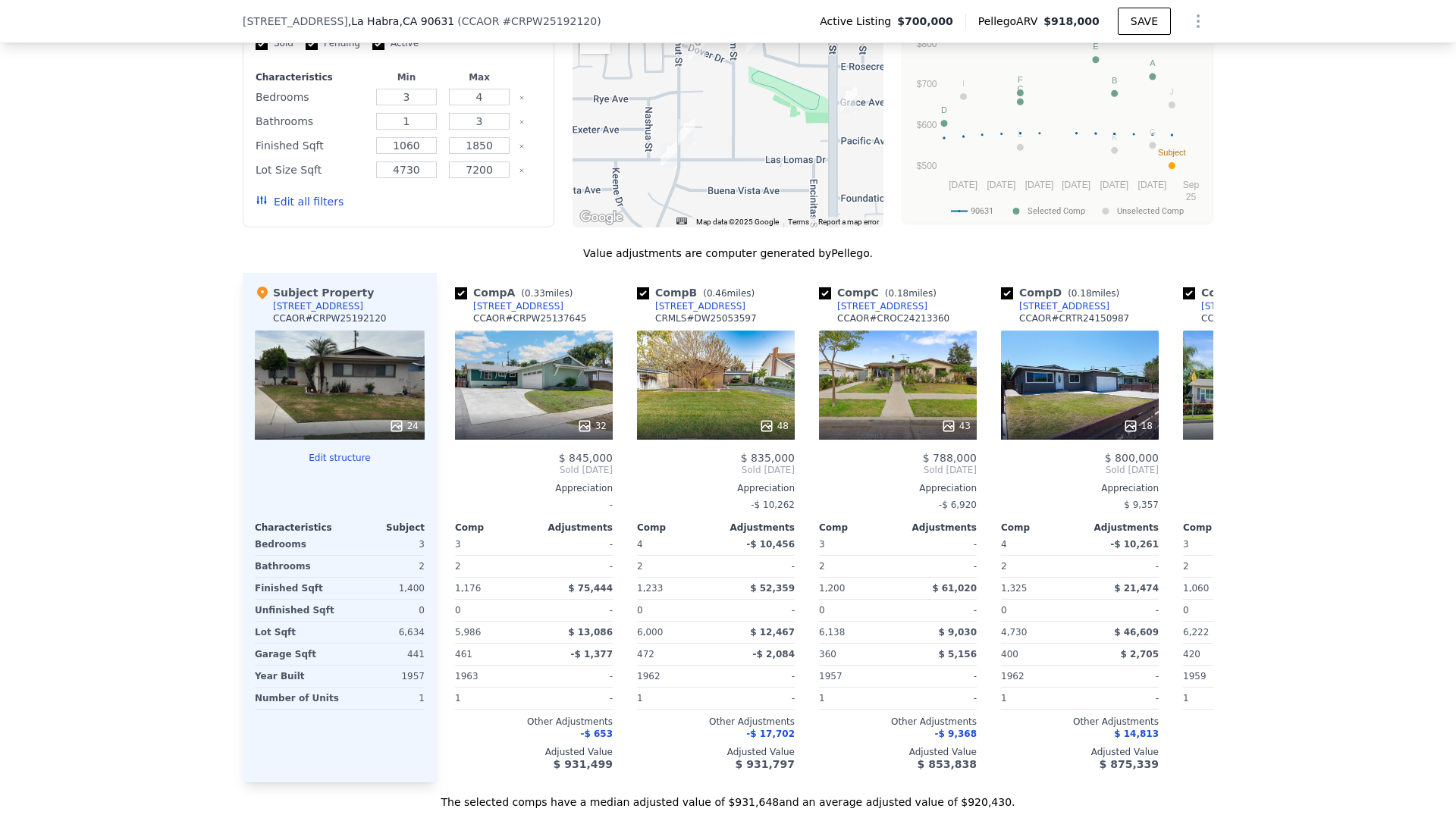
drag, startPoint x: 661, startPoint y: 126, endPoint x: 706, endPoint y: 158, distance: 55.2
click at [706, 158] on div at bounding box center [728, 106] width 312 height 243
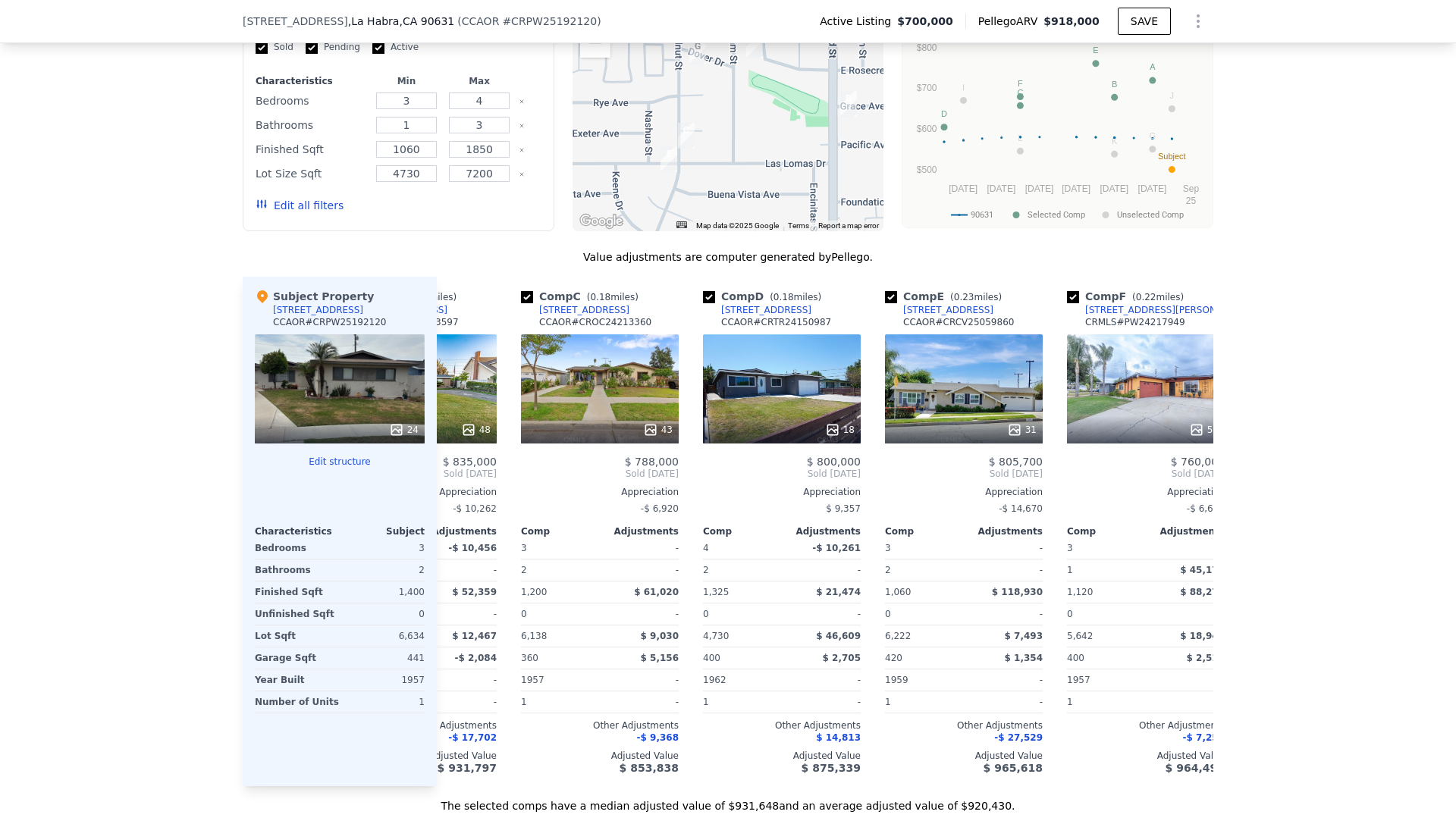
scroll to position [0, 317]
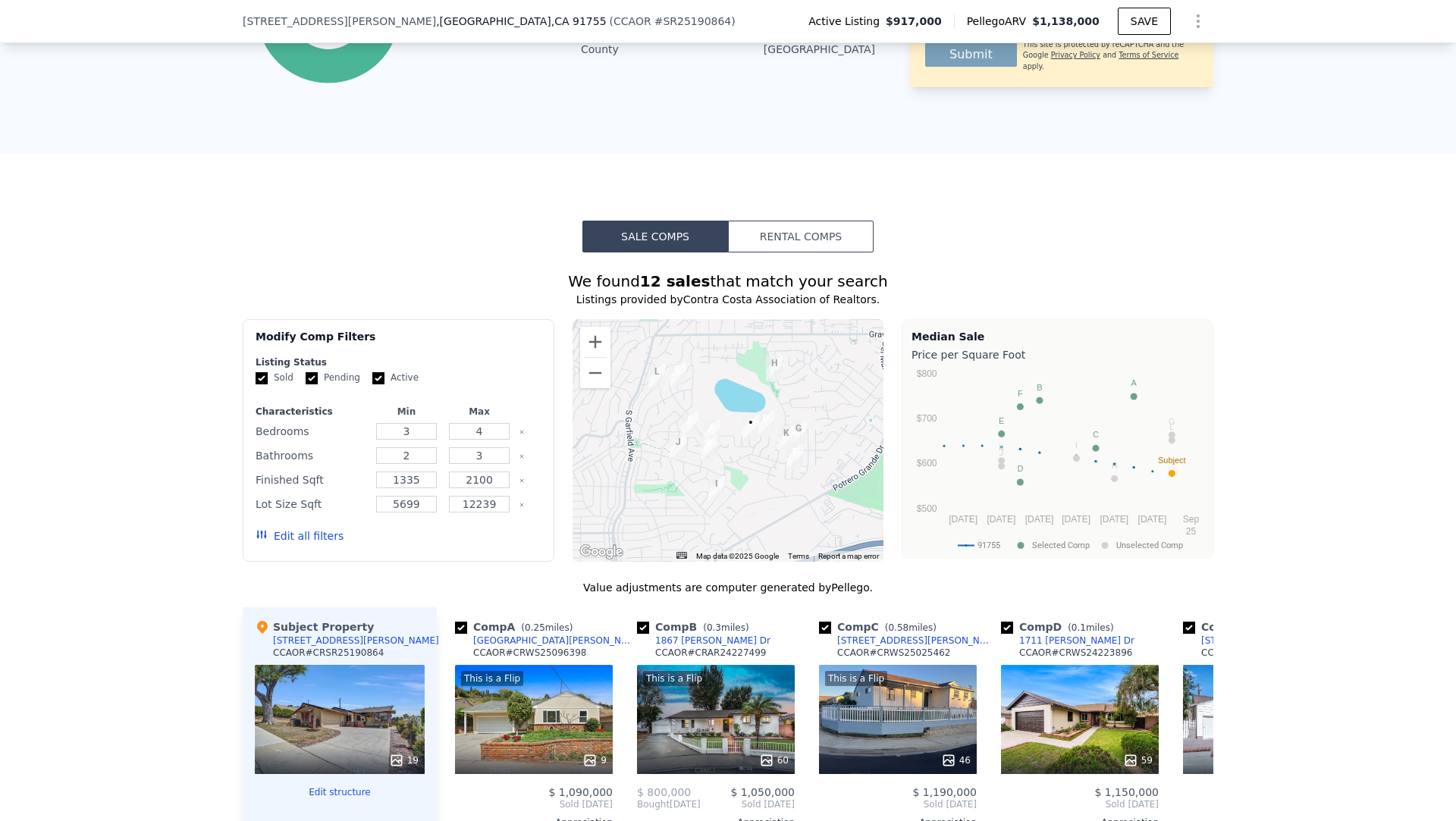
scroll to position [990, 0]
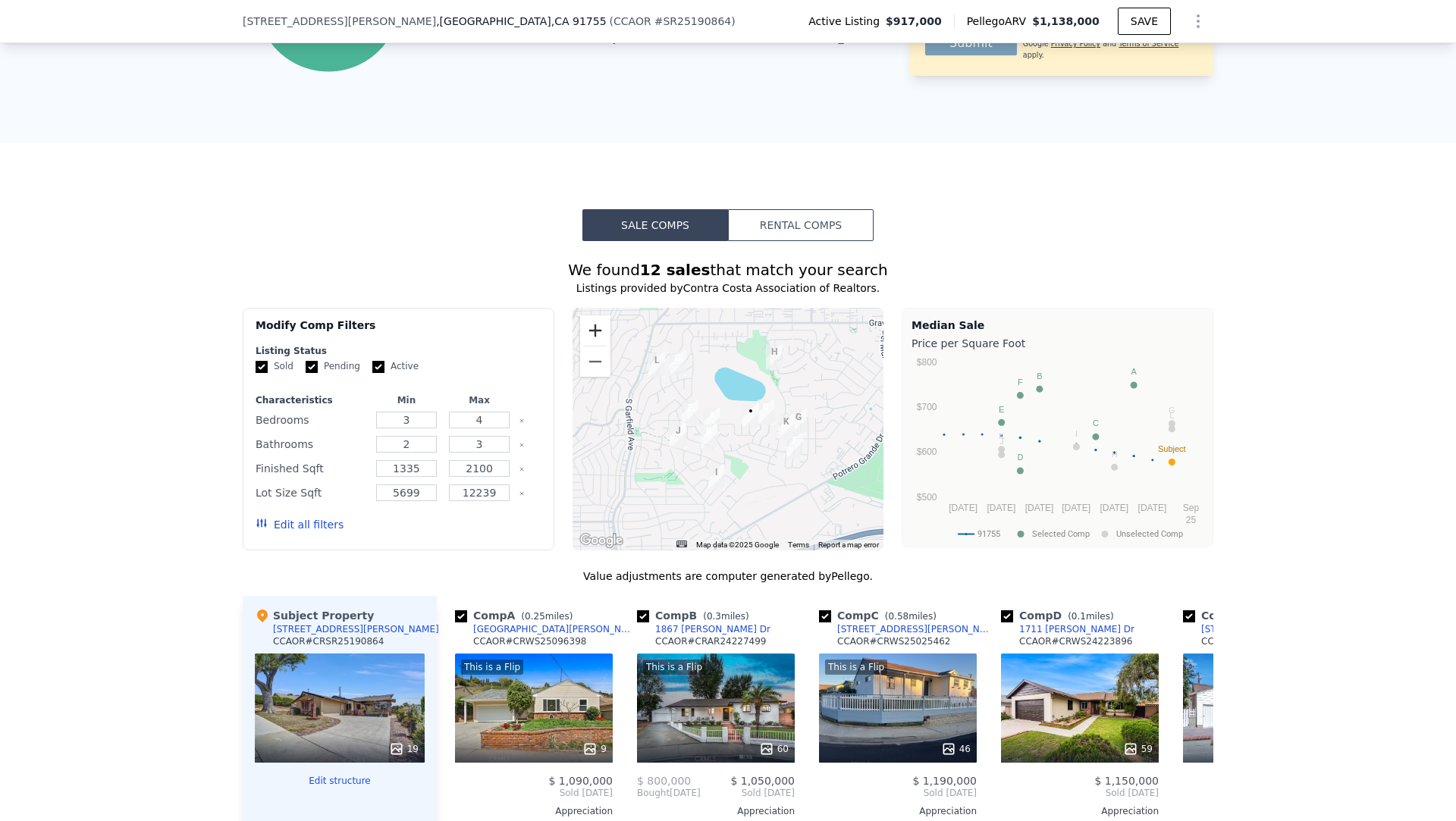
click at [592, 329] on button "Zoom in" at bounding box center [596, 331] width 31 height 31
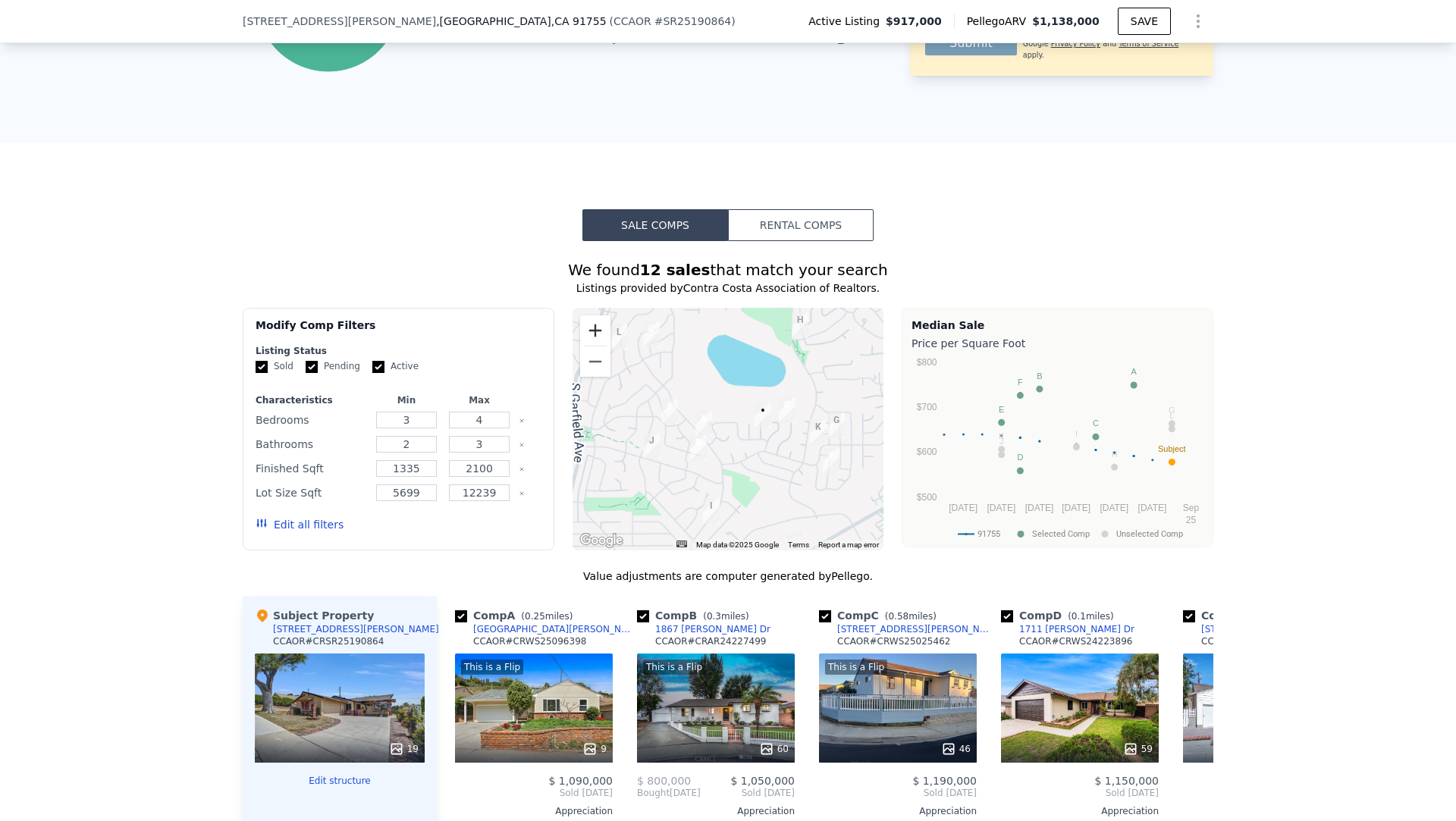
click at [592, 329] on button "Zoom in" at bounding box center [596, 331] width 31 height 31
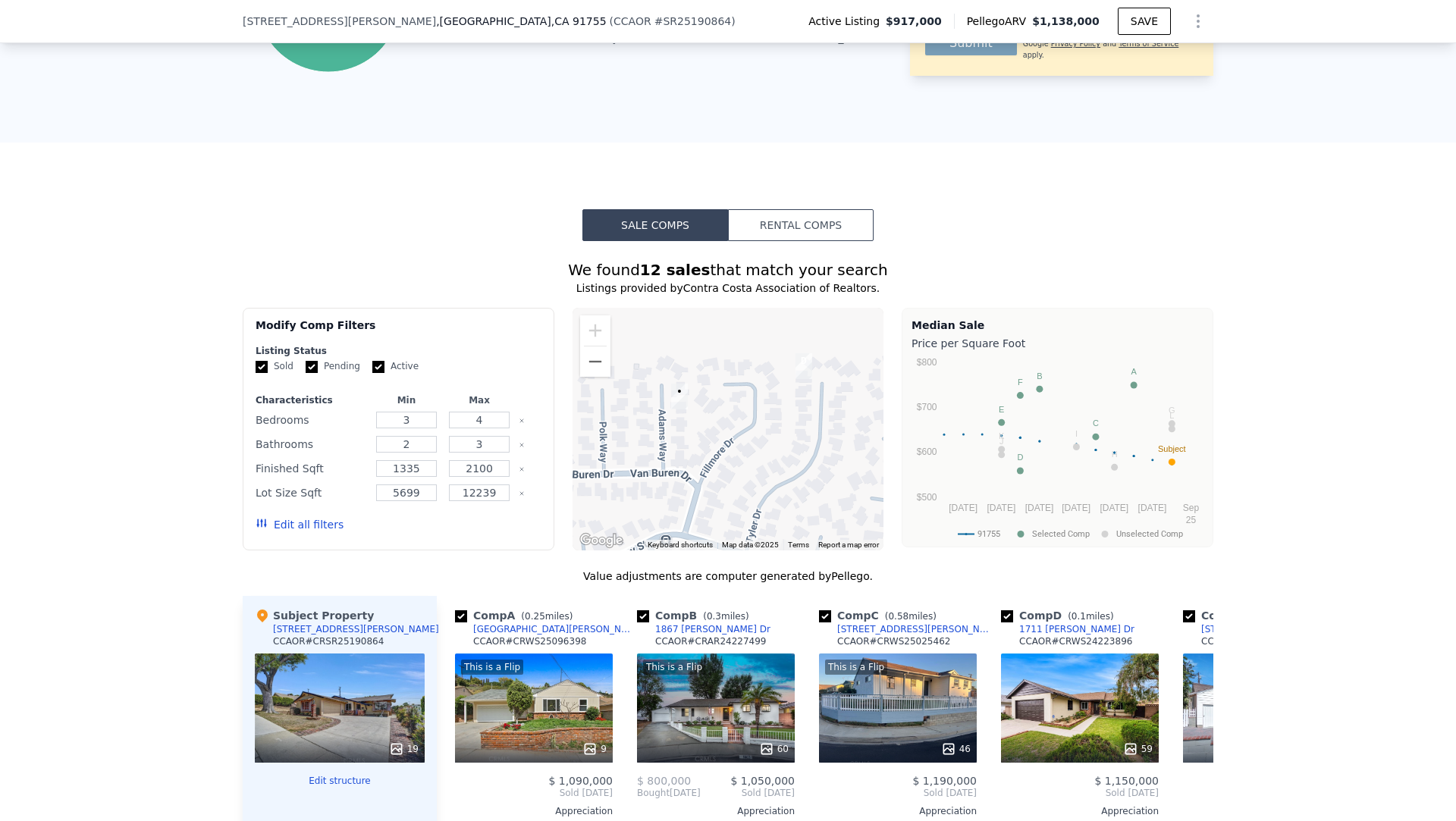
drag, startPoint x: 802, startPoint y: 416, endPoint x: 566, endPoint y: 407, distance: 236.2
click at [566, 407] on div "Modify Comp Filters Listing Status Sold Pending Active Characteristics Min Max …" at bounding box center [728, 429] width 971 height 243
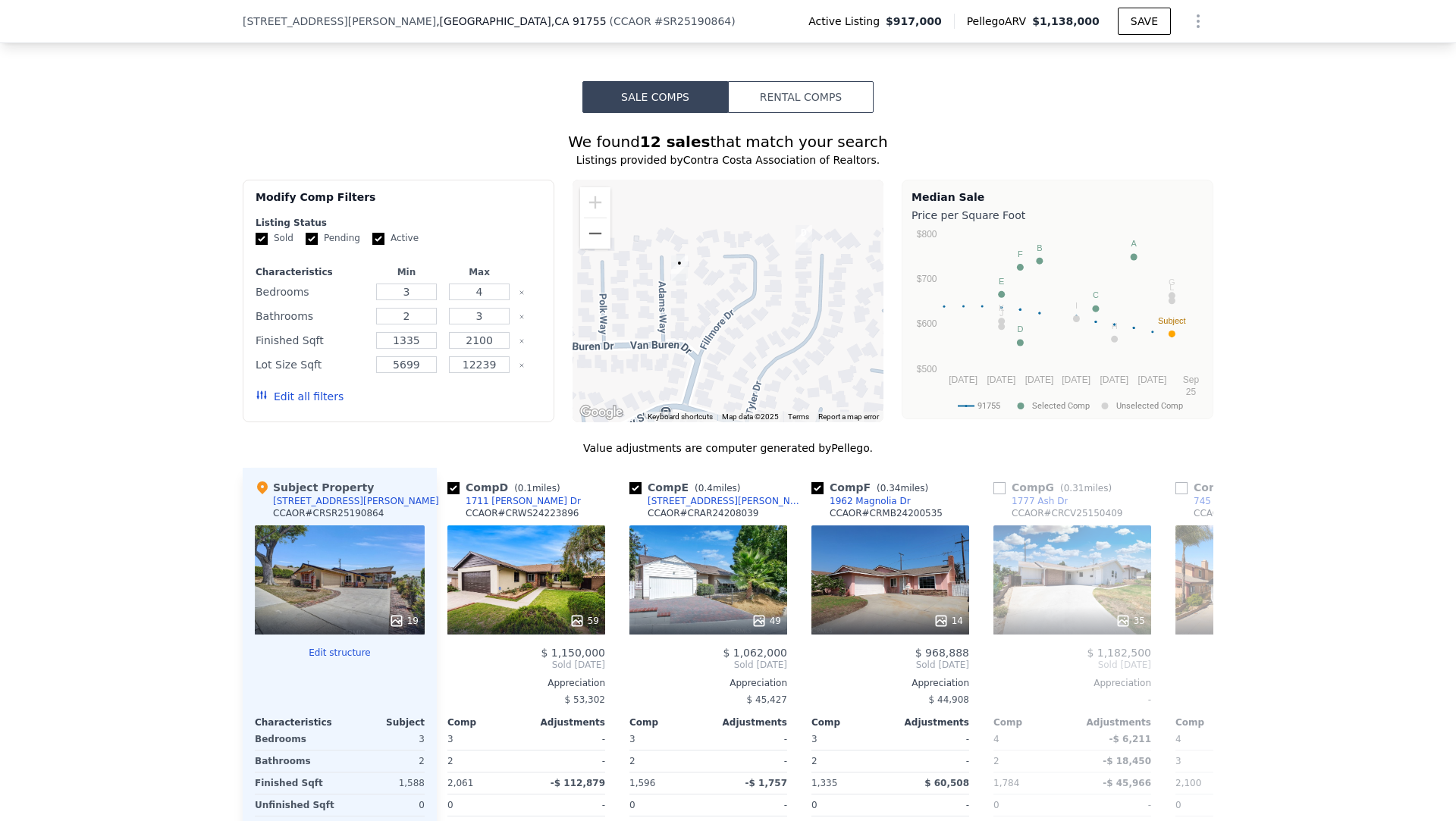
scroll to position [1082, 0]
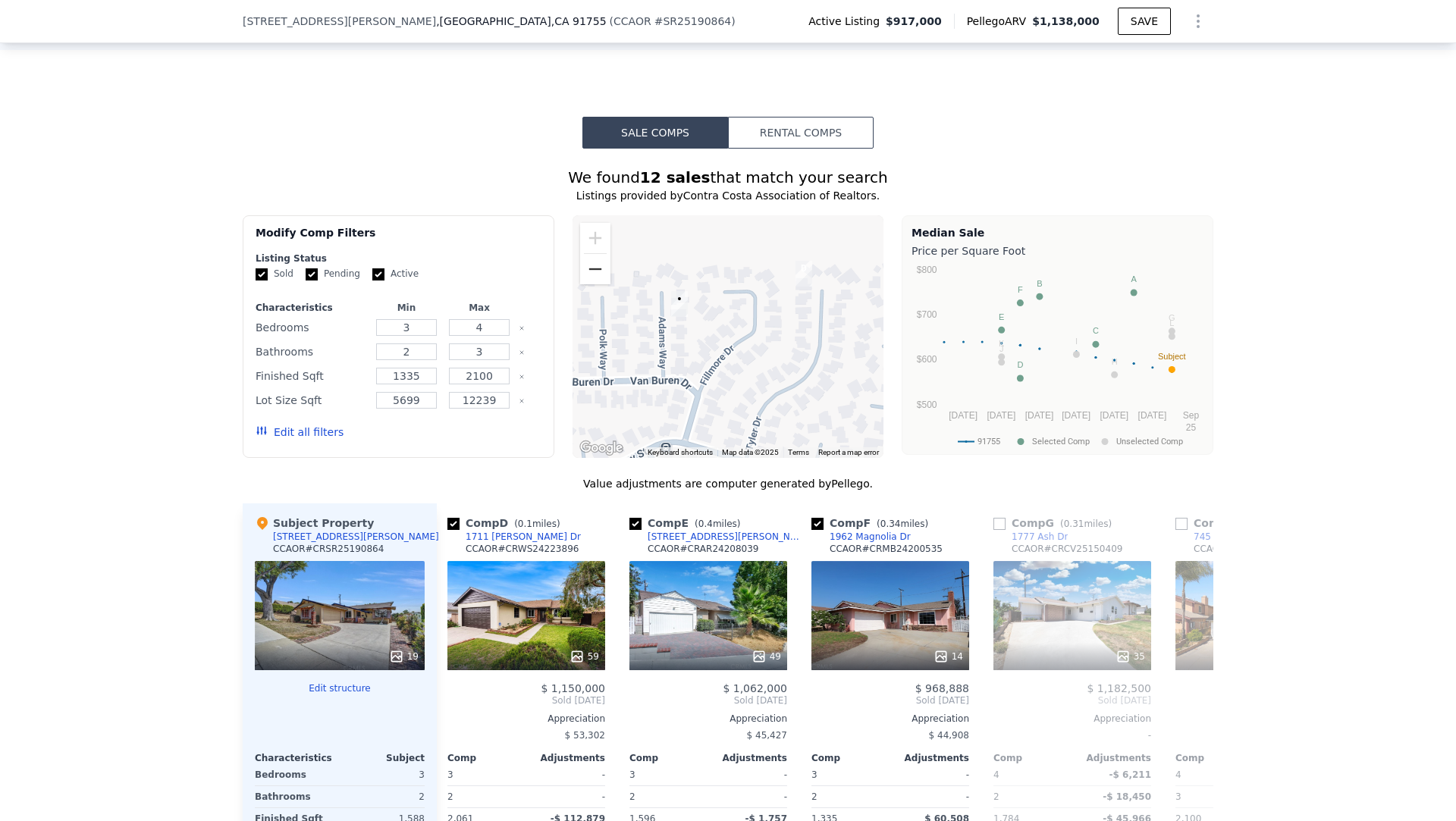
click at [596, 266] on button "Zoom out" at bounding box center [596, 270] width 31 height 31
drag, startPoint x: 658, startPoint y: 335, endPoint x: 728, endPoint y: 304, distance: 76.6
click at [728, 304] on div at bounding box center [728, 336] width 312 height 243
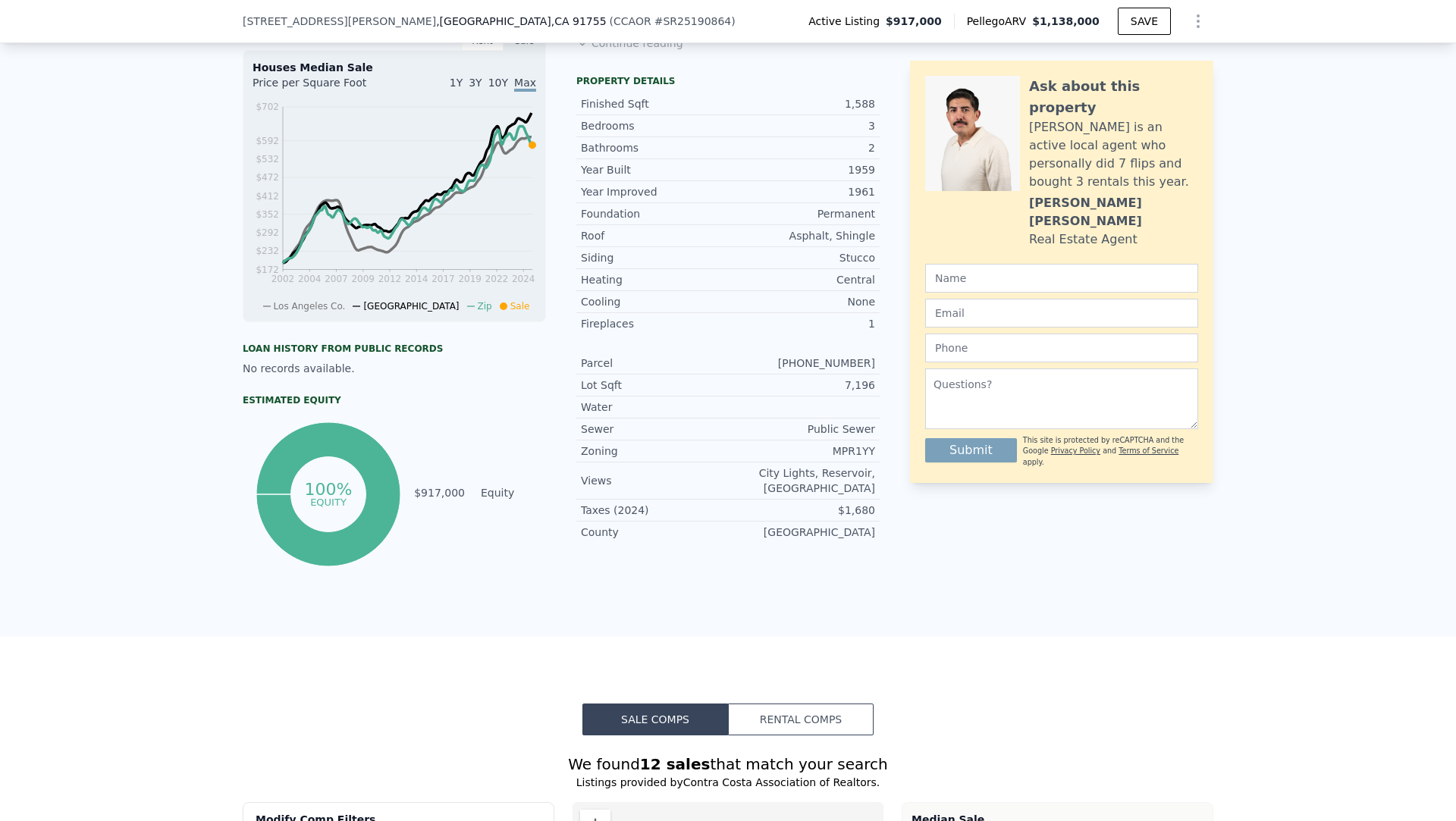
scroll to position [486, 0]
